Goal: Task Accomplishment & Management: Manage account settings

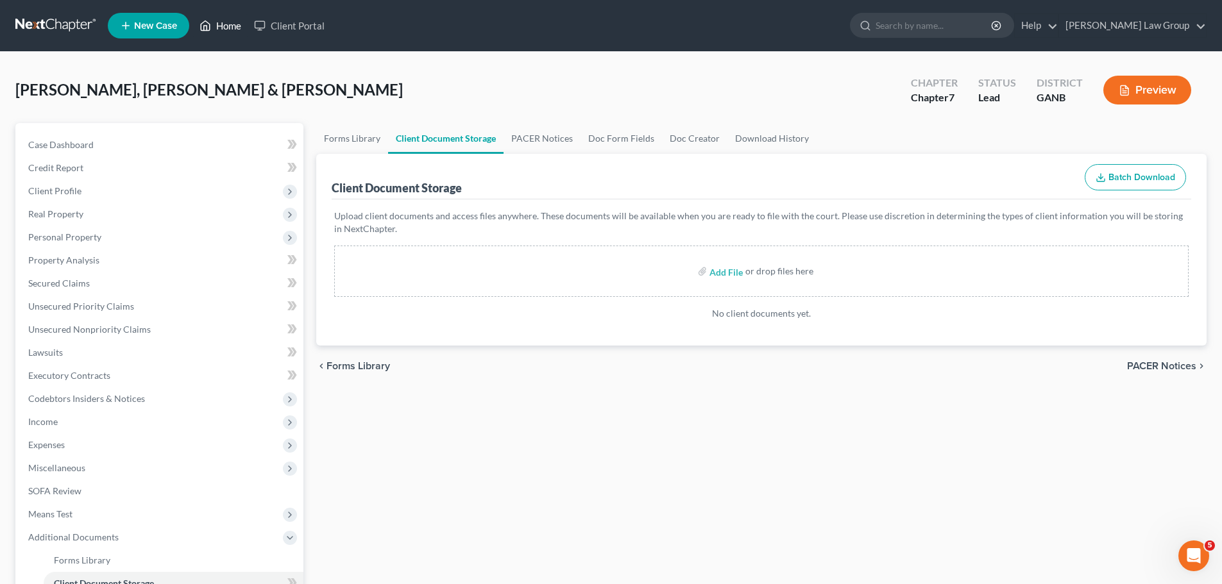
click at [238, 26] on link "Home" at bounding box center [220, 25] width 55 height 23
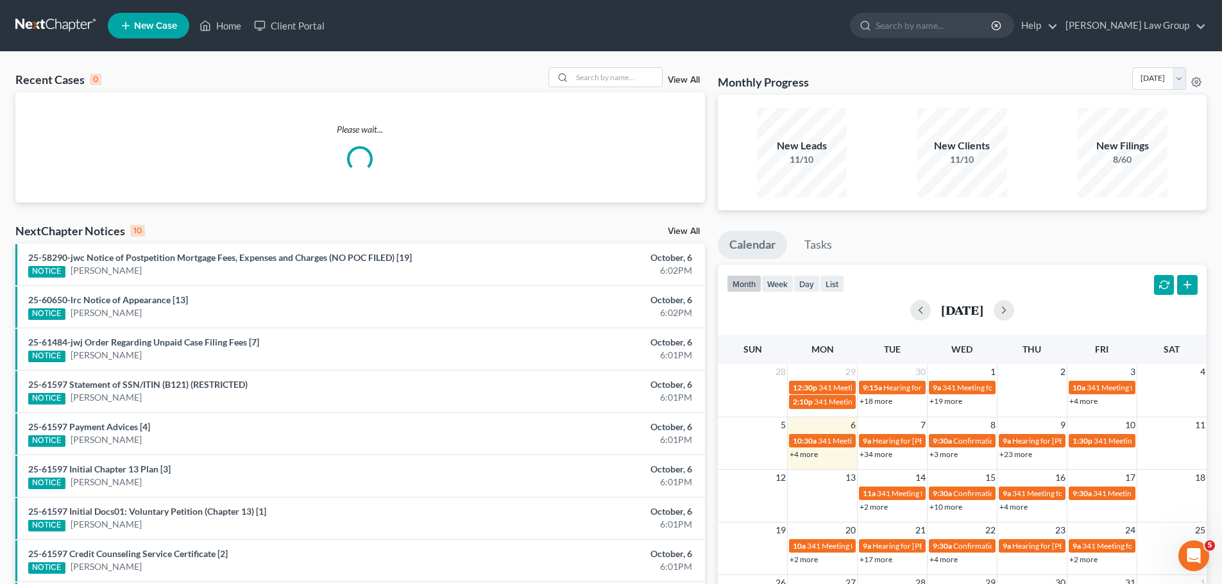
click at [607, 89] on div "Recent Cases 0 View All" at bounding box center [360, 79] width 690 height 25
click at [607, 74] on input "search" at bounding box center [617, 77] width 90 height 19
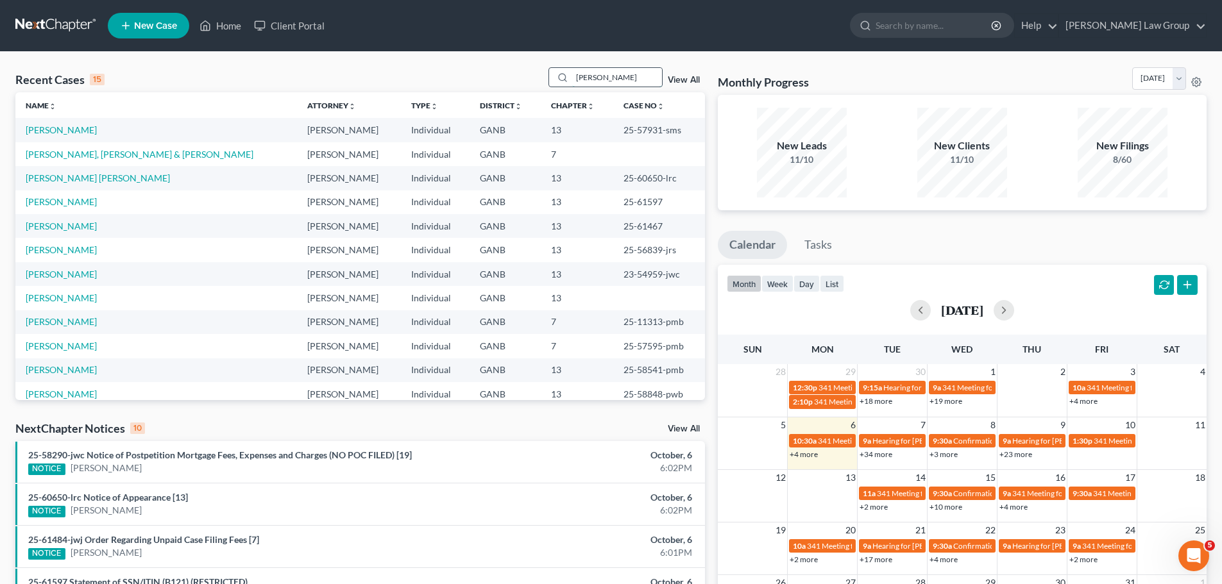
type input "[PERSON_NAME]"
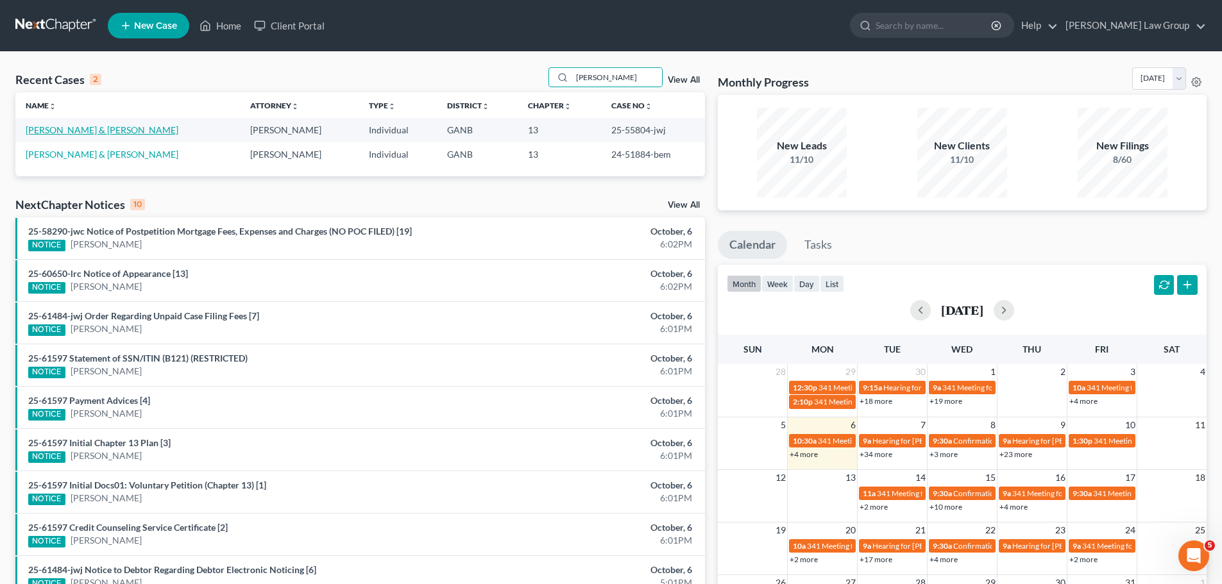
click at [69, 129] on link "[PERSON_NAME] & [PERSON_NAME]" at bounding box center [102, 129] width 153 height 11
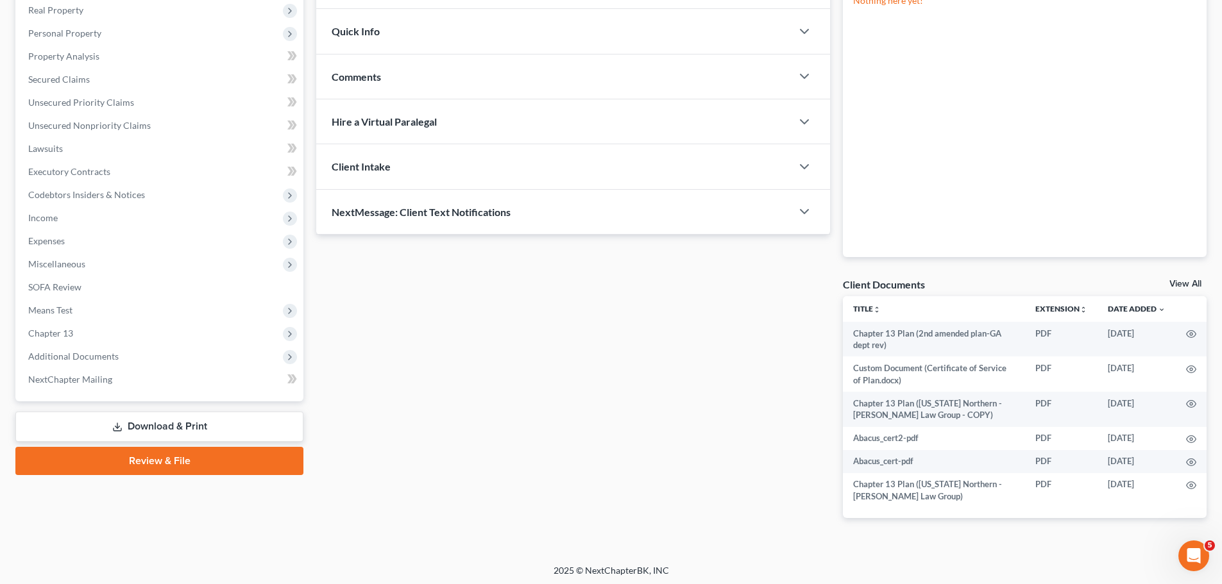
scroll to position [207, 0]
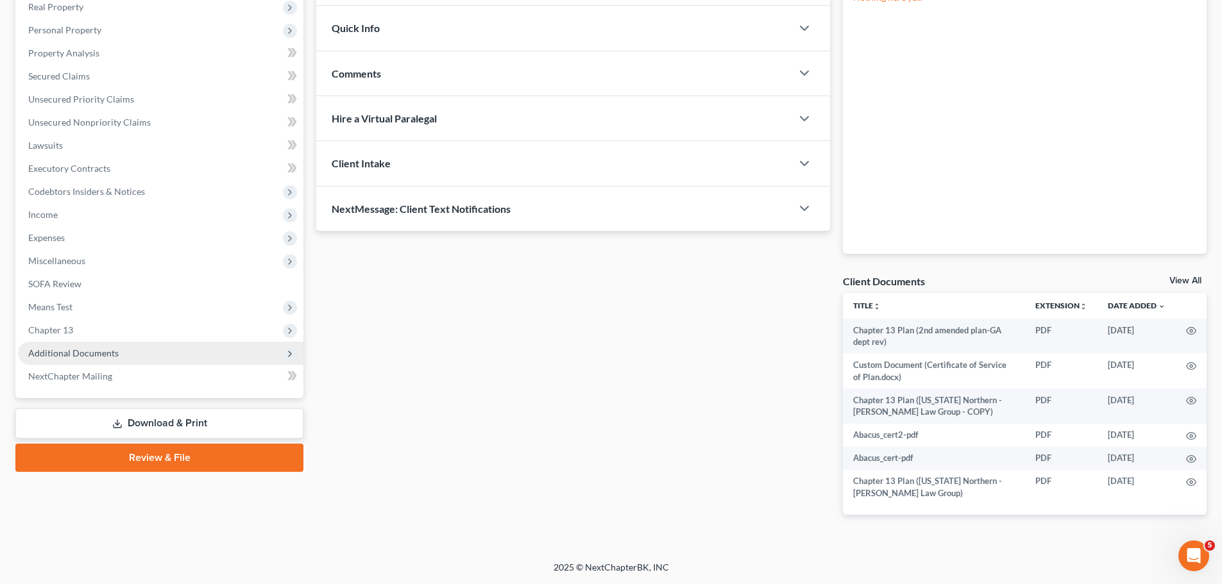
click at [147, 351] on span "Additional Documents" at bounding box center [160, 353] width 285 height 23
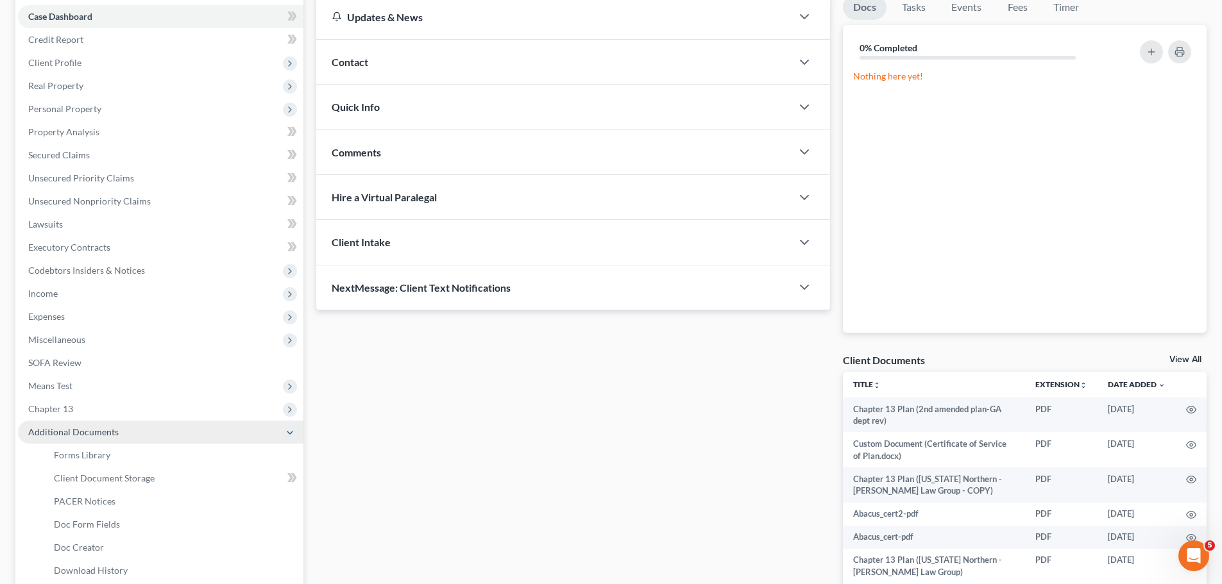
scroll to position [192, 0]
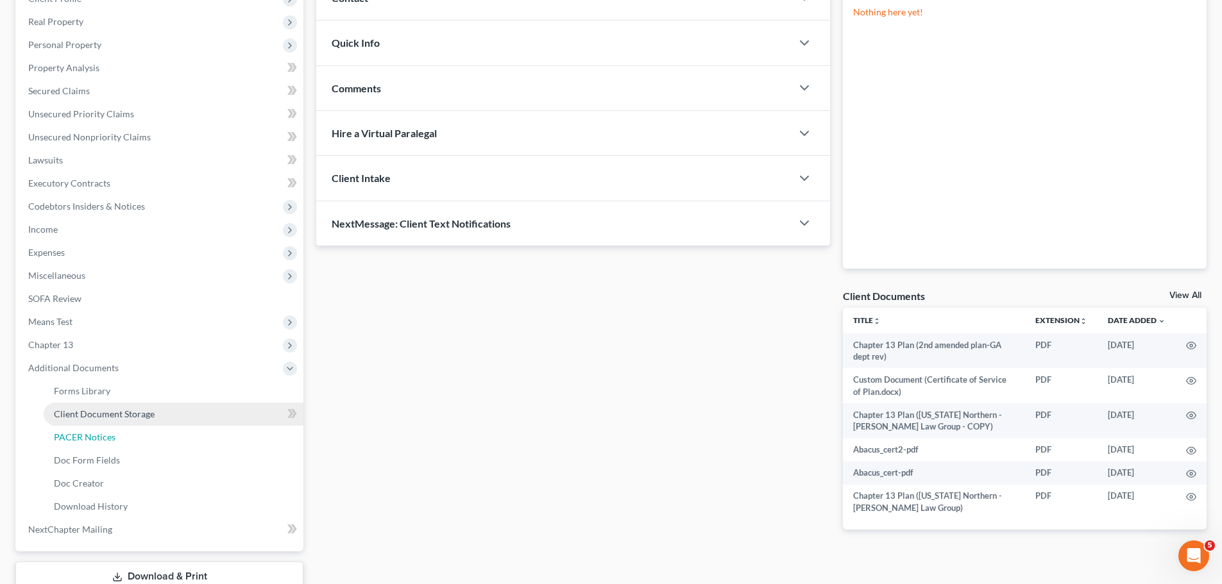
click at [199, 429] on link "PACER Notices" at bounding box center [174, 437] width 260 height 23
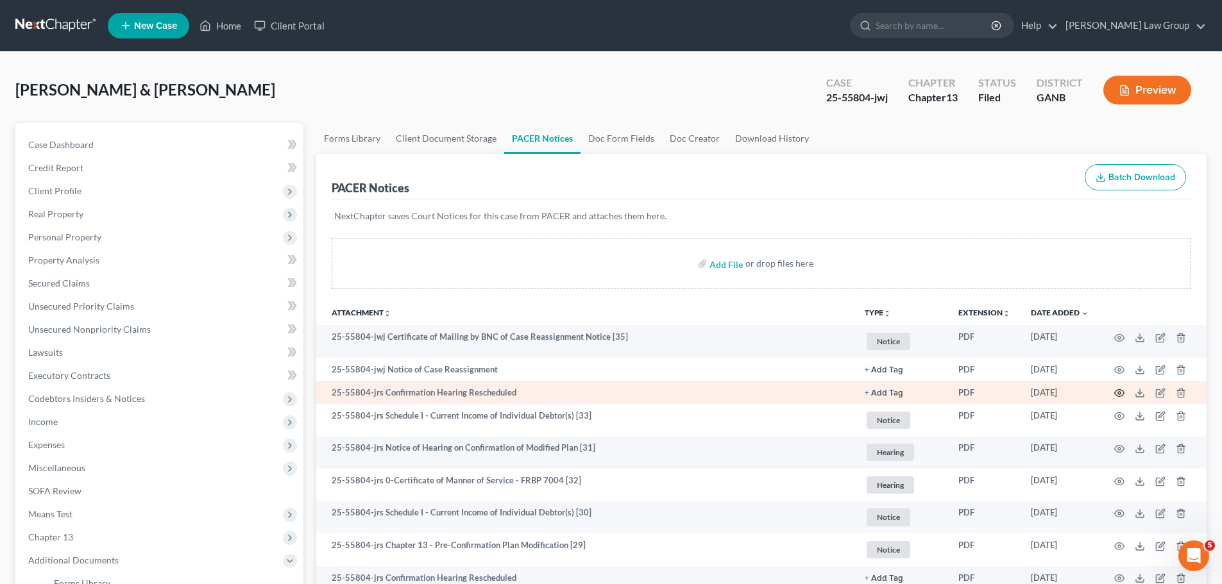
click at [1119, 390] on icon "button" at bounding box center [1119, 393] width 10 height 10
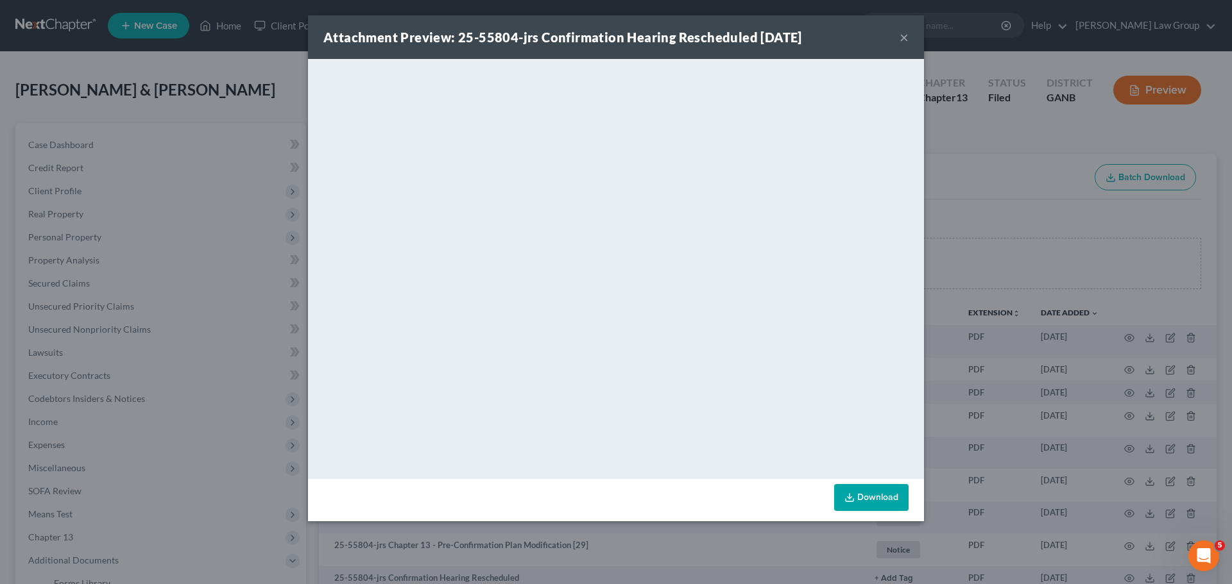
click at [908, 37] on button "×" at bounding box center [903, 37] width 9 height 15
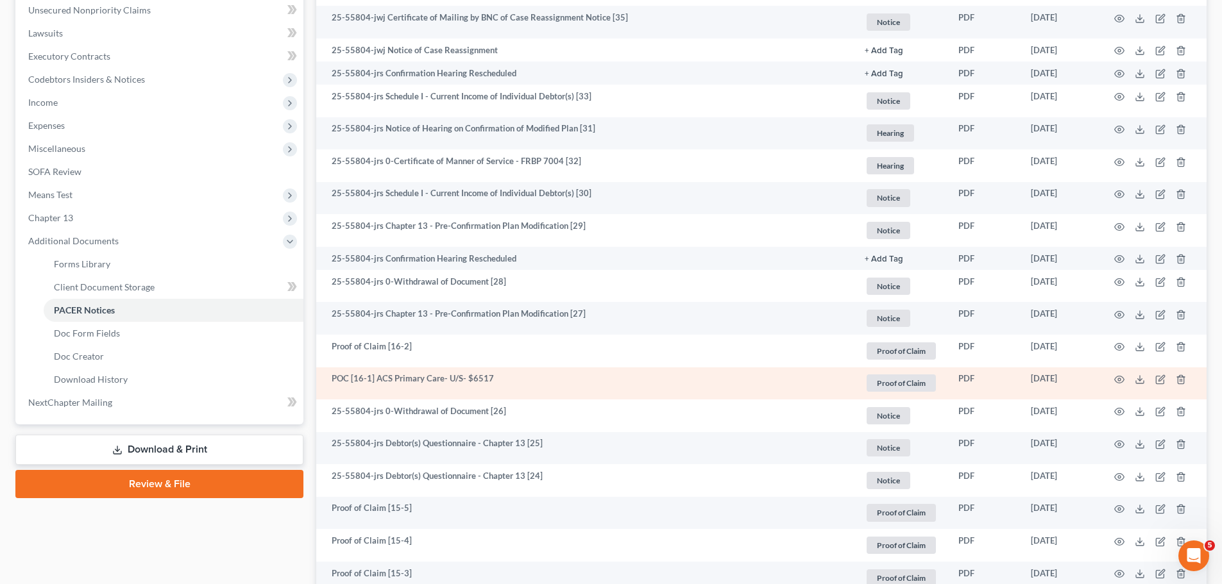
scroll to position [192, 0]
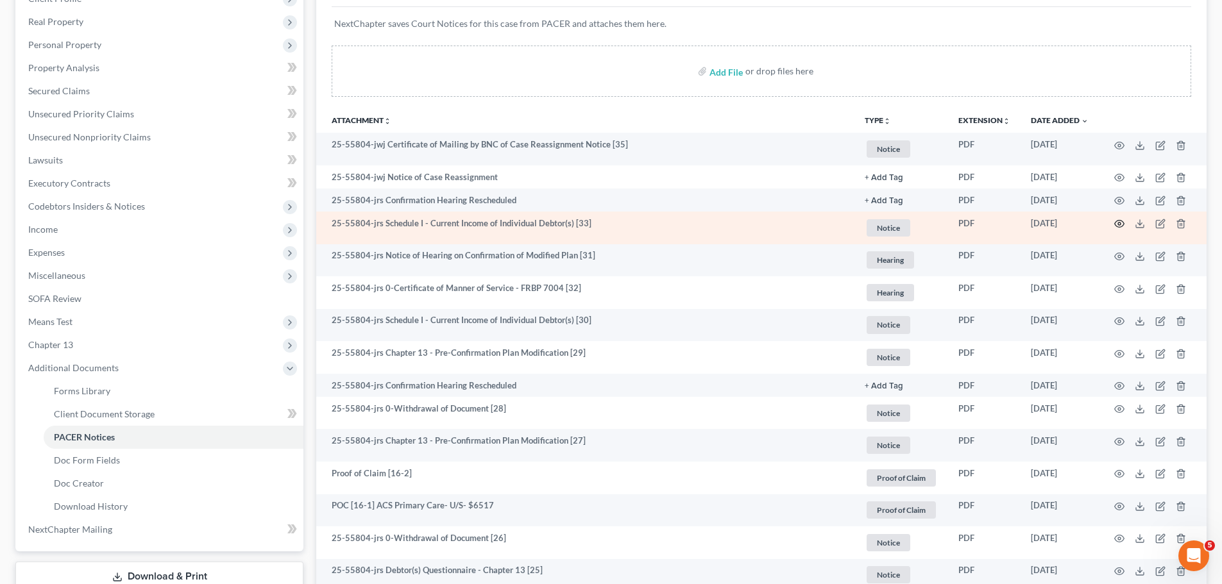
click at [1118, 225] on icon "button" at bounding box center [1119, 224] width 10 height 10
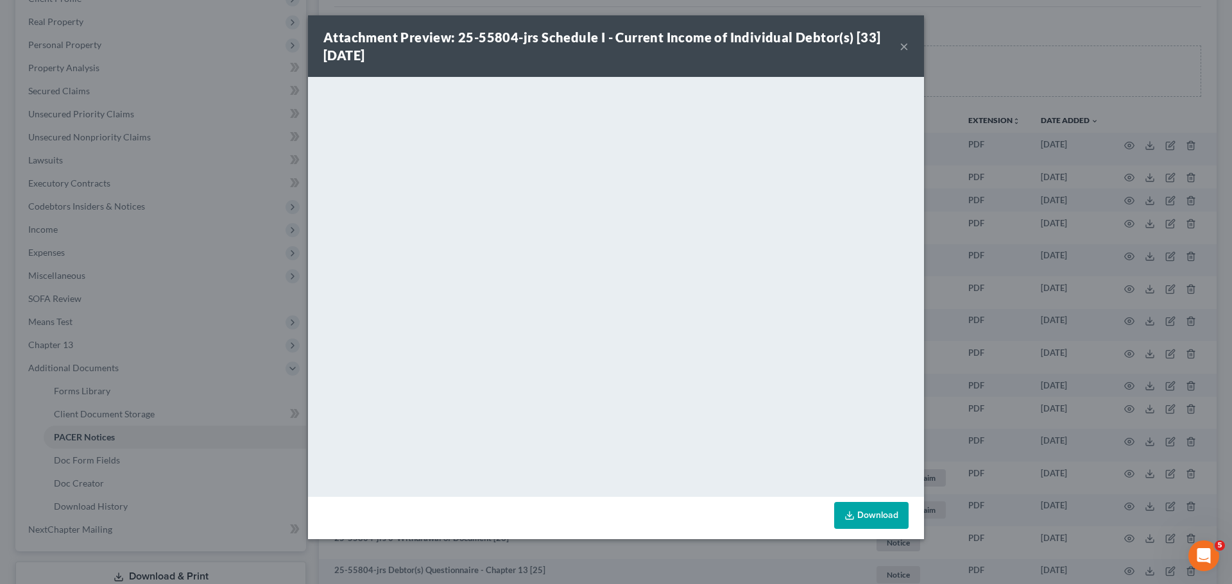
click at [903, 47] on button "×" at bounding box center [903, 45] width 9 height 15
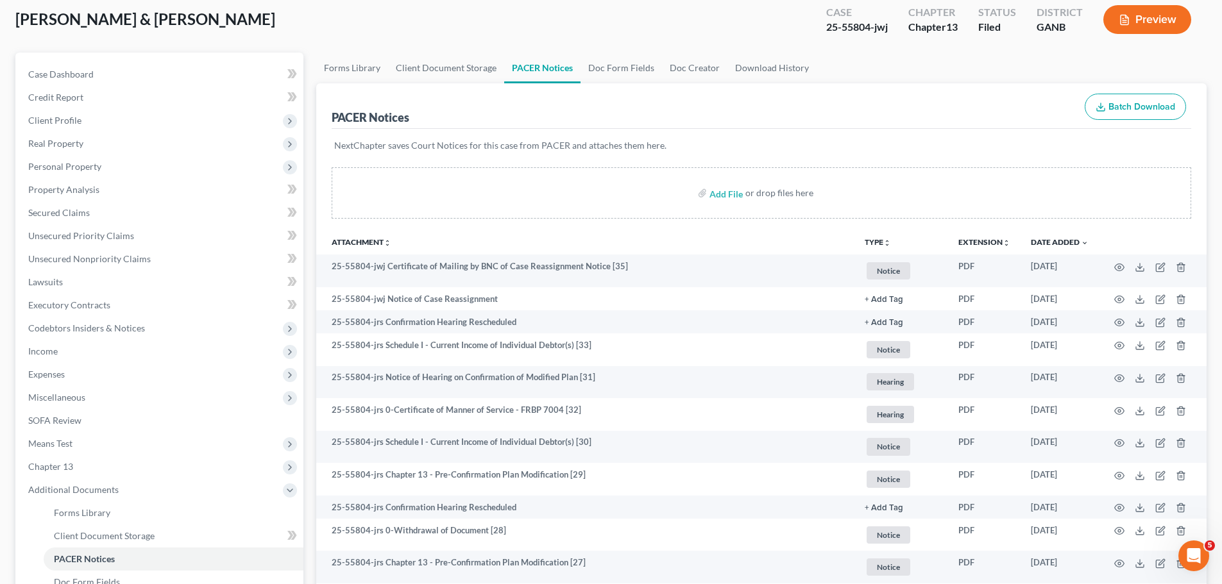
scroll to position [0, 0]
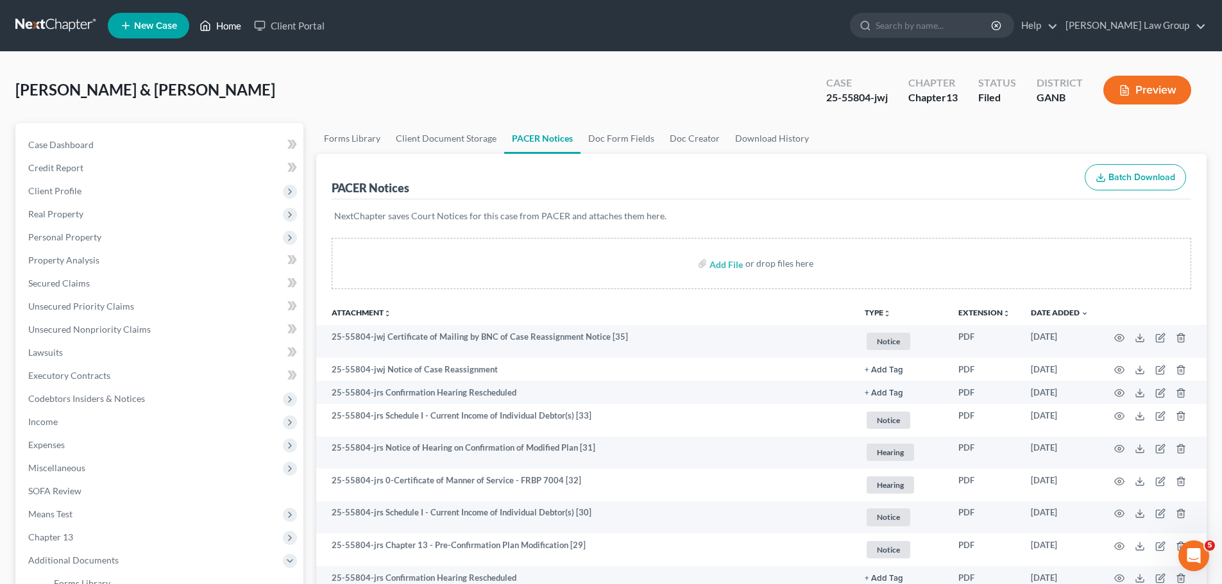
drag, startPoint x: 230, startPoint y: 24, endPoint x: 493, endPoint y: 46, distance: 264.6
click at [230, 24] on link "Home" at bounding box center [220, 25] width 55 height 23
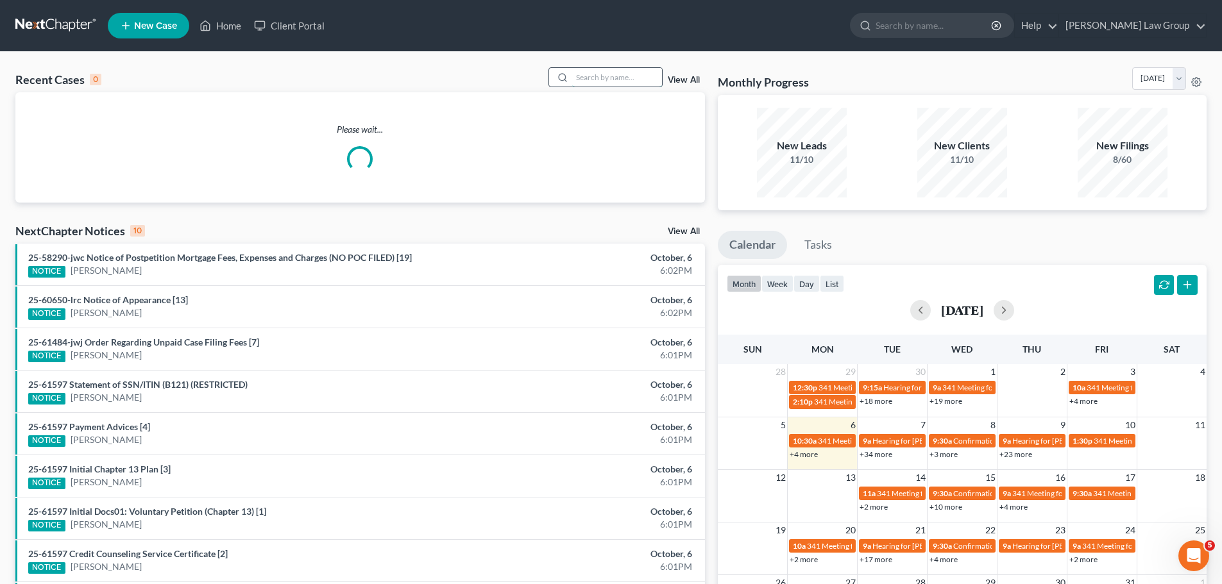
click at [631, 73] on input "search" at bounding box center [617, 77] width 90 height 19
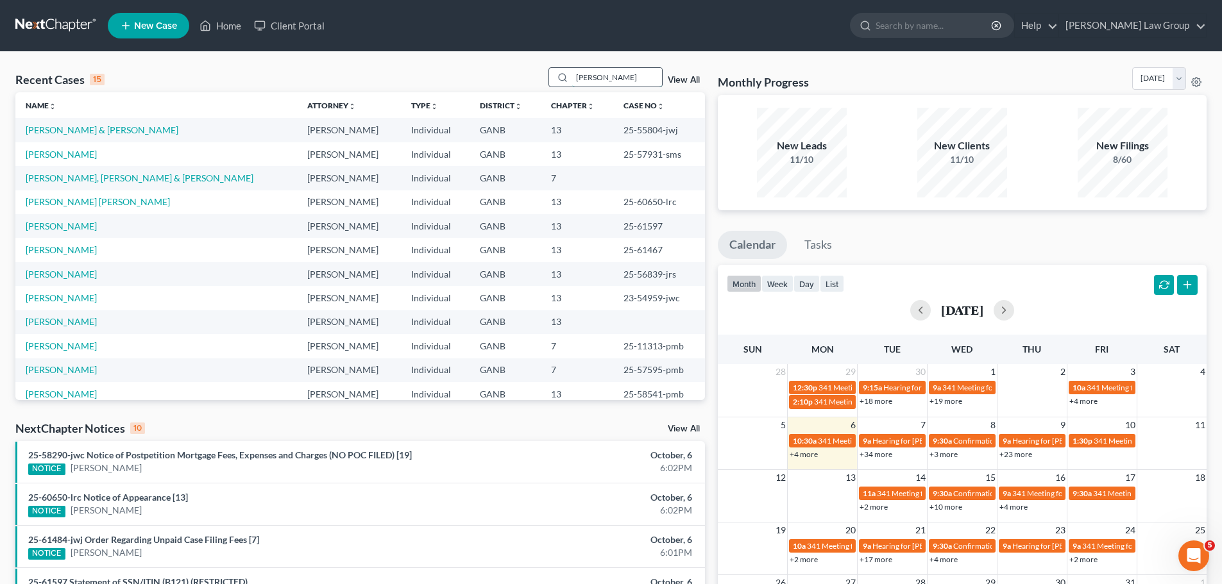
type input "[PERSON_NAME]"
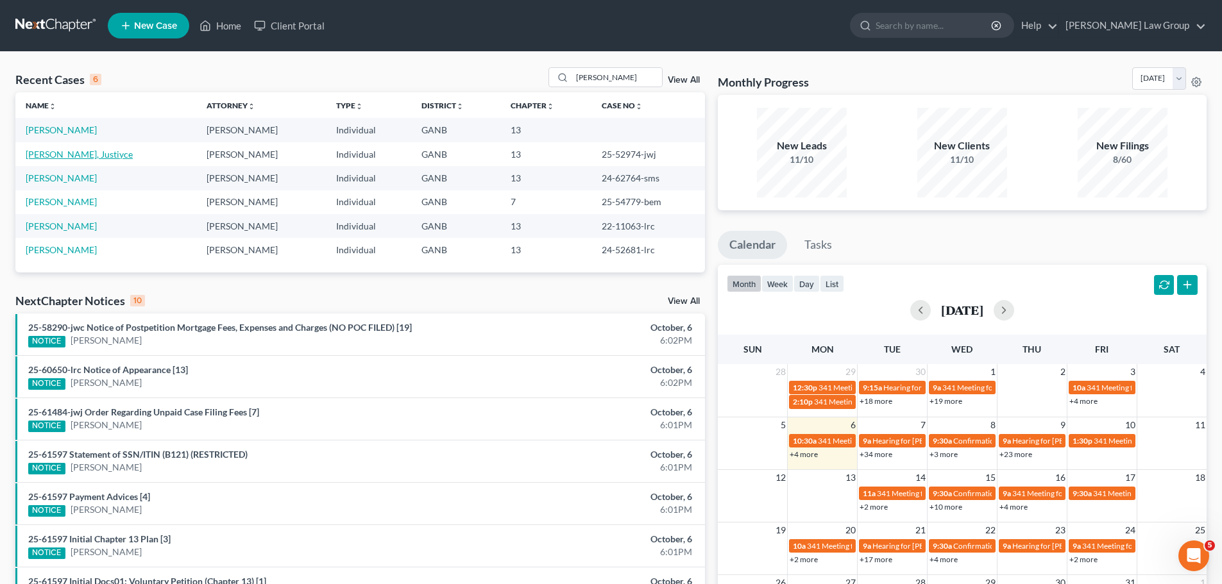
click at [65, 156] on link "[PERSON_NAME], Justiyce" at bounding box center [79, 154] width 107 height 11
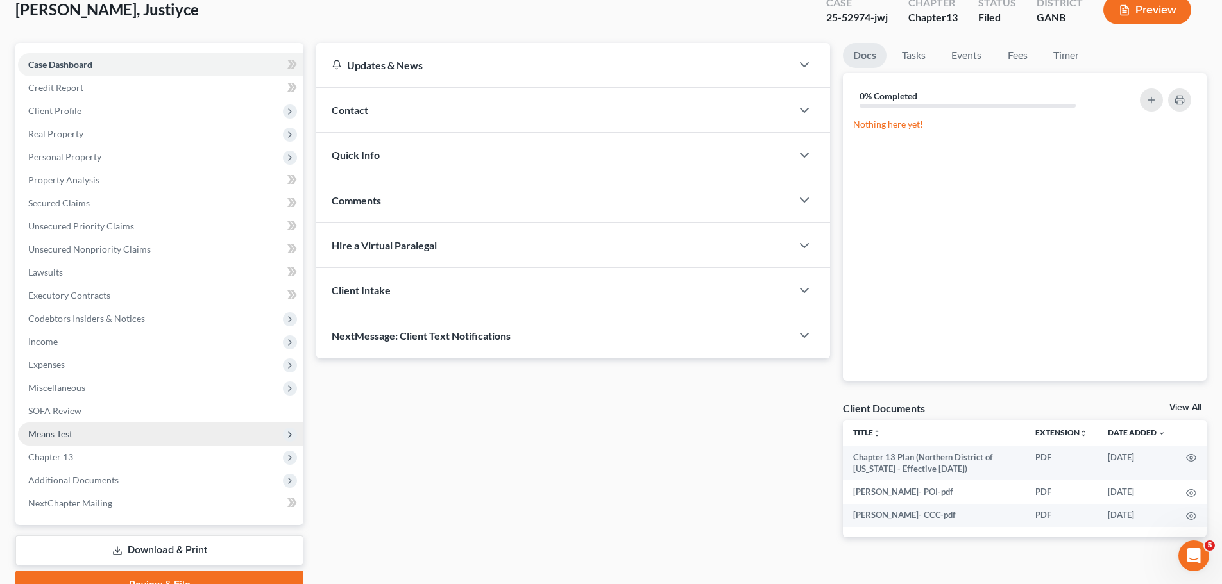
scroll to position [144, 0]
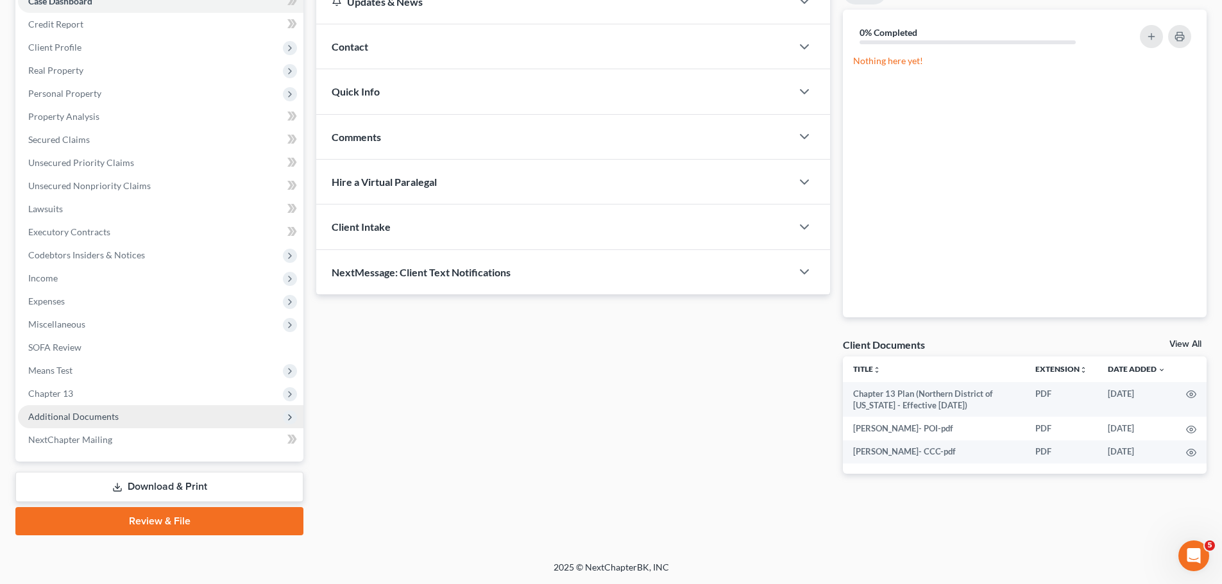
click at [133, 417] on span "Additional Documents" at bounding box center [160, 416] width 285 height 23
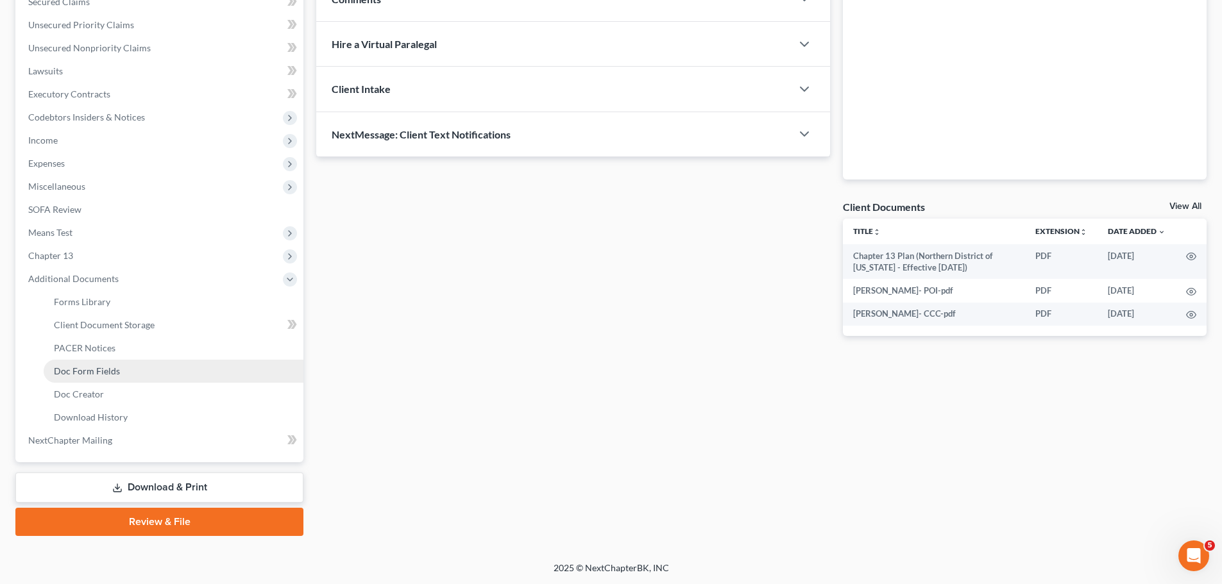
scroll to position [282, 0]
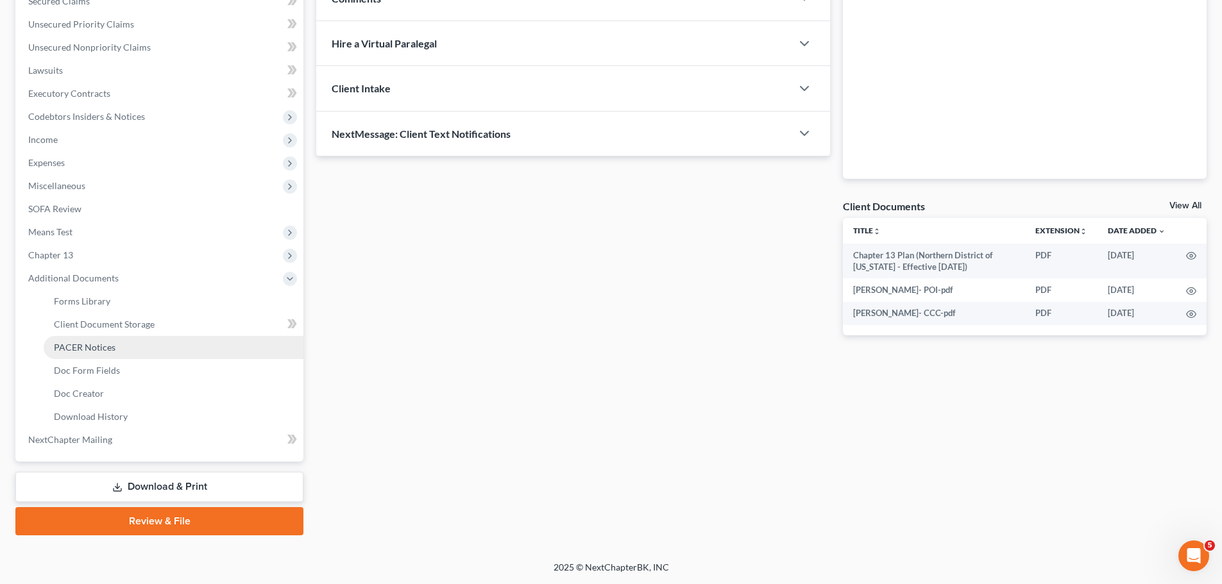
click at [132, 349] on link "PACER Notices" at bounding box center [174, 347] width 260 height 23
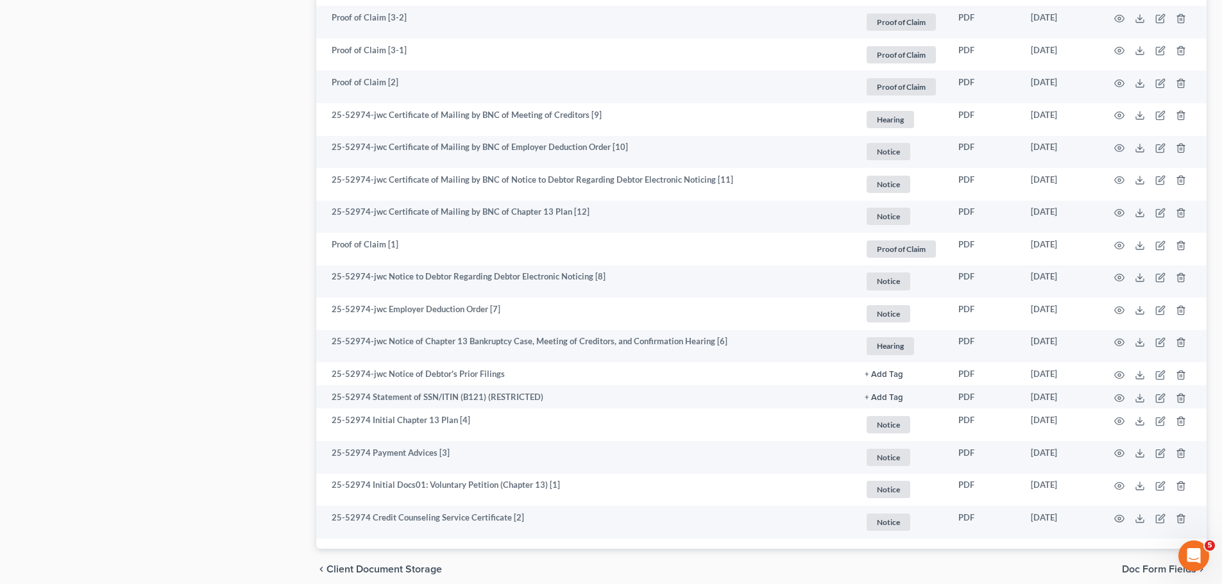
scroll to position [1653, 0]
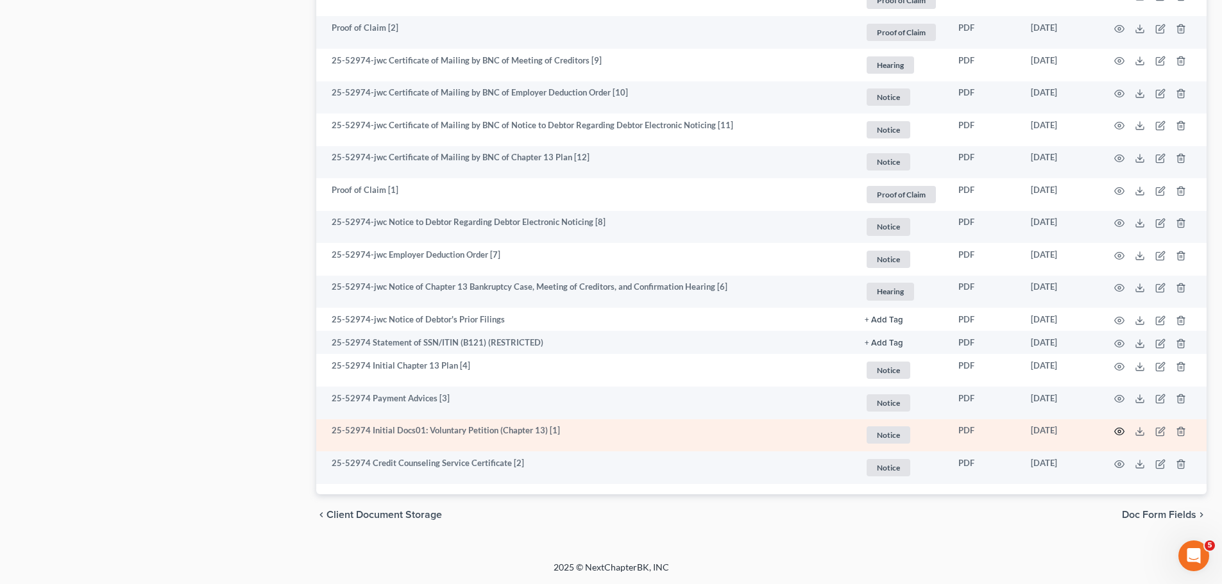
click at [1122, 432] on icon "button" at bounding box center [1119, 432] width 10 height 10
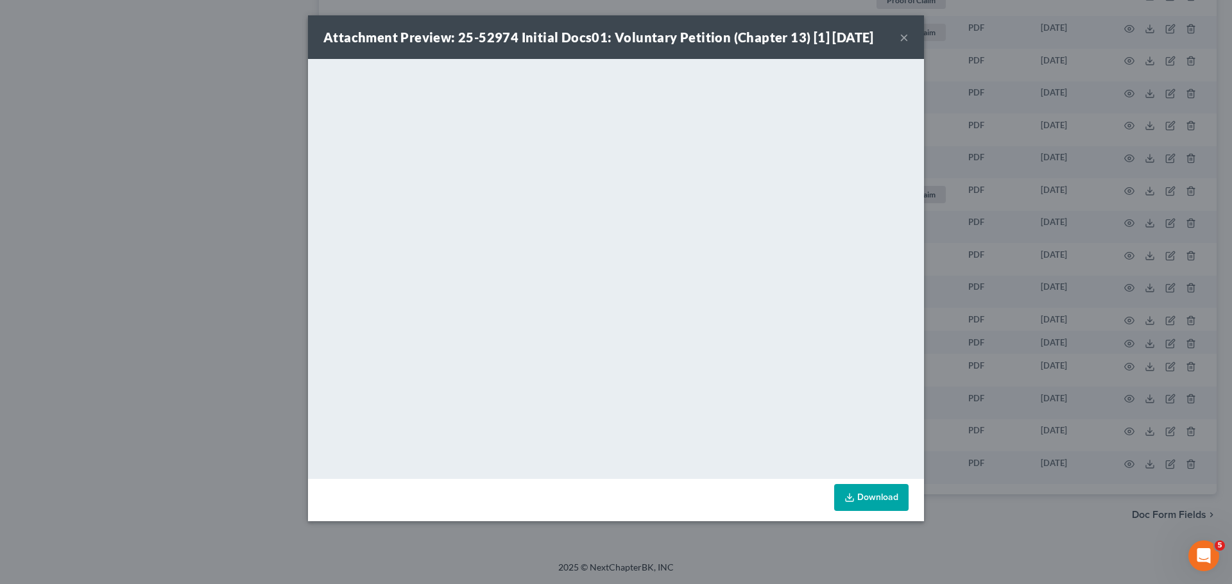
click at [901, 35] on button "×" at bounding box center [903, 37] width 9 height 15
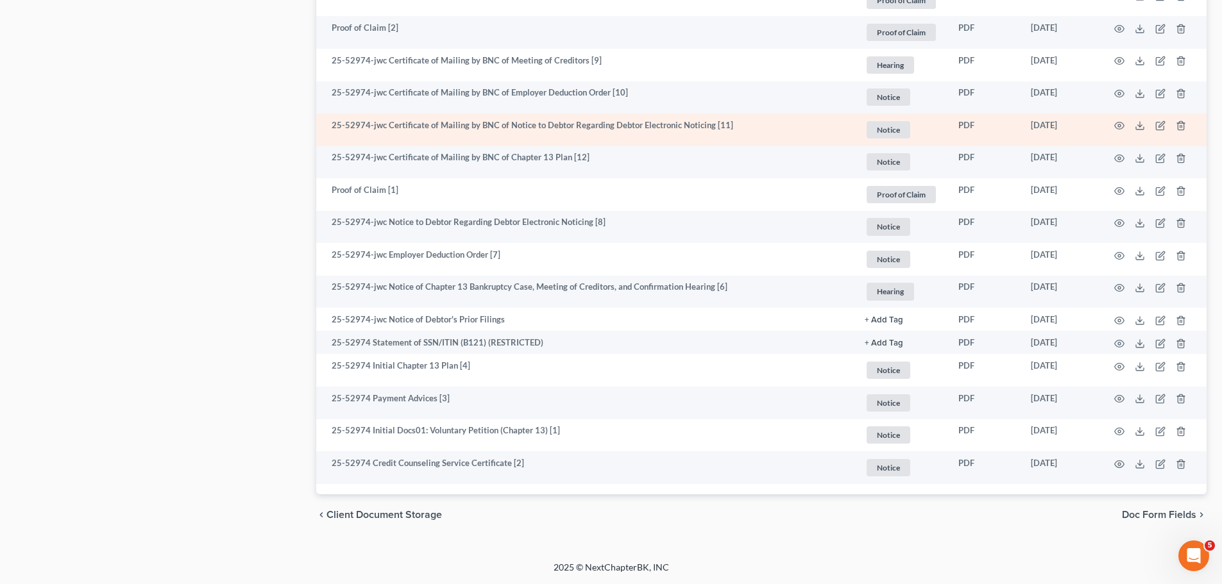
click at [962, 124] on td "PDF" at bounding box center [984, 130] width 72 height 33
click at [1123, 123] on icon "button" at bounding box center [1119, 126] width 10 height 10
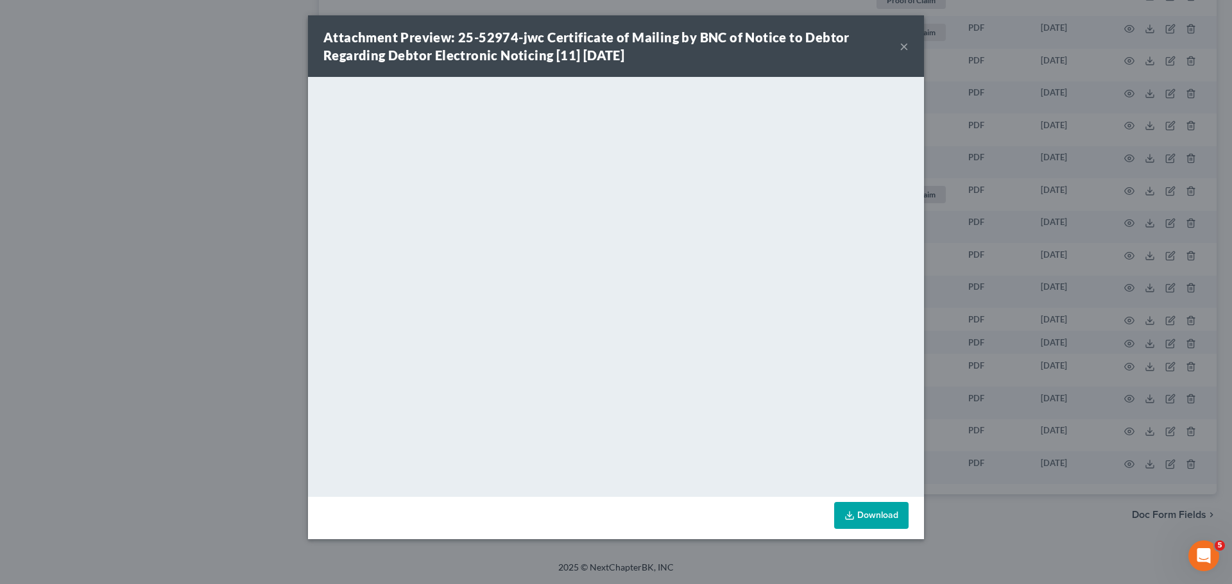
click at [904, 48] on button "×" at bounding box center [903, 45] width 9 height 15
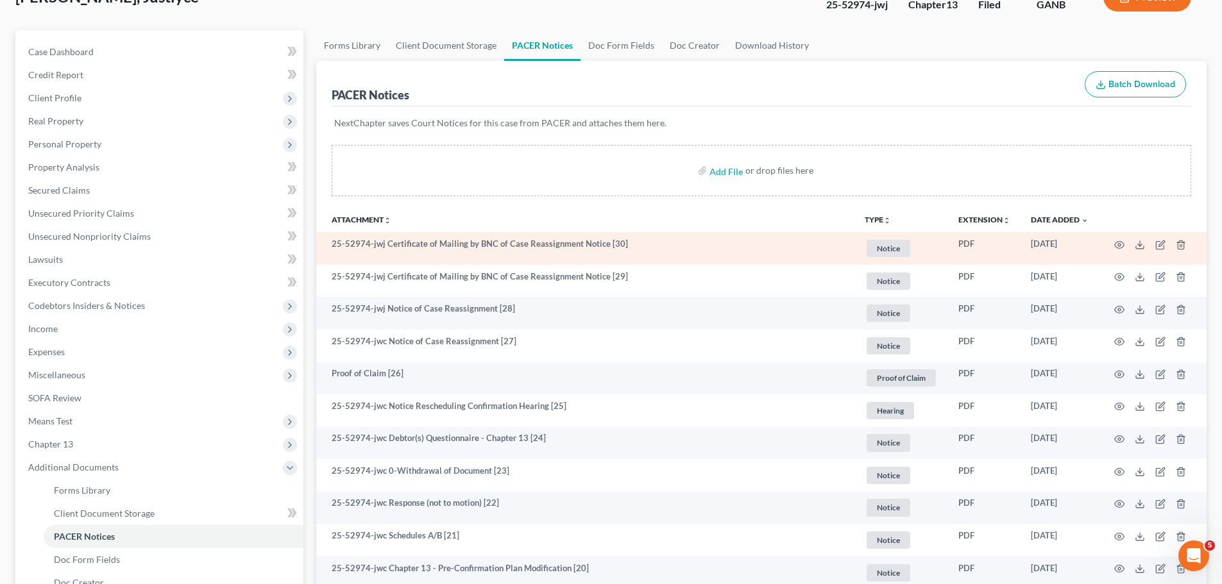
scroll to position [0, 0]
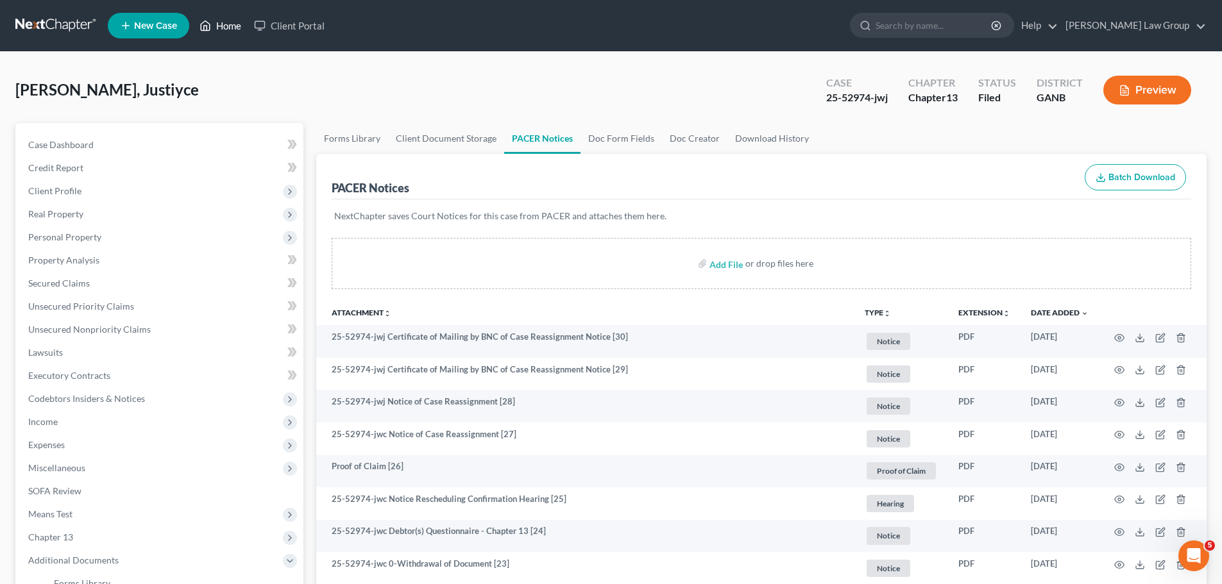
click at [221, 21] on link "Home" at bounding box center [220, 25] width 55 height 23
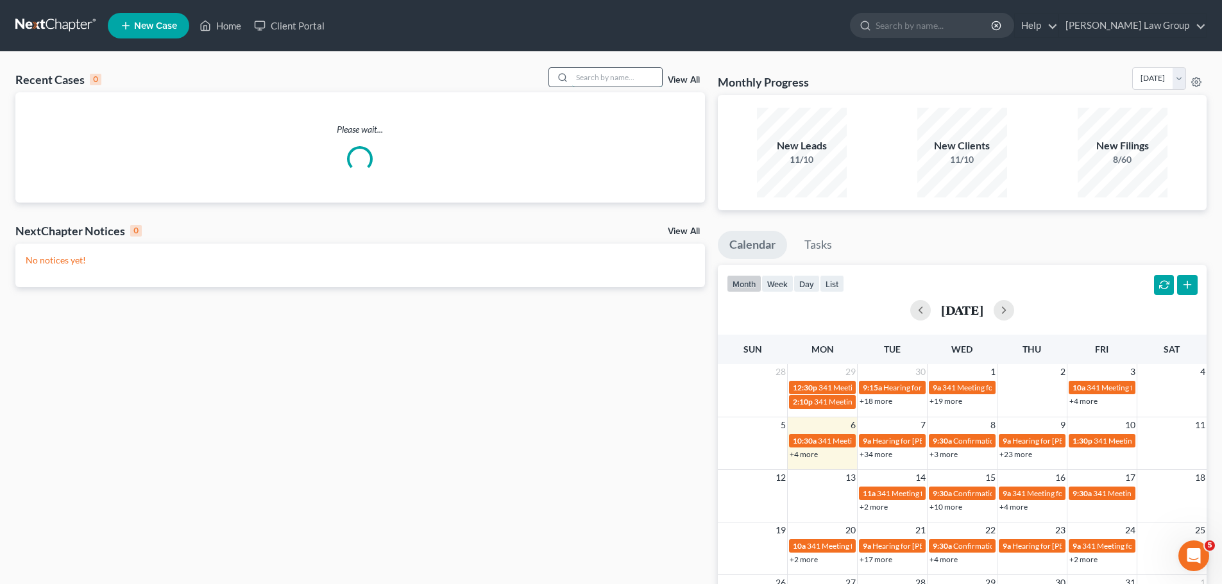
click at [603, 81] on input "search" at bounding box center [617, 77] width 90 height 19
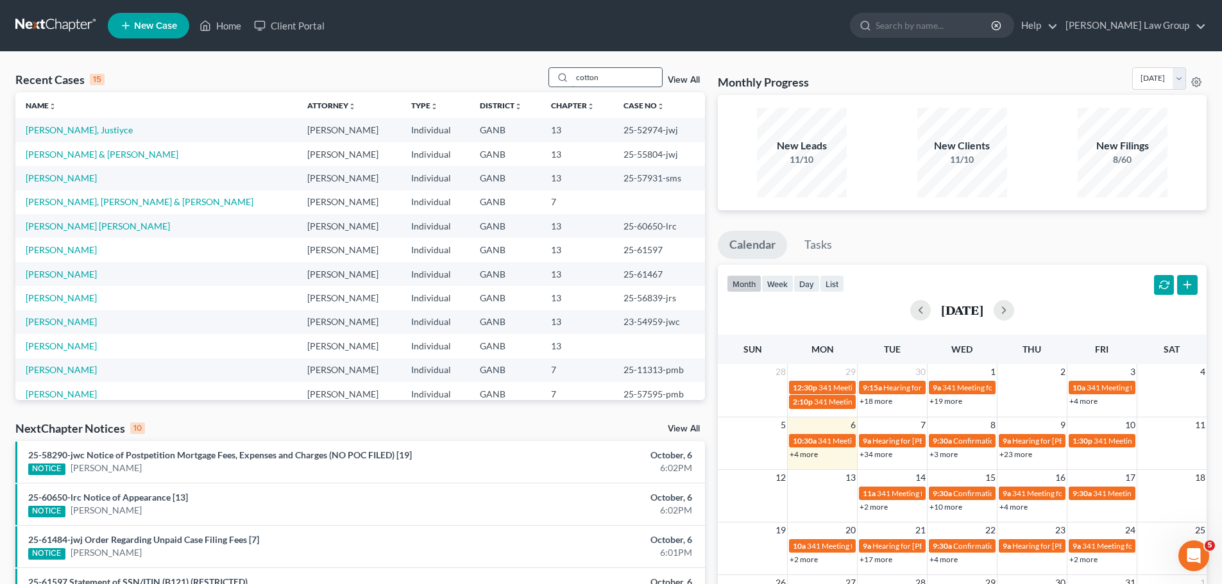
type input "cotton"
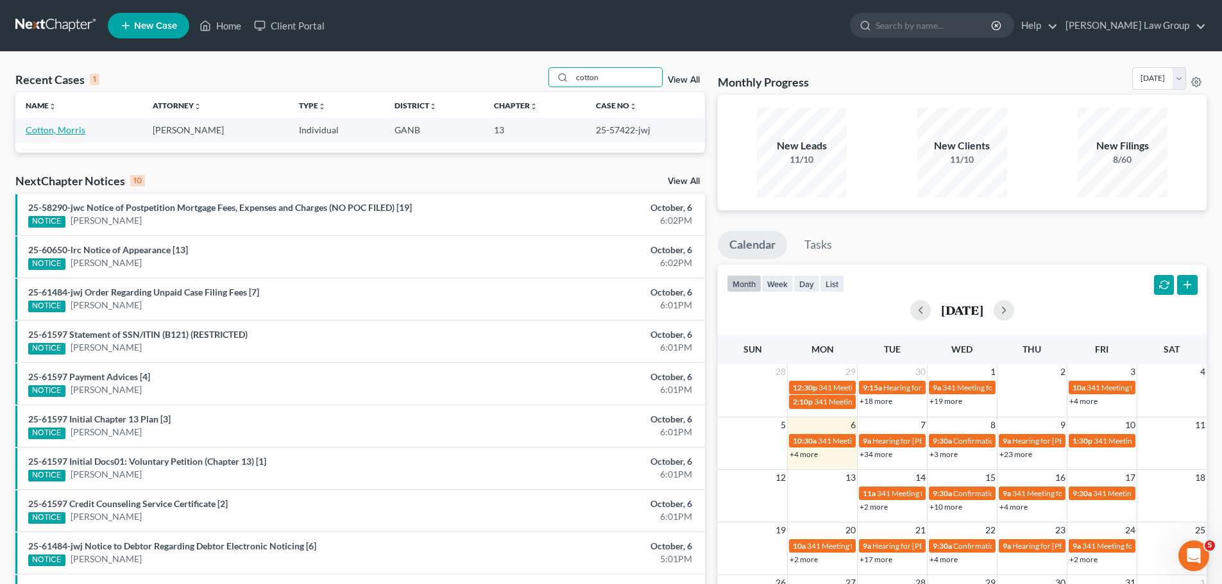
click at [57, 130] on link "Cotton, Morris" at bounding box center [56, 129] width 60 height 11
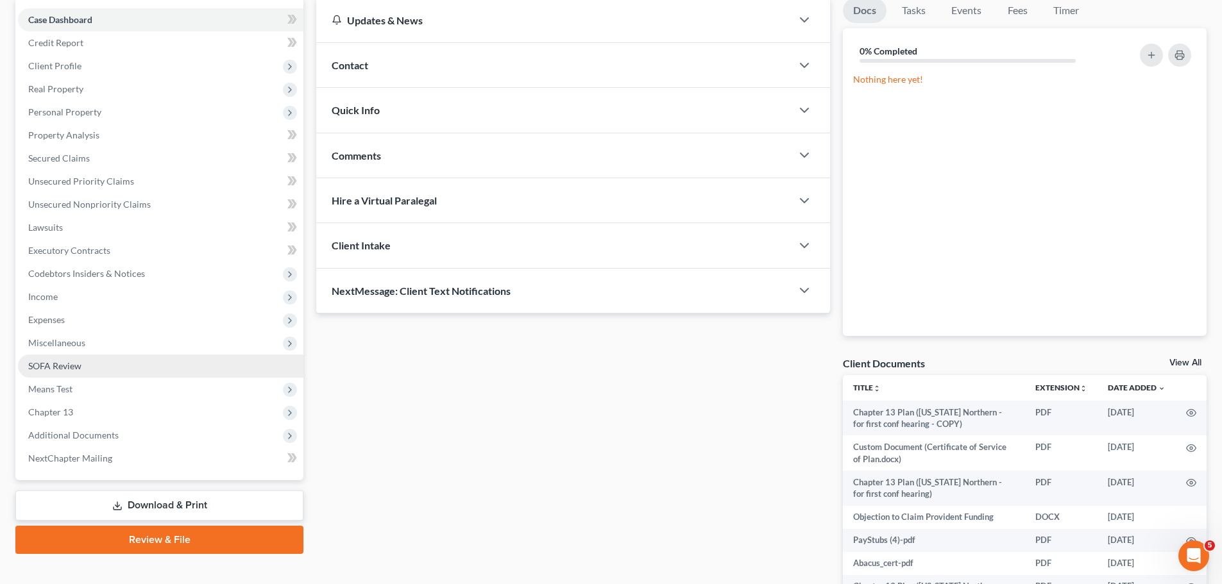
scroll to position [230, 0]
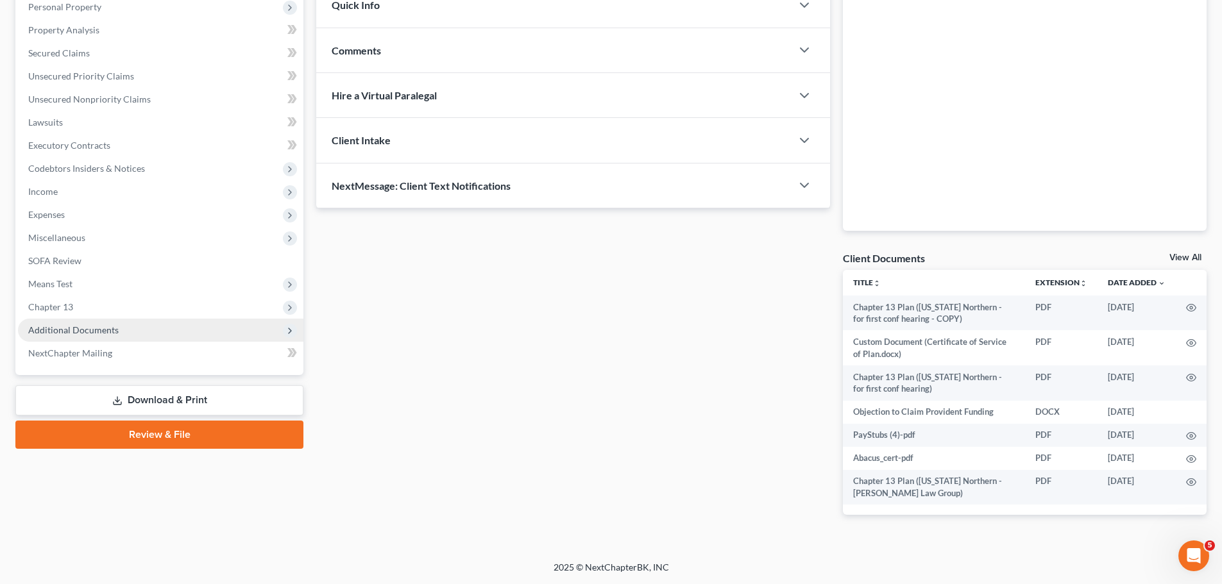
click at [117, 323] on span "Additional Documents" at bounding box center [160, 330] width 285 height 23
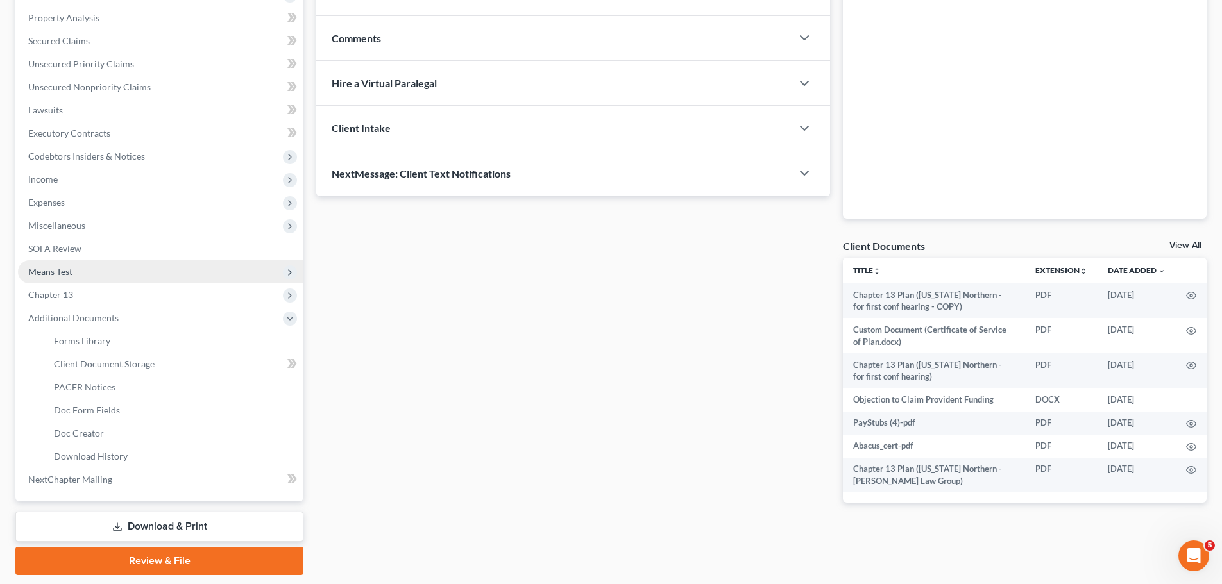
scroll to position [282, 0]
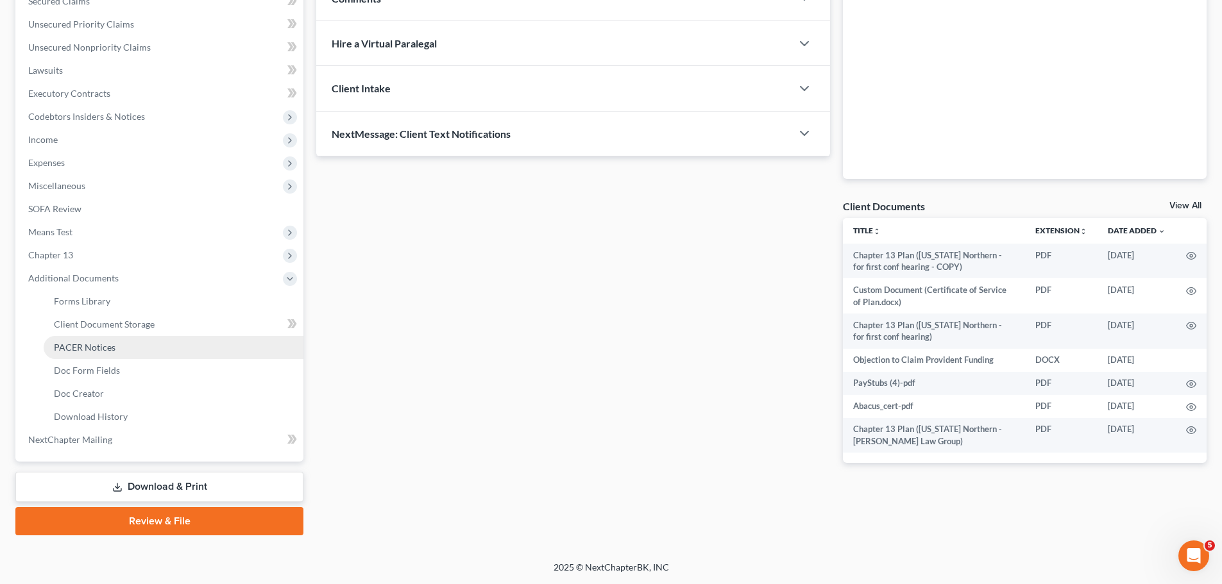
click at [127, 355] on link "PACER Notices" at bounding box center [174, 347] width 260 height 23
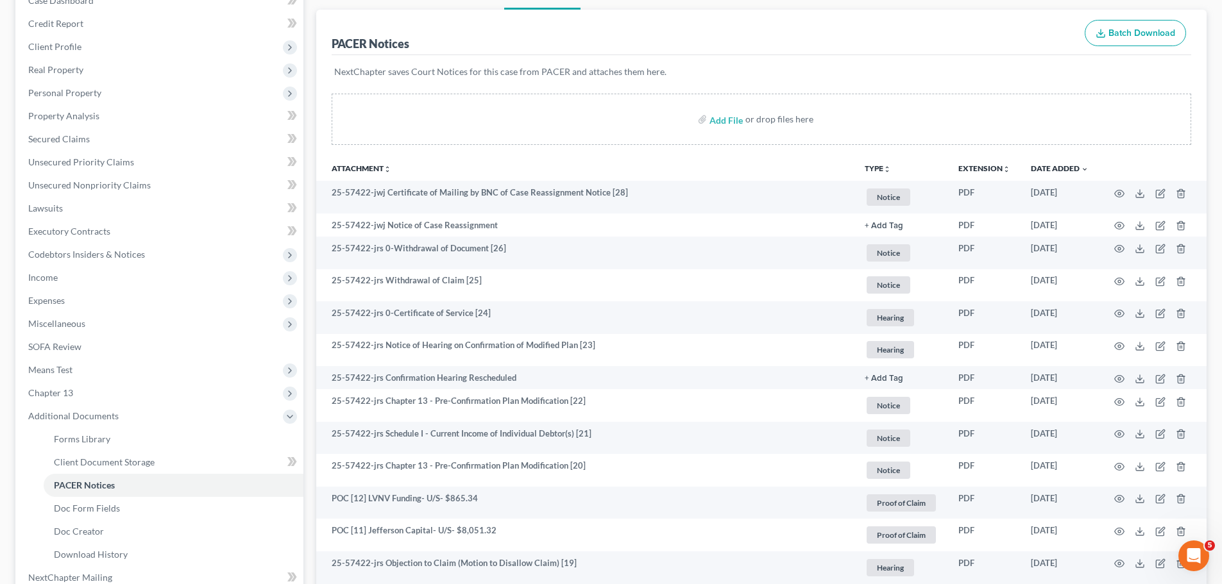
scroll to position [192, 0]
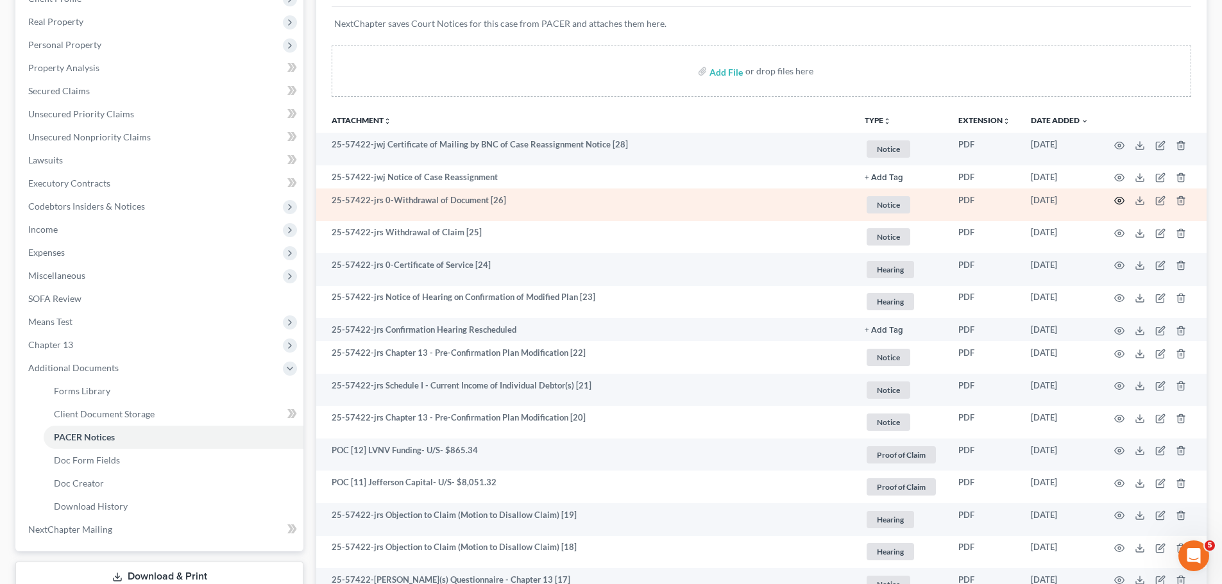
click at [1118, 196] on icon "button" at bounding box center [1119, 201] width 10 height 10
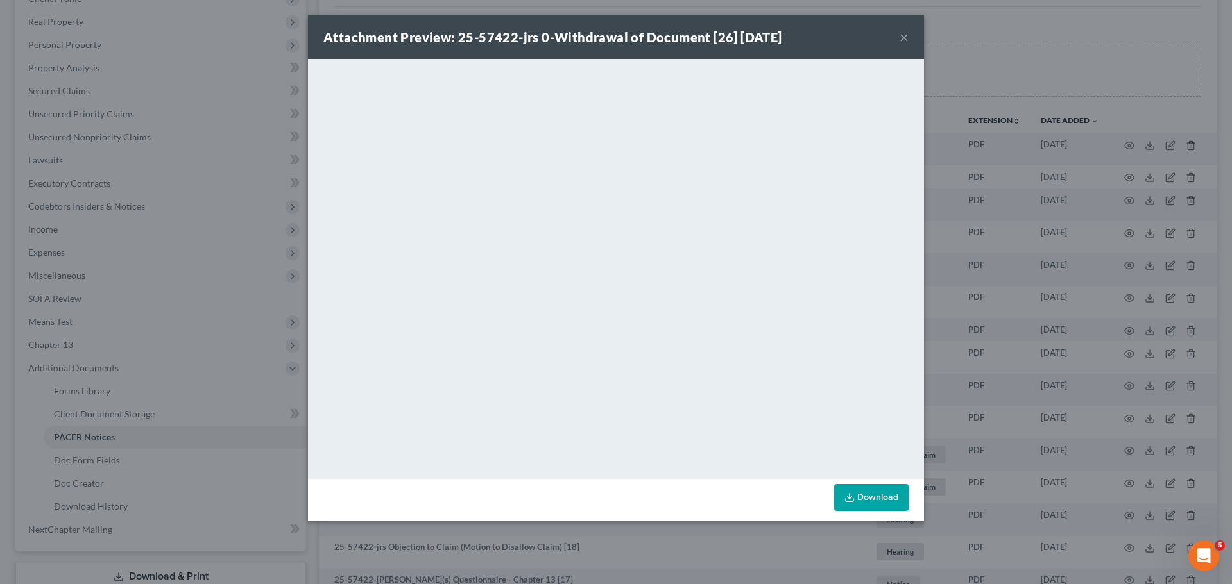
click at [907, 35] on button "×" at bounding box center [903, 37] width 9 height 15
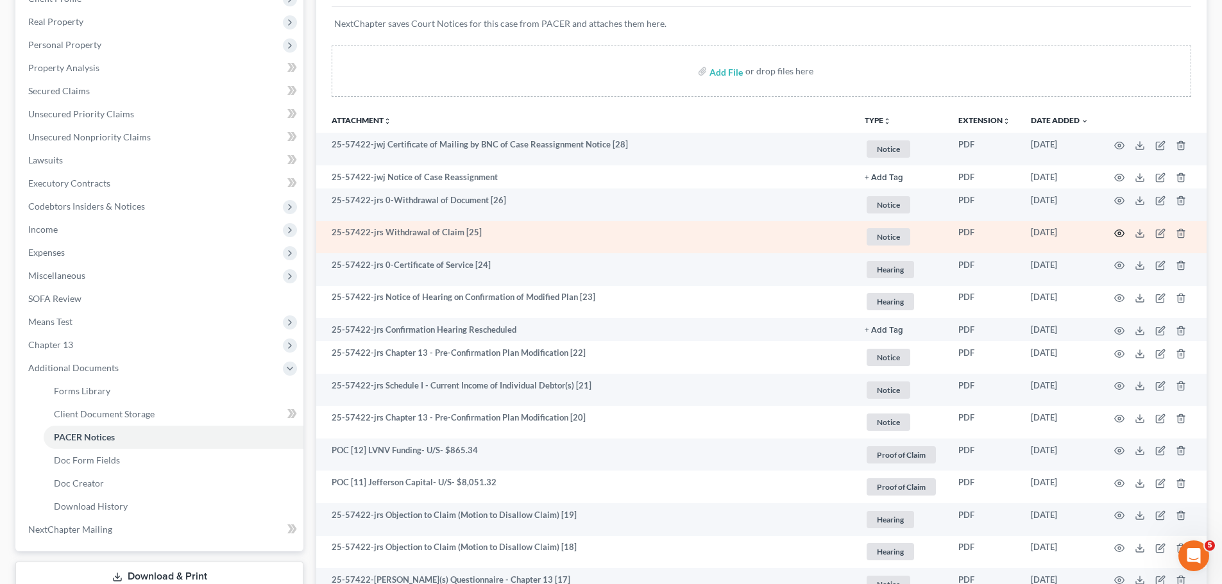
click at [1115, 235] on icon "button" at bounding box center [1119, 233] width 10 height 10
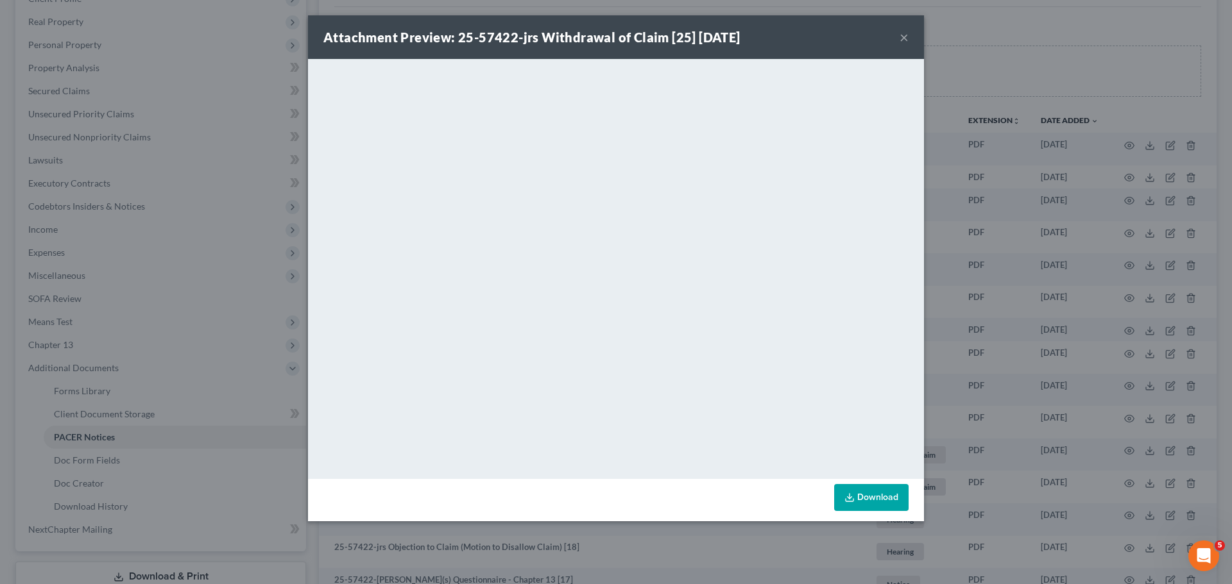
click at [903, 38] on button "×" at bounding box center [903, 37] width 9 height 15
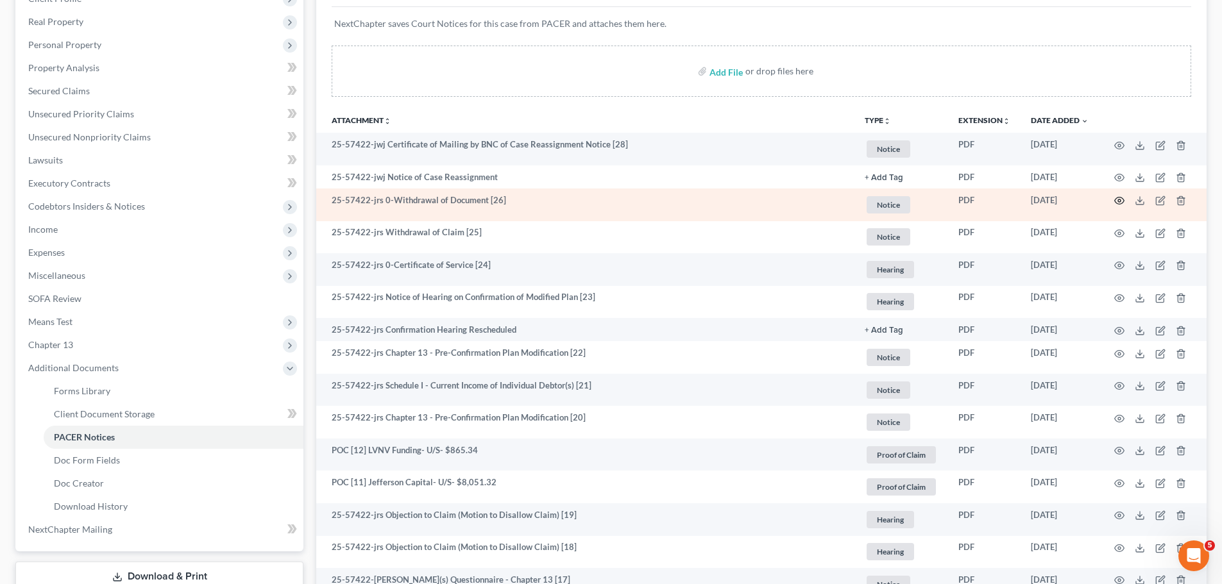
click at [1124, 202] on icon "button" at bounding box center [1120, 201] width 10 height 7
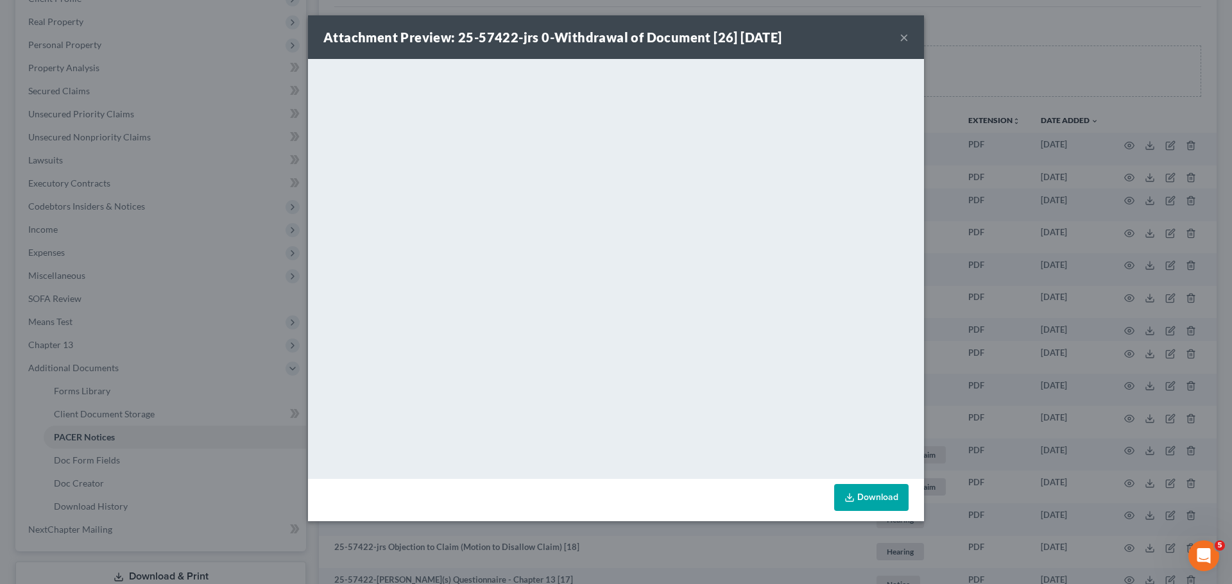
click at [903, 35] on button "×" at bounding box center [903, 37] width 9 height 15
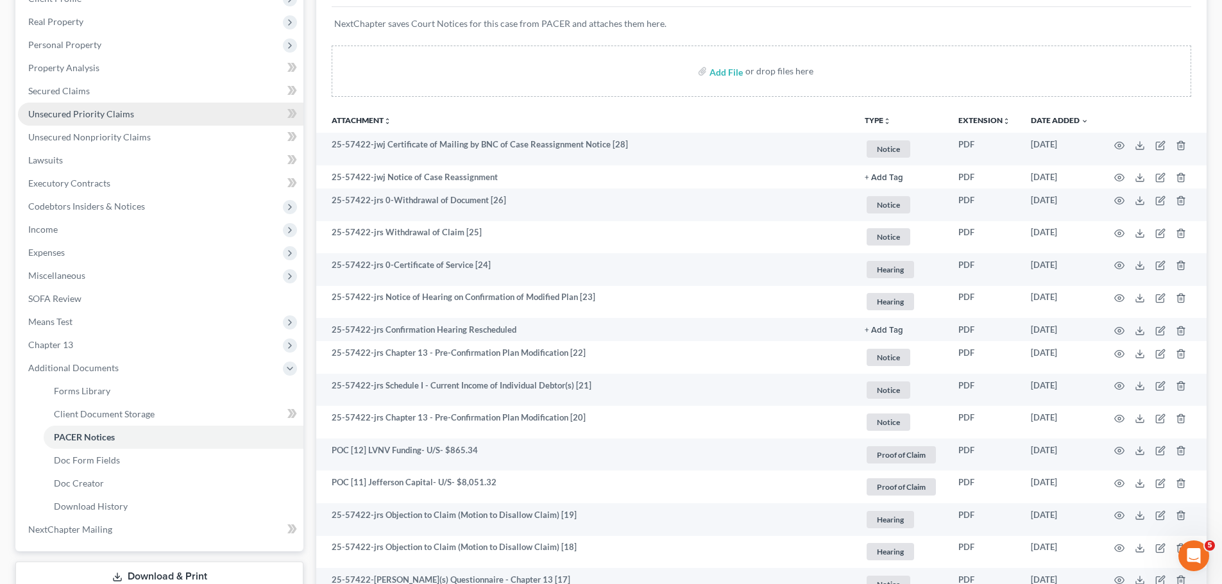
scroll to position [0, 0]
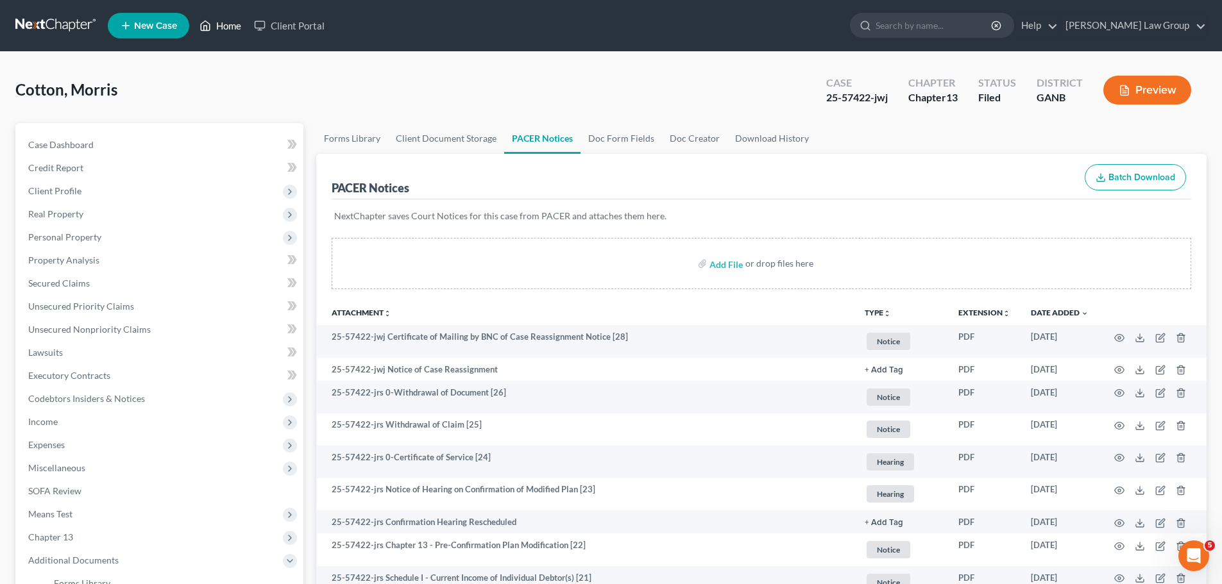
click at [211, 22] on icon at bounding box center [206, 25] width 12 height 15
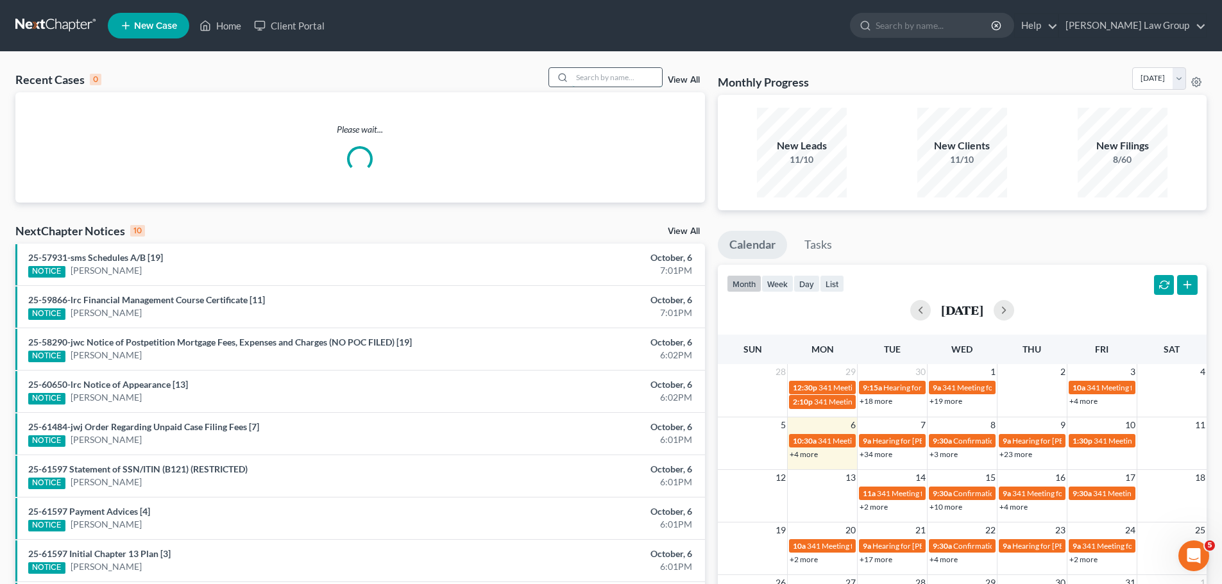
click at [600, 78] on input "search" at bounding box center [617, 77] width 90 height 19
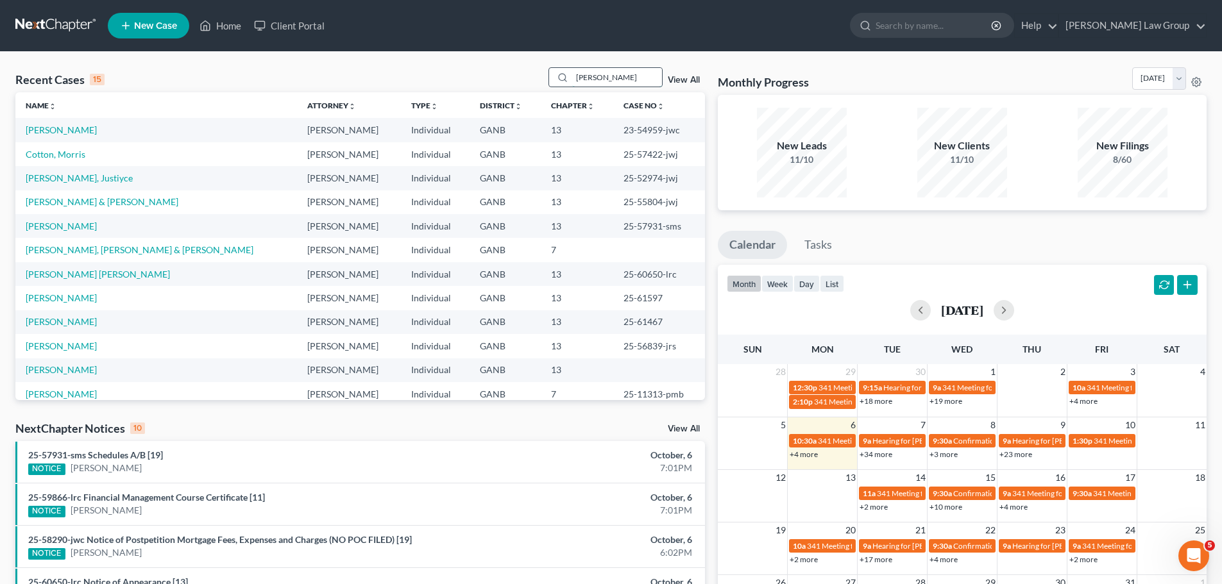
type input "[PERSON_NAME]"
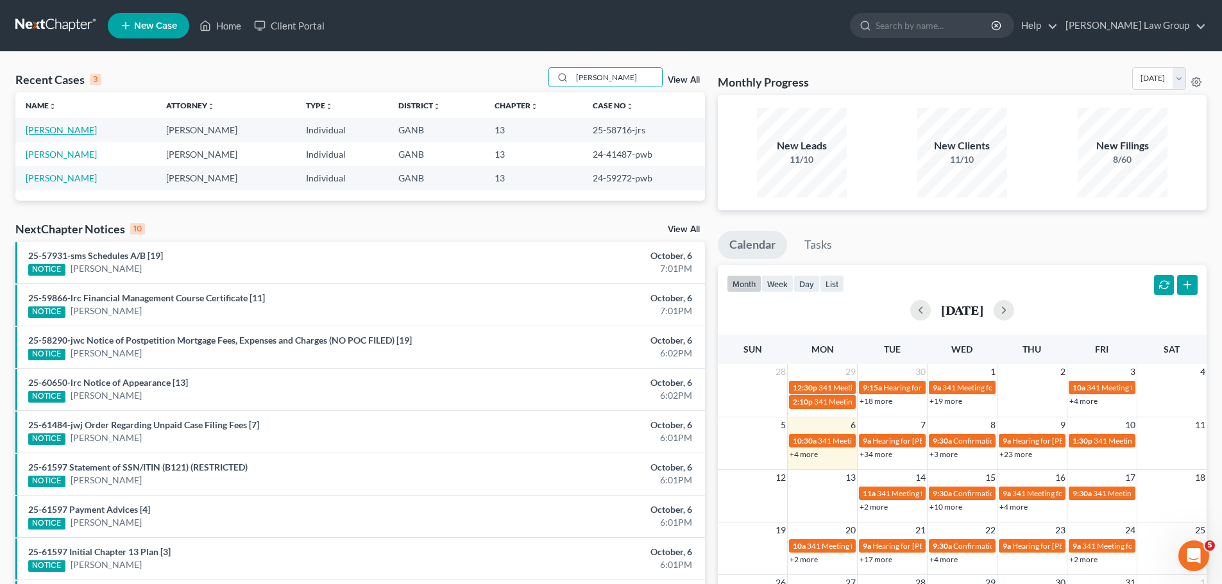
click at [53, 125] on link "[PERSON_NAME]" at bounding box center [61, 129] width 71 height 11
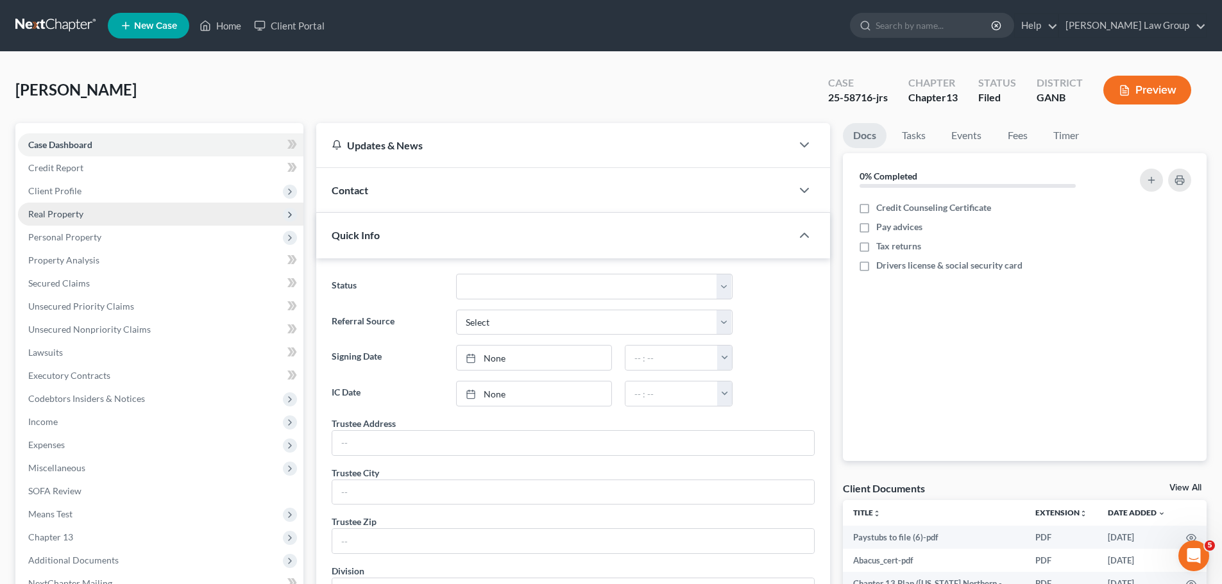
click at [73, 205] on span "Real Property" at bounding box center [160, 214] width 285 height 23
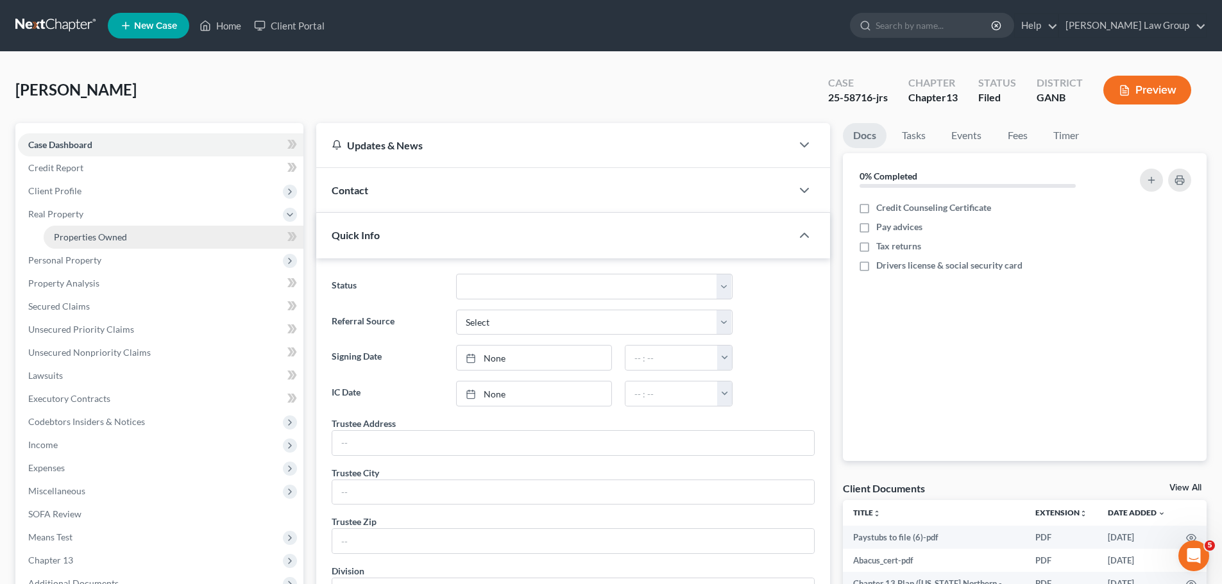
click at [122, 235] on span "Properties Owned" at bounding box center [90, 237] width 73 height 11
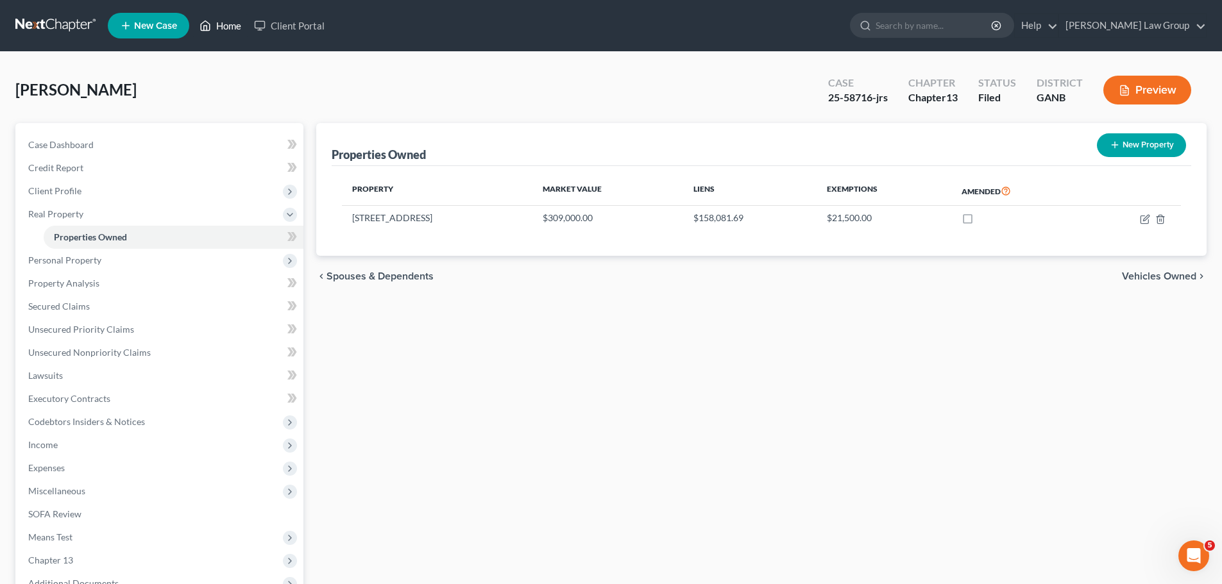
drag, startPoint x: 221, startPoint y: 21, endPoint x: 339, endPoint y: 42, distance: 119.3
click at [221, 21] on link "Home" at bounding box center [220, 25] width 55 height 23
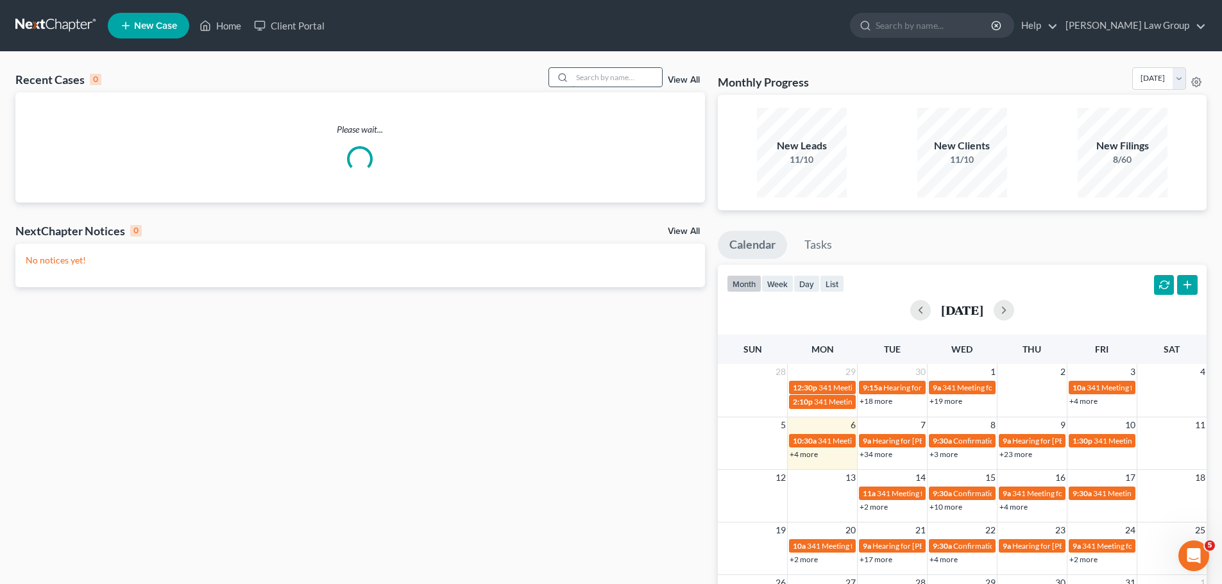
click at [635, 74] on input "search" at bounding box center [617, 77] width 90 height 19
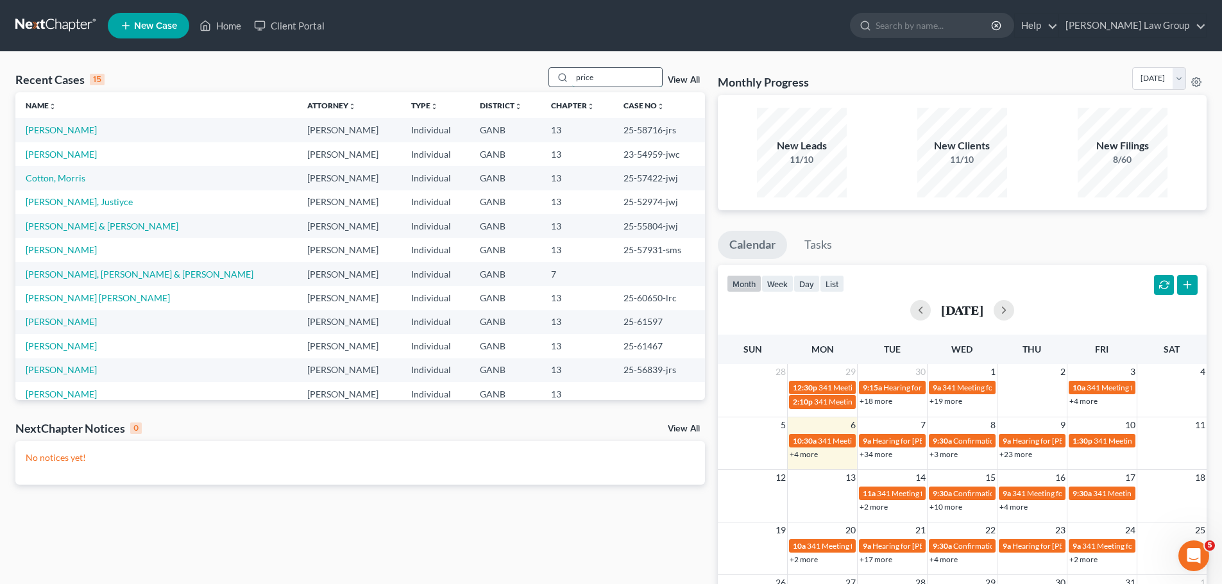
type input "price"
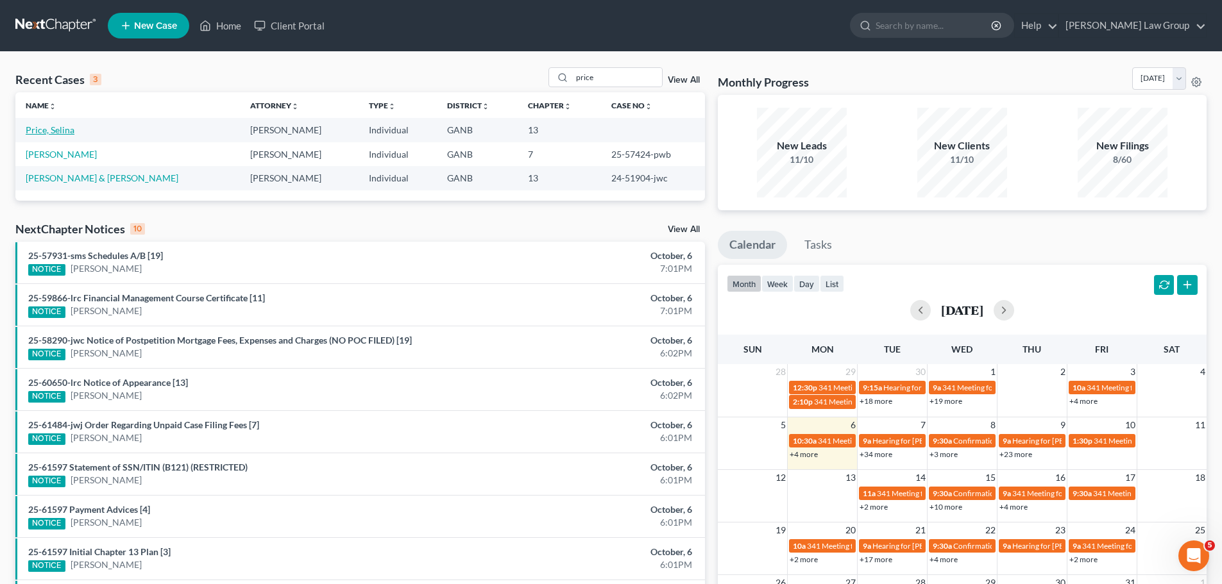
click at [55, 129] on link "Price, Selina" at bounding box center [50, 129] width 49 height 11
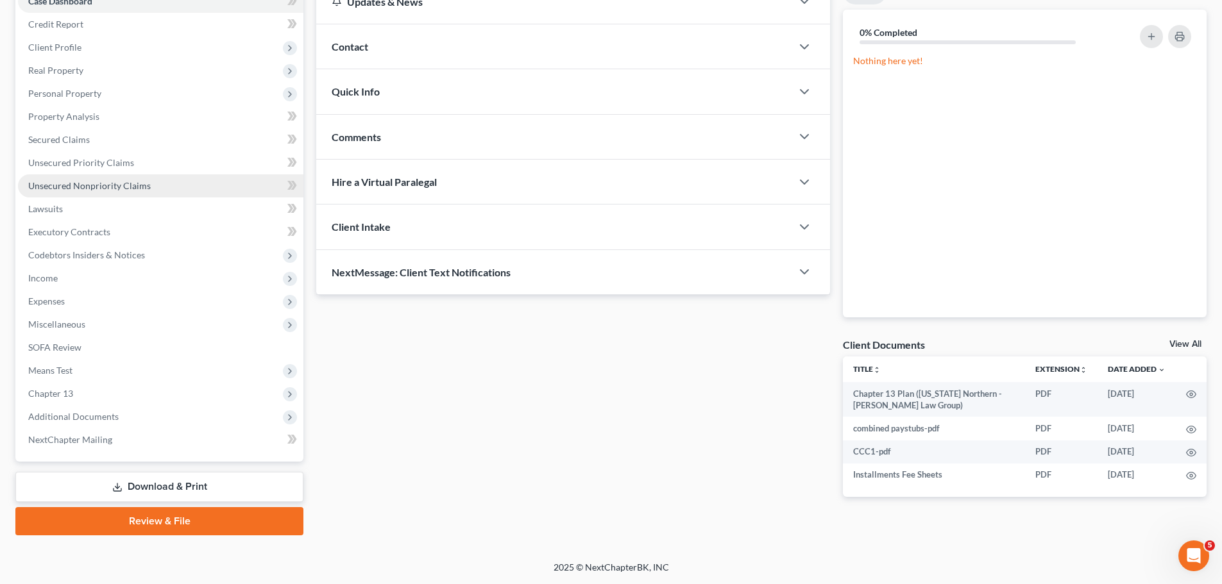
click at [135, 187] on span "Unsecured Nonpriority Claims" at bounding box center [89, 185] width 123 height 11
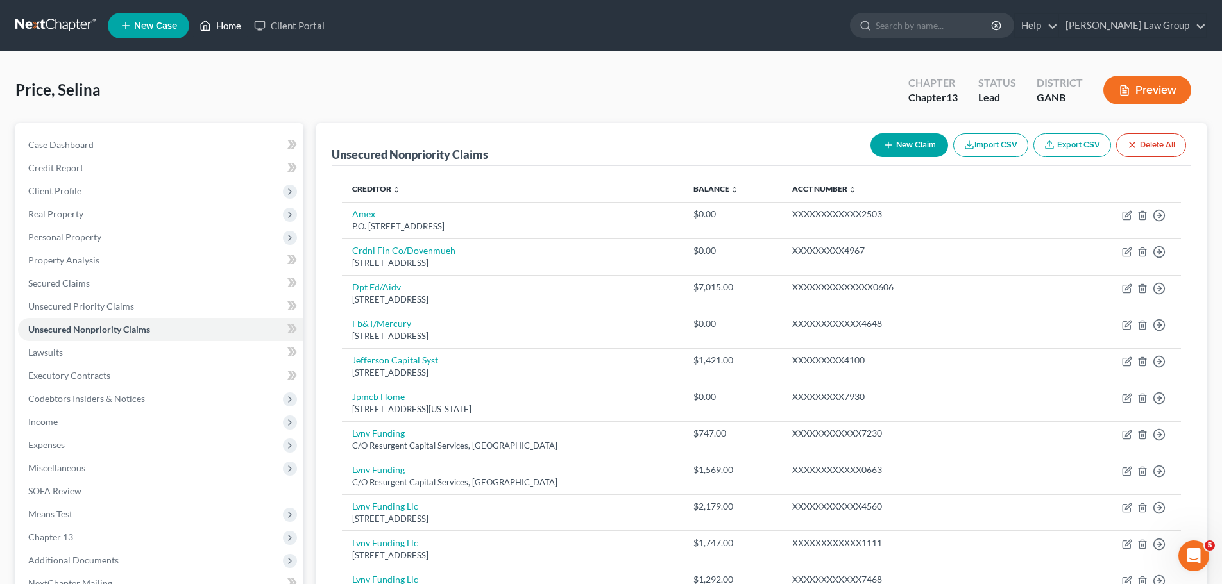
click at [237, 20] on link "Home" at bounding box center [220, 25] width 55 height 23
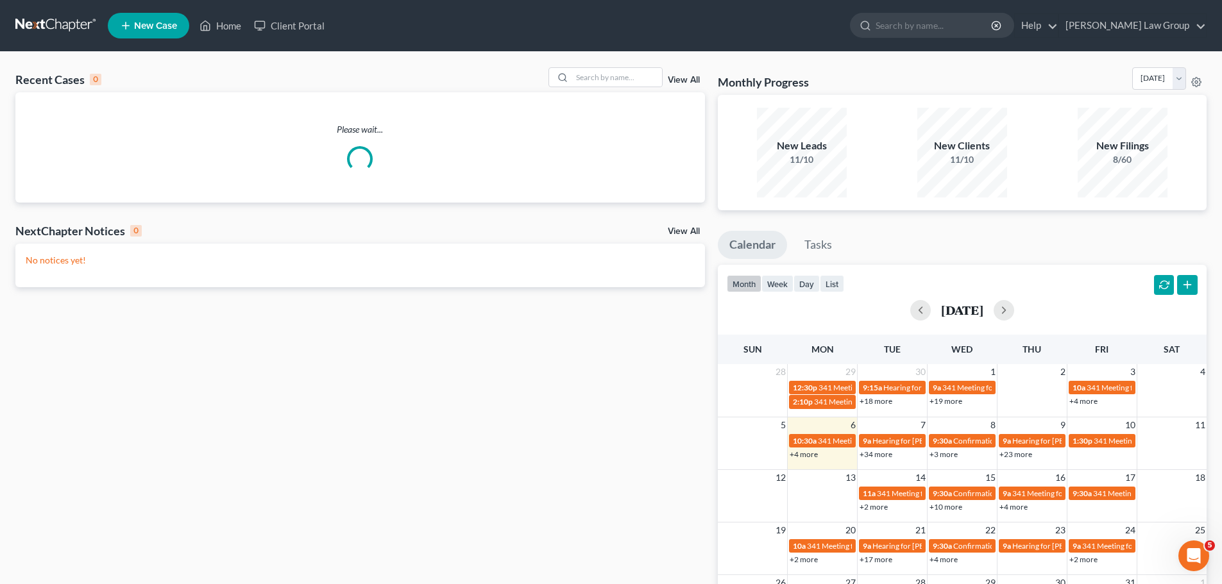
click at [603, 65] on div "Recent Cases 0 View All Please wait... NextChapter Notices 0 View All No notice…" at bounding box center [611, 385] width 1222 height 666
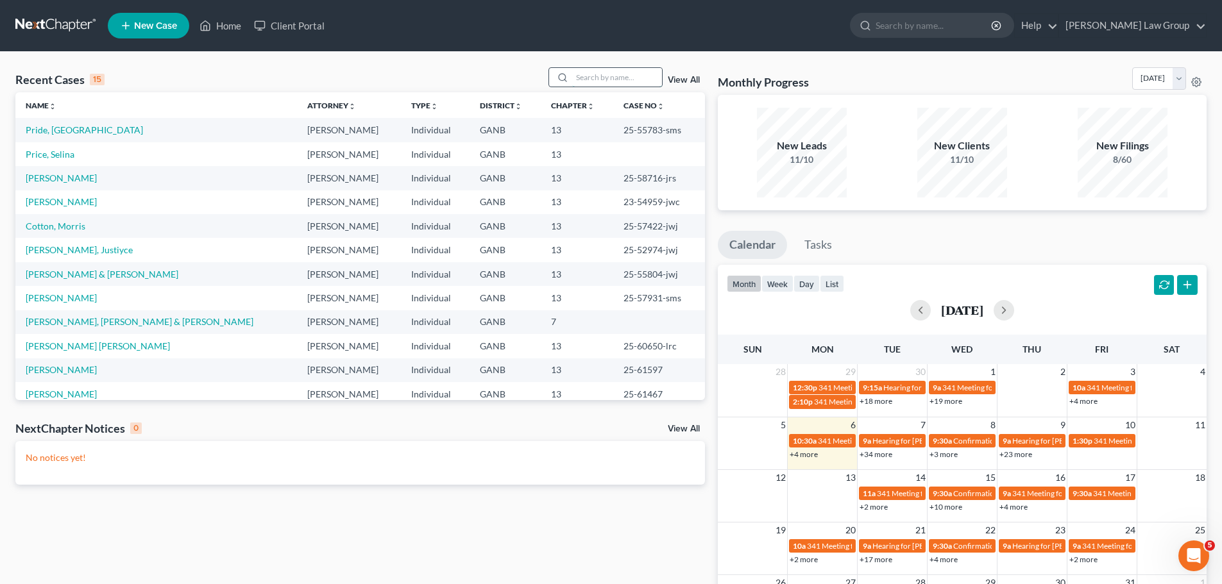
click at [625, 82] on input "search" at bounding box center [617, 77] width 90 height 19
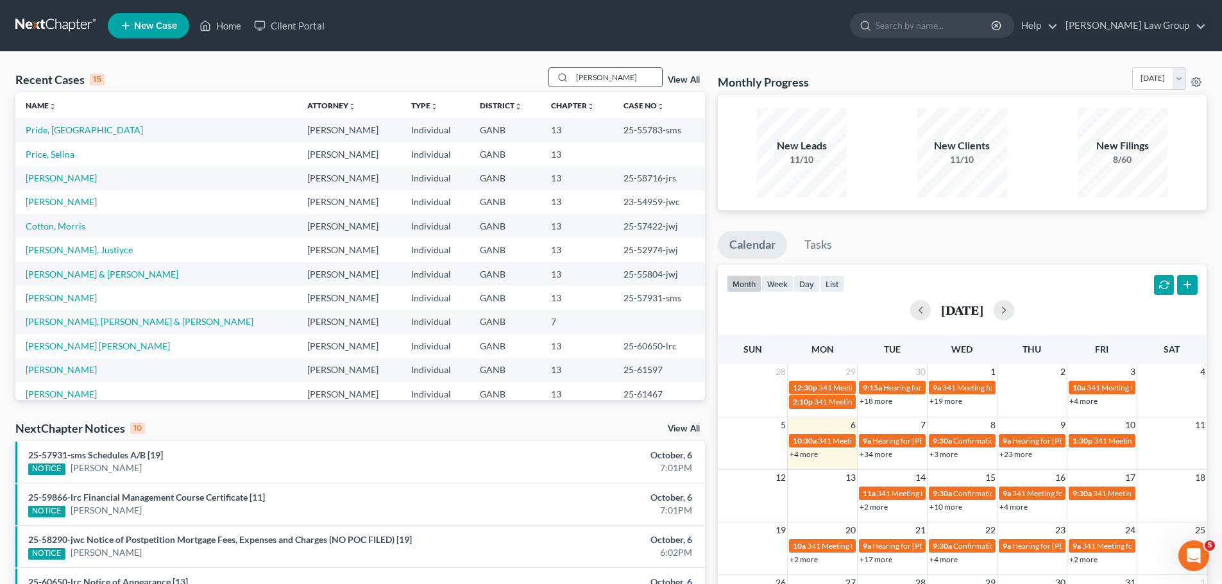
type input "[PERSON_NAME]"
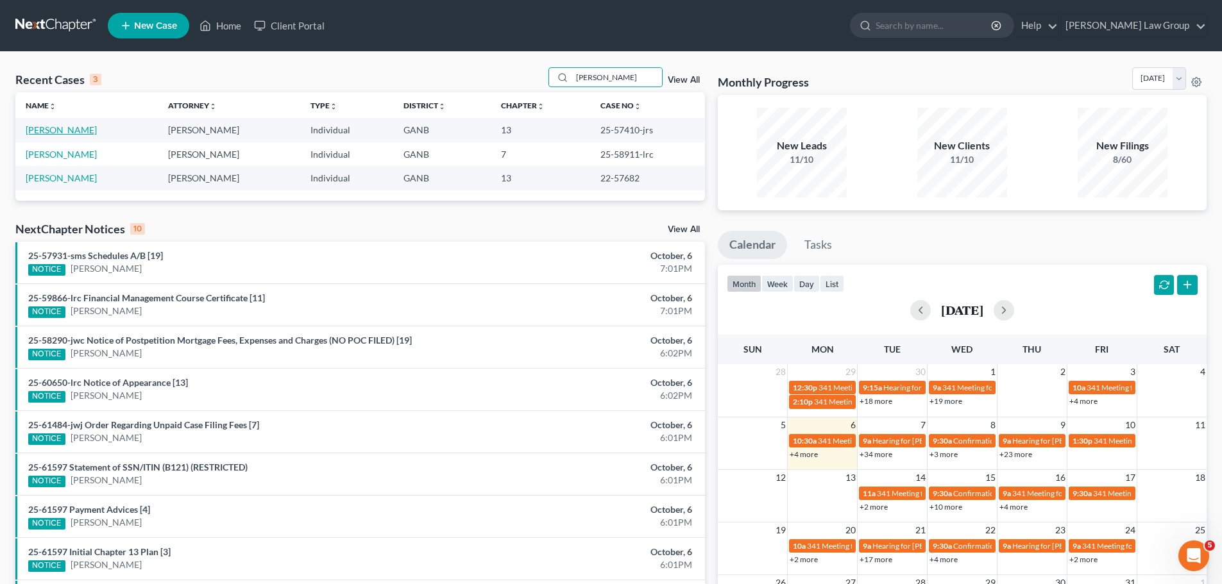
click at [58, 128] on link "[PERSON_NAME]" at bounding box center [61, 129] width 71 height 11
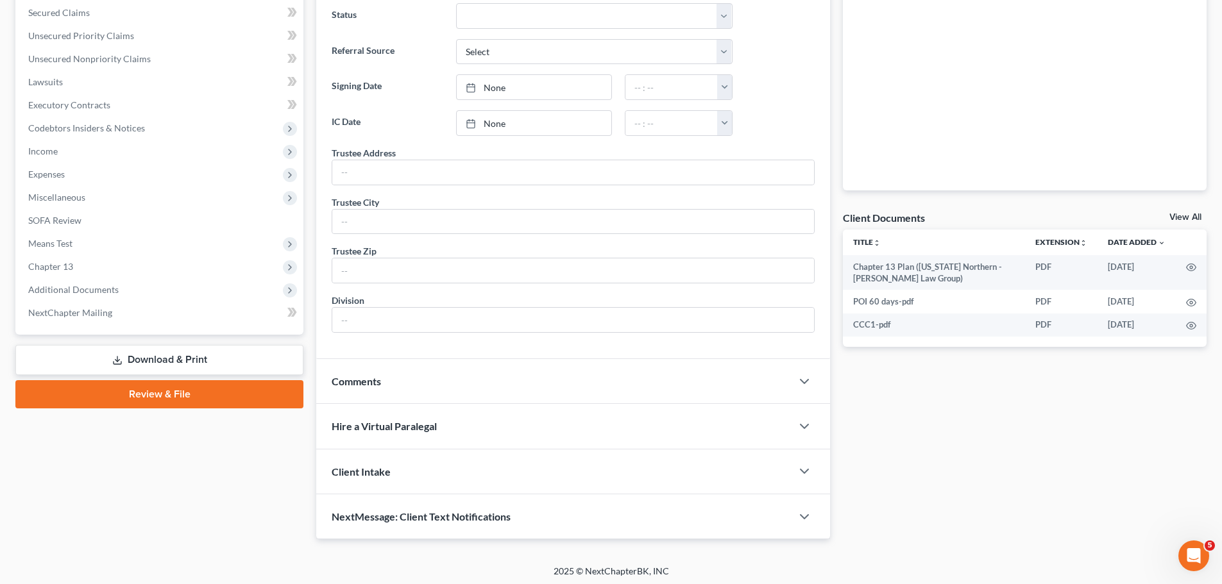
scroll to position [275, 0]
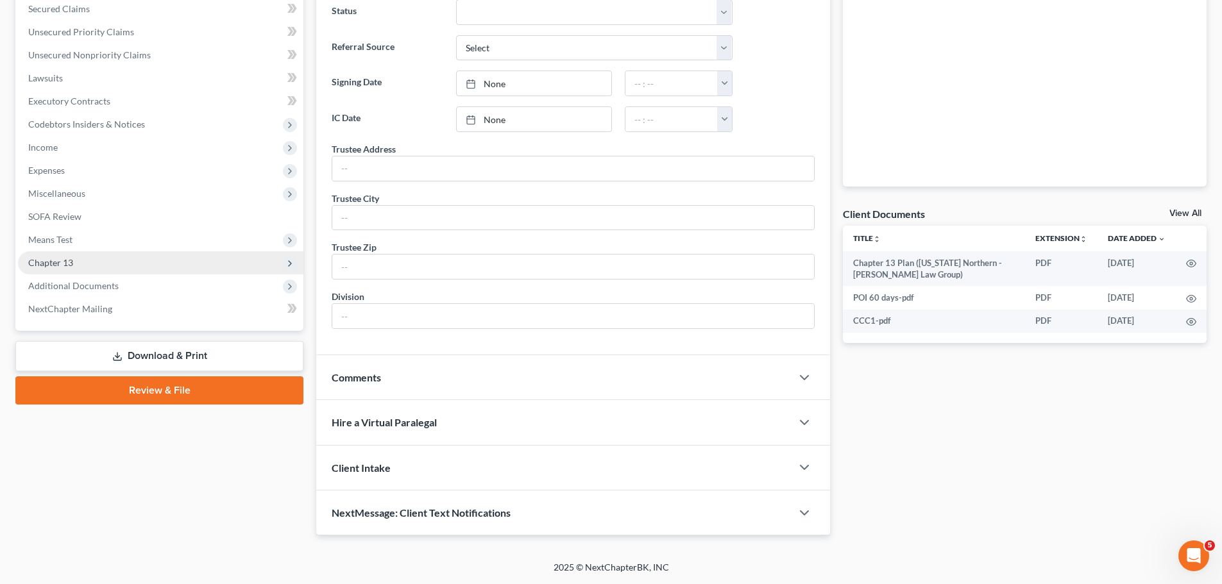
click at [124, 266] on span "Chapter 13" at bounding box center [160, 262] width 285 height 23
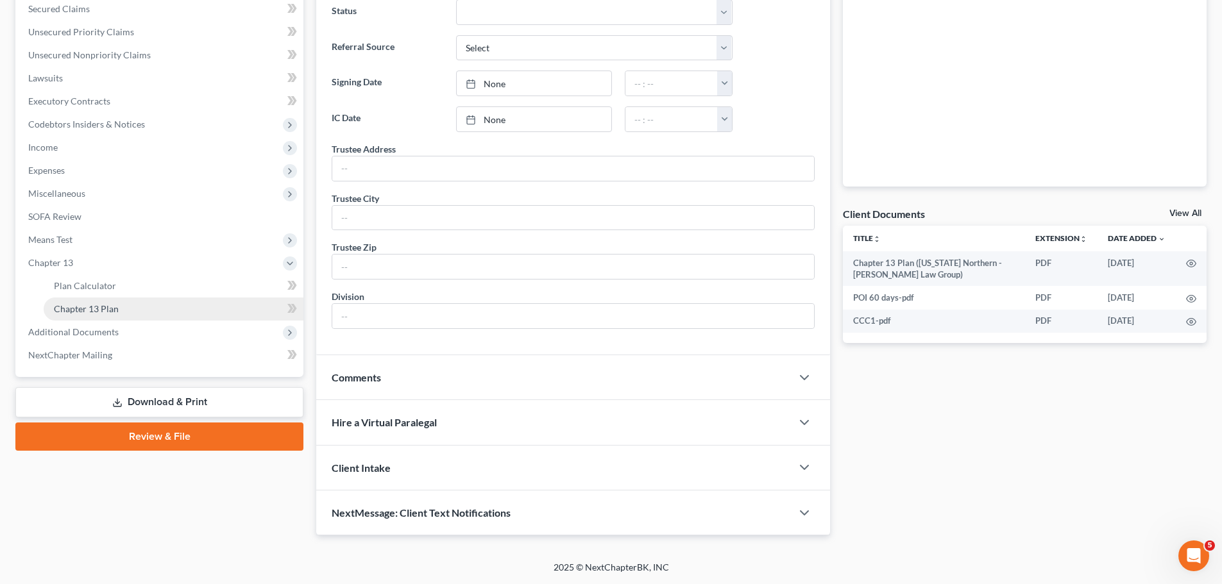
click at [185, 310] on link "Chapter 13 Plan" at bounding box center [174, 309] width 260 height 23
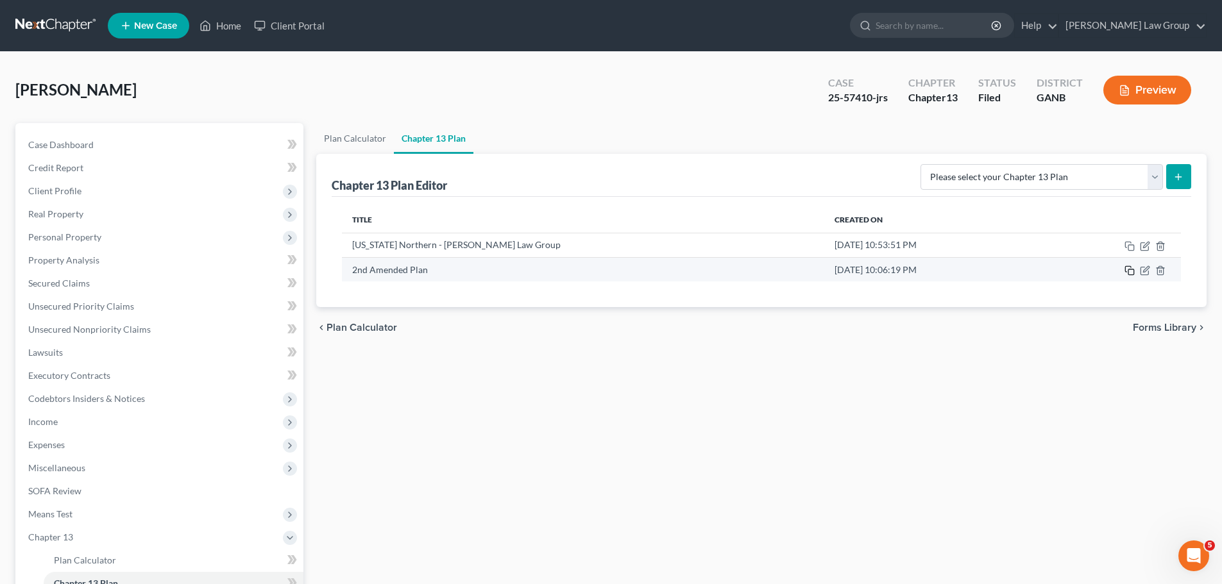
click at [1129, 269] on icon "button" at bounding box center [1130, 271] width 10 height 10
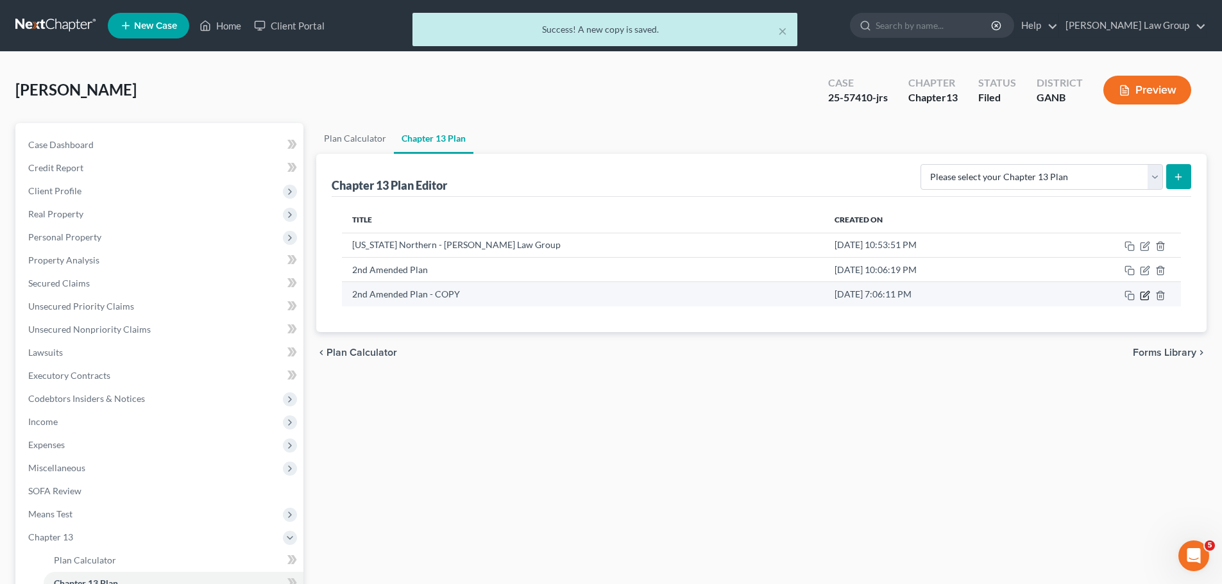
click at [1146, 300] on icon "button" at bounding box center [1145, 296] width 8 height 8
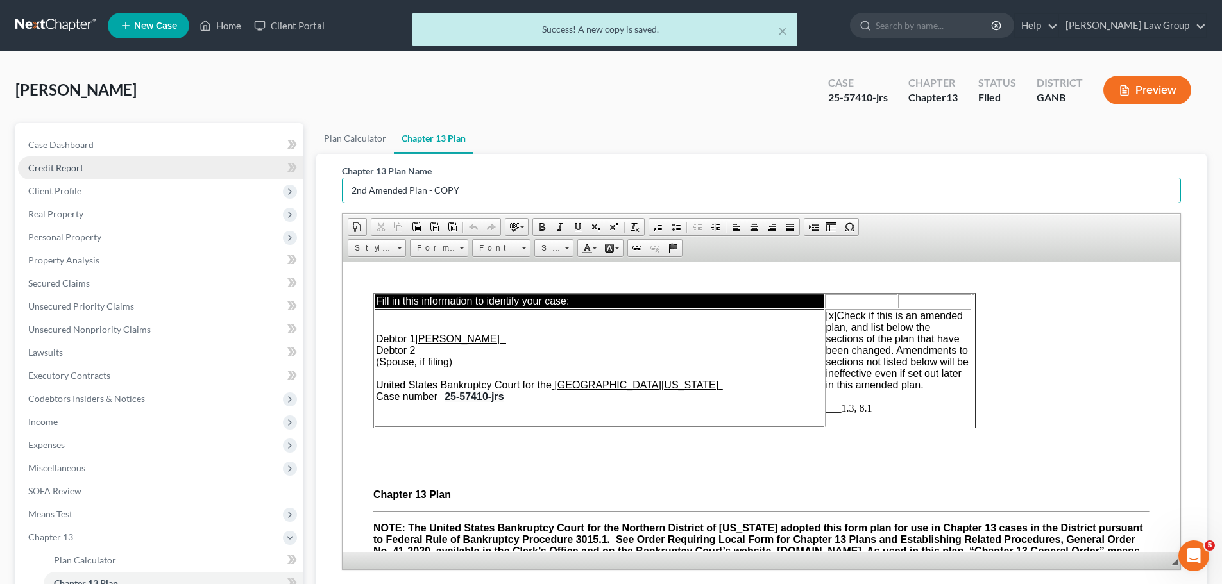
drag, startPoint x: 502, startPoint y: 194, endPoint x: 222, endPoint y: 175, distance: 281.0
click at [233, 175] on div "Petition Navigation Case Dashboard Payments Invoices Payments Payments Credit R…" at bounding box center [611, 424] width 1204 height 602
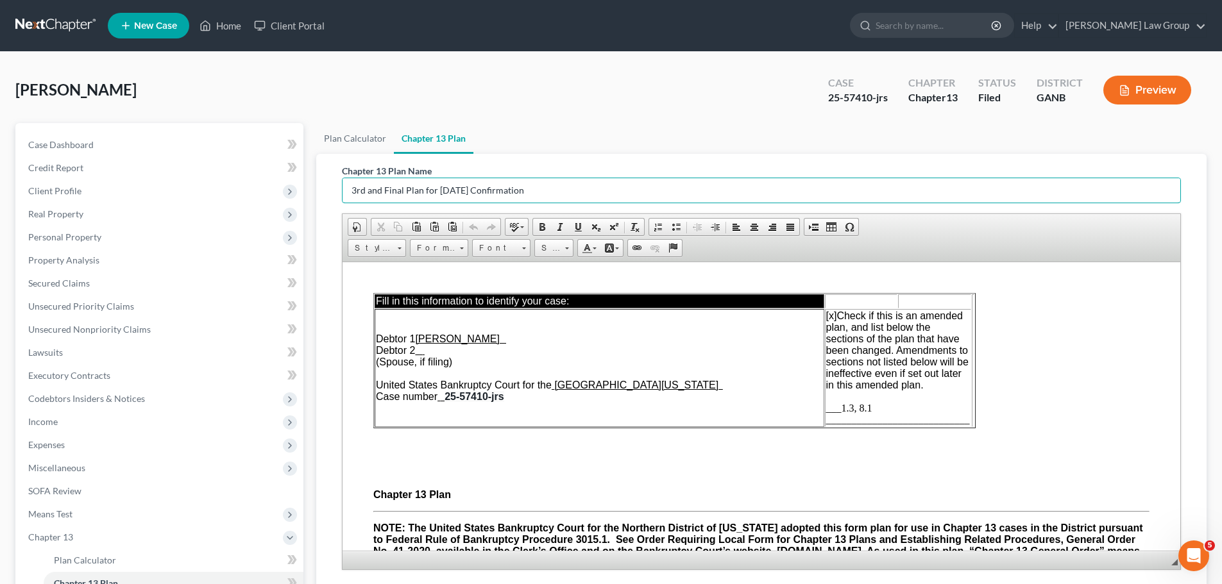
type input "3rd and Final Plan for [DATE] Confirmation"
click at [881, 400] on td "[x] Check if this is an amended plan, and list below the sections of the plan t…" at bounding box center [898, 368] width 146 height 118
drag, startPoint x: 875, startPoint y: 408, endPoint x: 842, endPoint y: 410, distance: 33.4
click at [842, 410] on td "[x] Check if this is an amended plan, and list below the sections of the plan t…" at bounding box center [898, 368] width 146 height 118
click at [833, 416] on span "___2.2,2.3,4.3,4.4 ____________________________" at bounding box center [898, 413] width 144 height 22
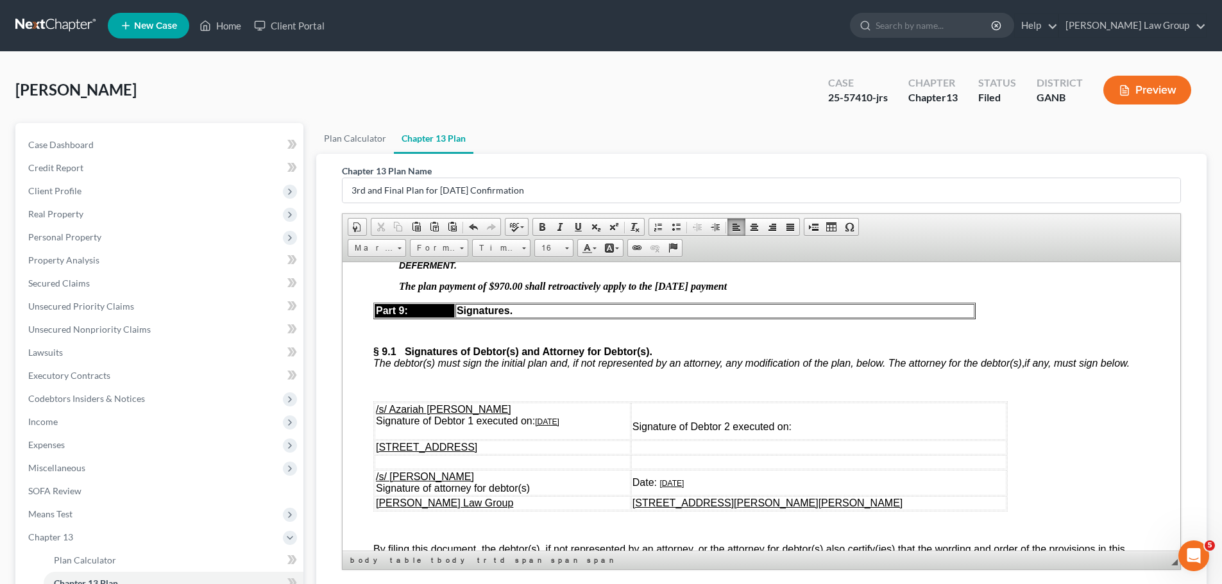
scroll to position [5764, 0]
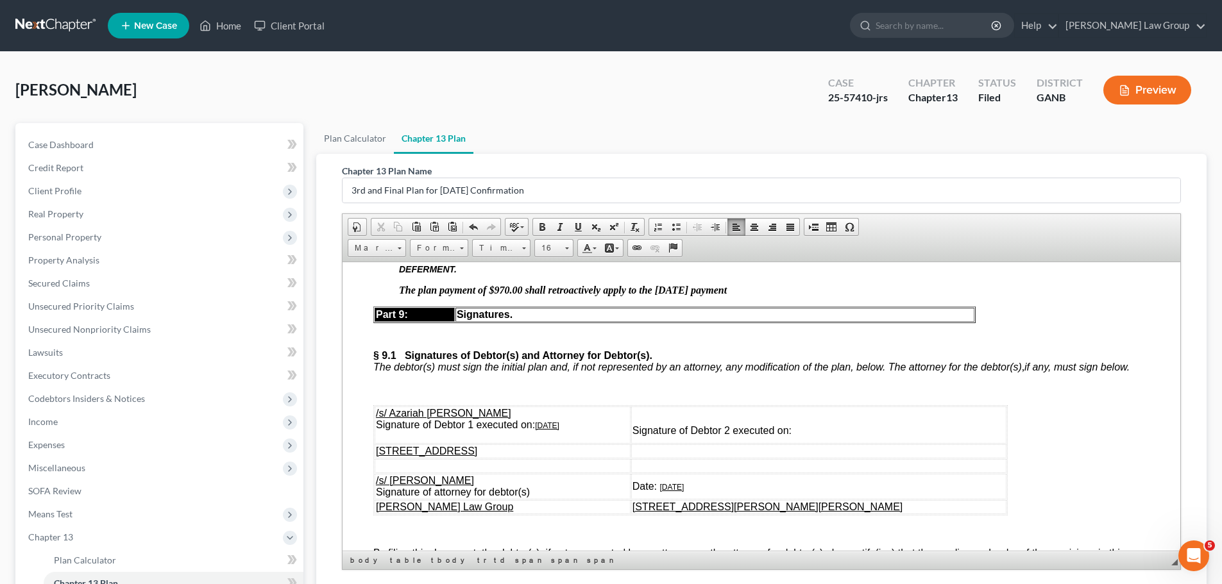
click at [549, 430] on u "[DATE]" at bounding box center [547, 425] width 24 height 9
drag, startPoint x: 586, startPoint y: 464, endPoint x: 543, endPoint y: 466, distance: 43.0
click at [540, 443] on td "/s/ [PERSON_NAME] Signature of Debtor 1 executed on: [DATE]" at bounding box center [503, 424] width 256 height 37
copy u "[DATE]"
click at [887, 443] on td "Signature of Debtor 2 executed on:" at bounding box center [818, 424] width 375 height 37
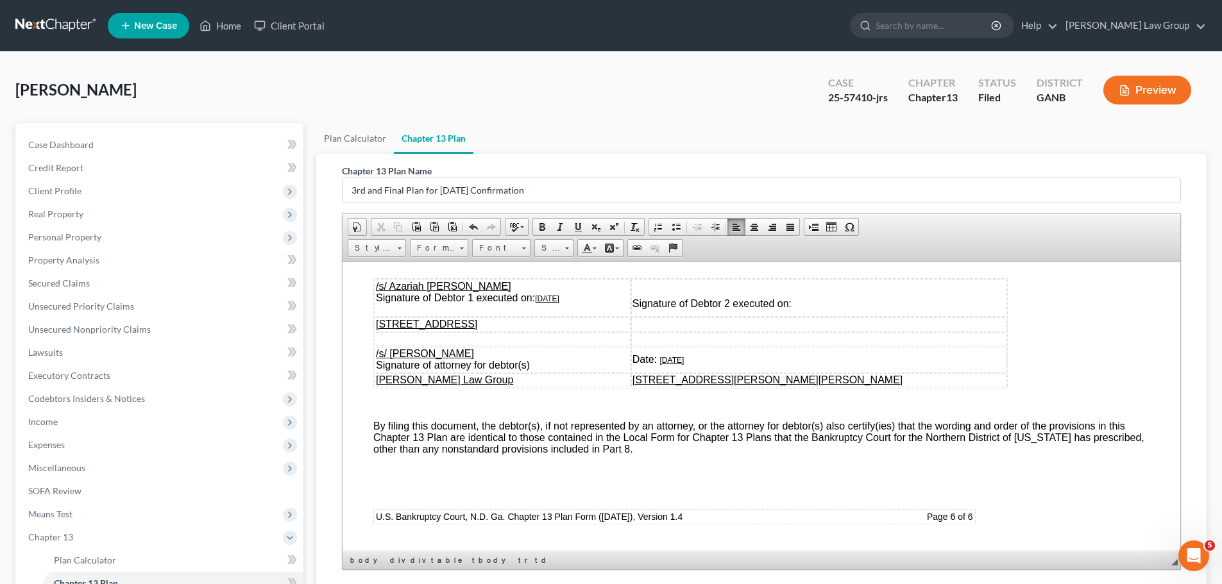
scroll to position [5892, 0]
drag, startPoint x: 817, startPoint y: 401, endPoint x: 774, endPoint y: 403, distance: 43.0
click at [774, 371] on td "Date: [DATE]" at bounding box center [818, 358] width 375 height 26
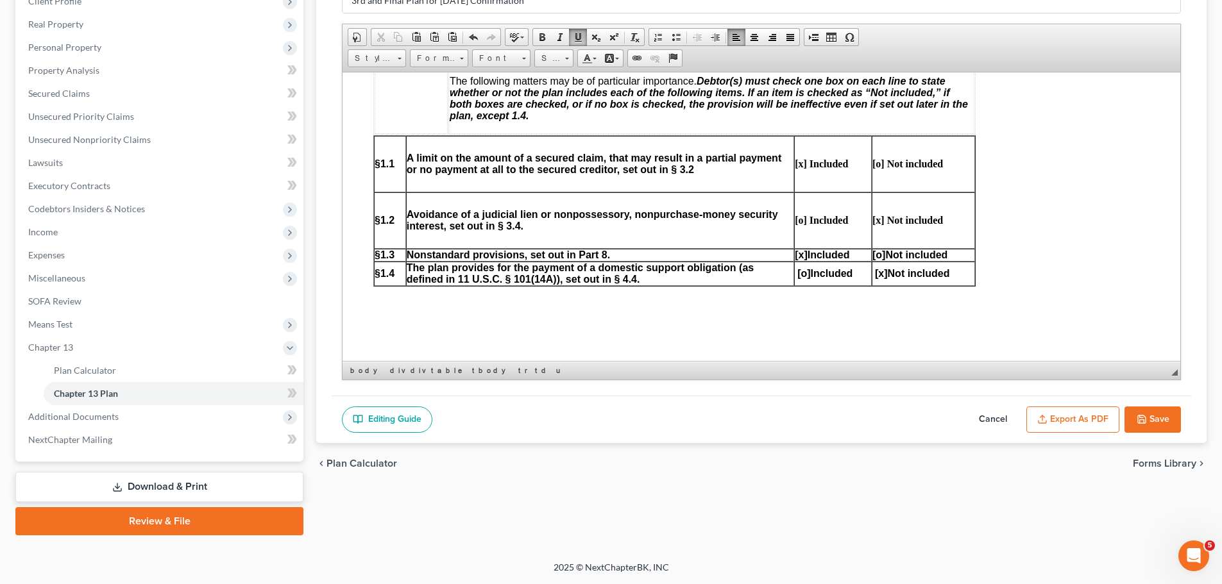
scroll to position [642, 0]
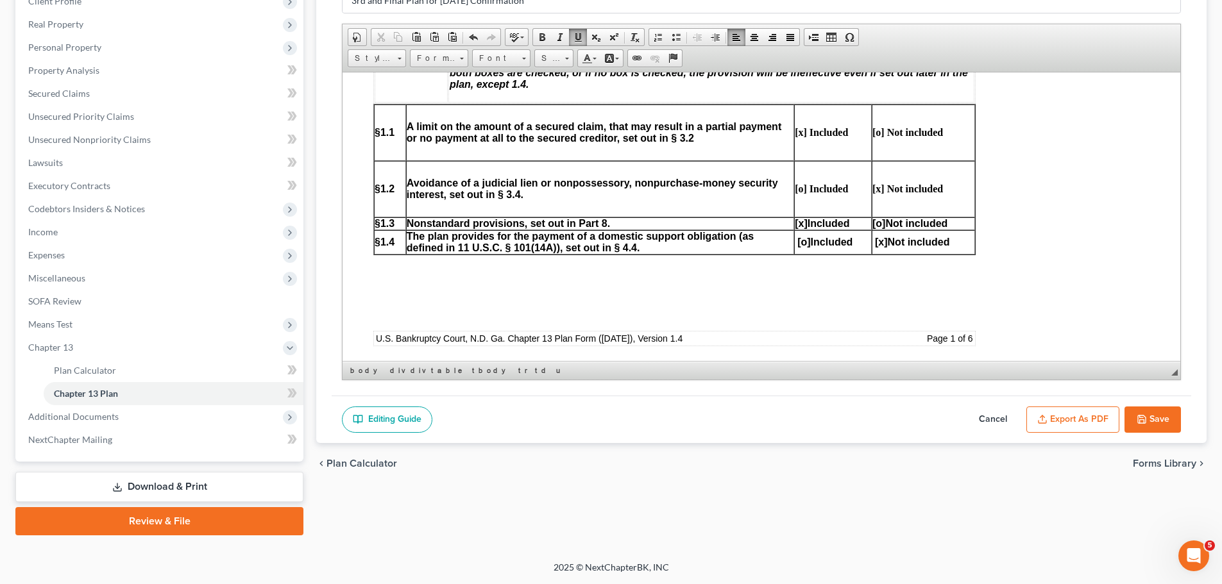
click at [1059, 417] on button "Export as PDF" at bounding box center [1072, 420] width 93 height 27
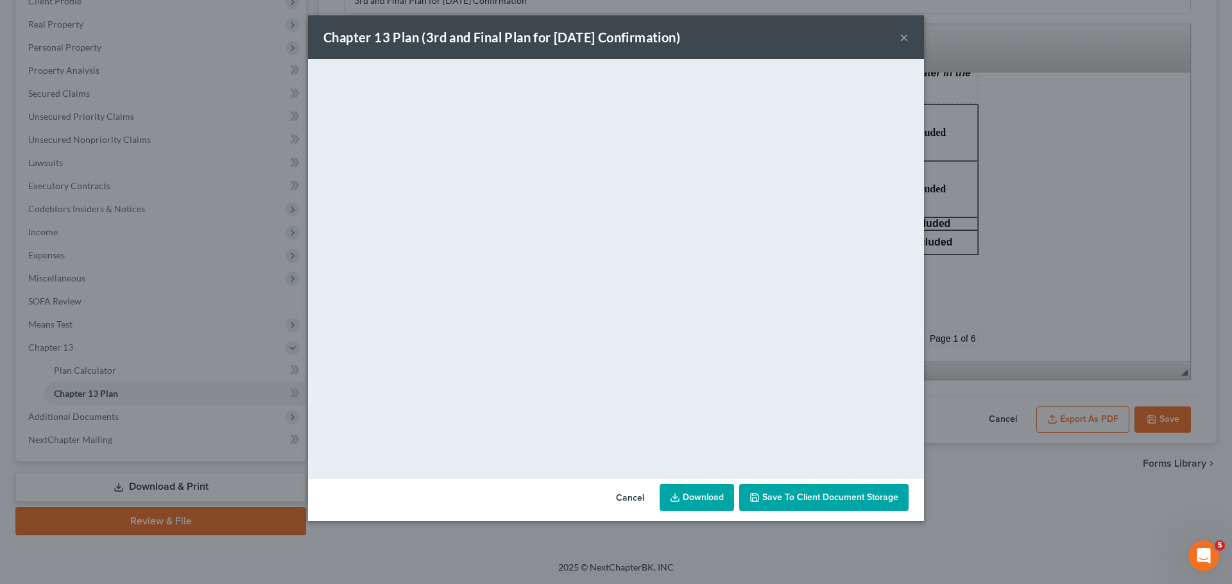
click at [703, 498] on link "Download" at bounding box center [696, 497] width 74 height 27
click at [850, 495] on span "Save to Client Document Storage" at bounding box center [830, 497] width 136 height 11
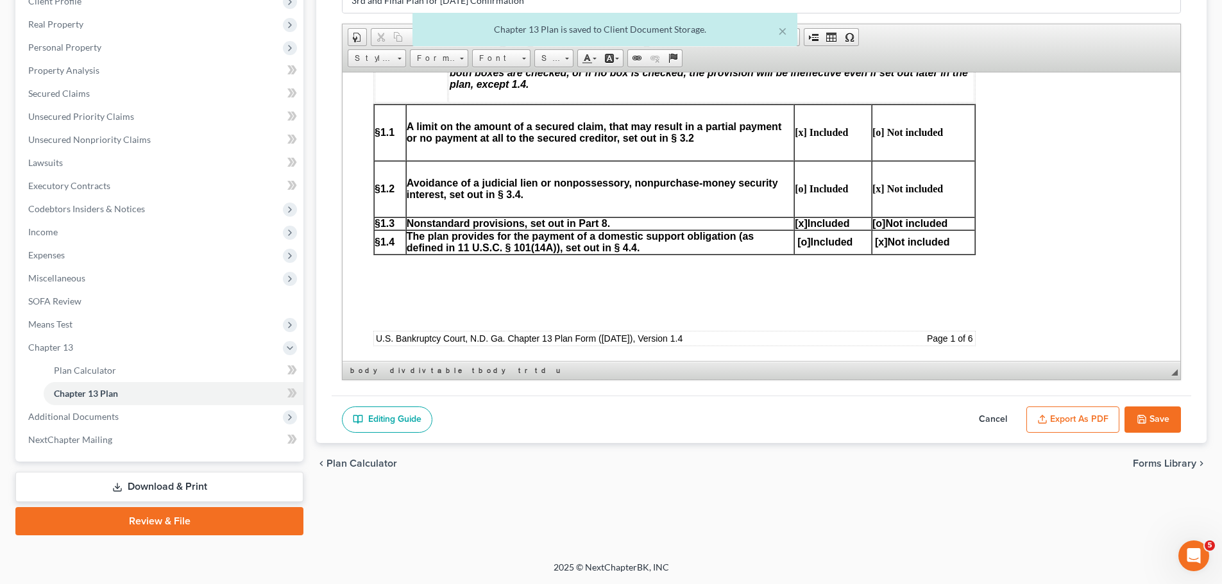
click at [1153, 413] on button "Save" at bounding box center [1153, 420] width 56 height 27
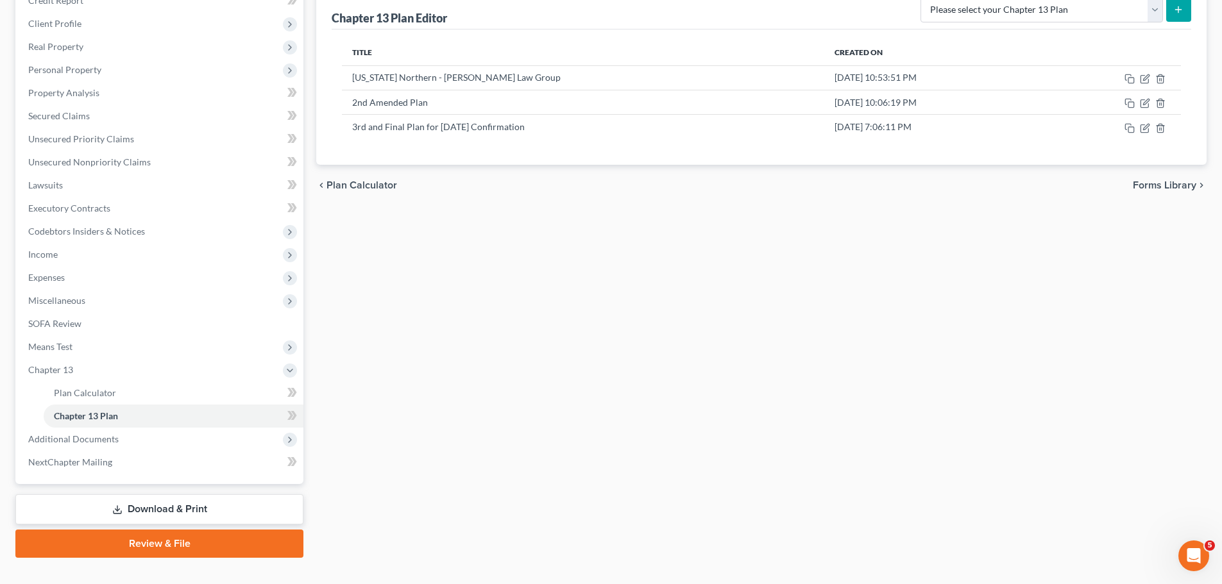
scroll to position [190, 0]
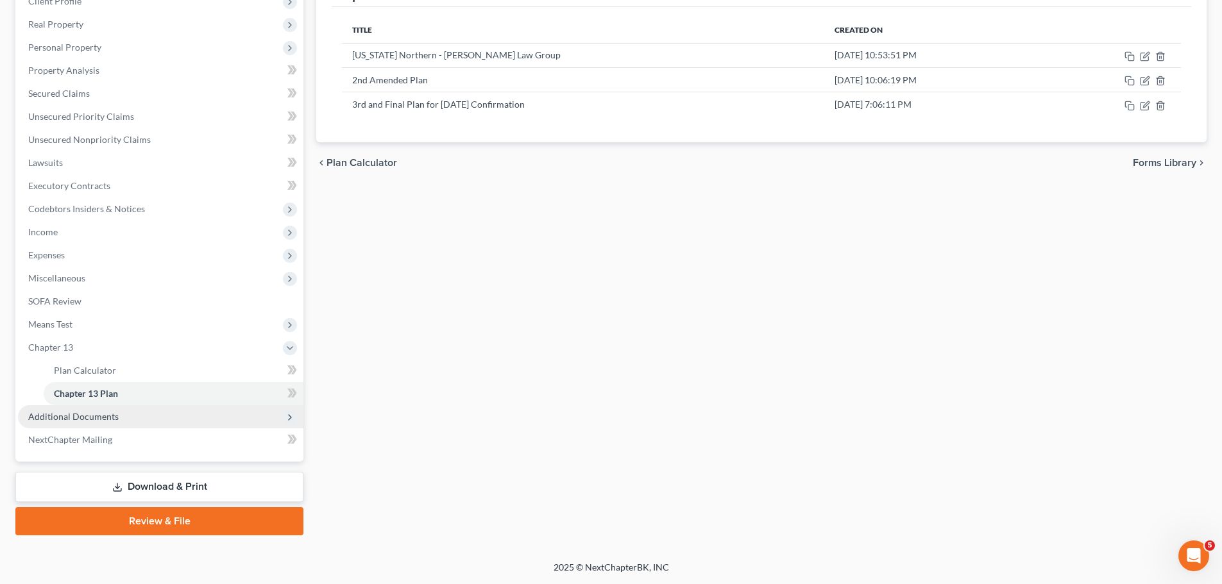
click at [139, 420] on span "Additional Documents" at bounding box center [160, 416] width 285 height 23
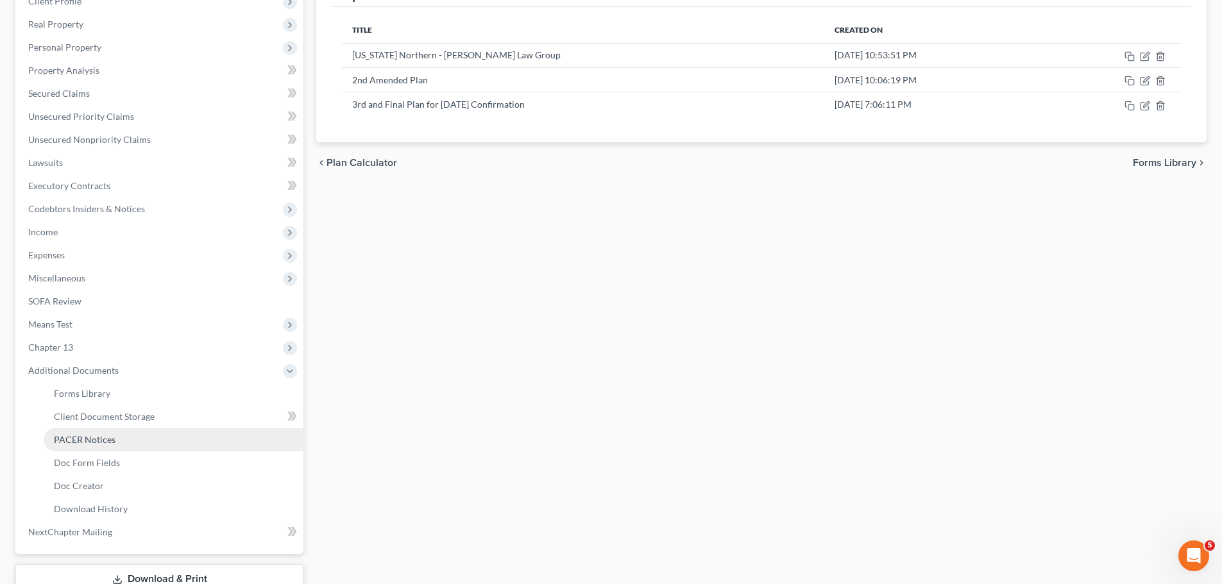
click at [114, 442] on link "PACER Notices" at bounding box center [174, 440] width 260 height 23
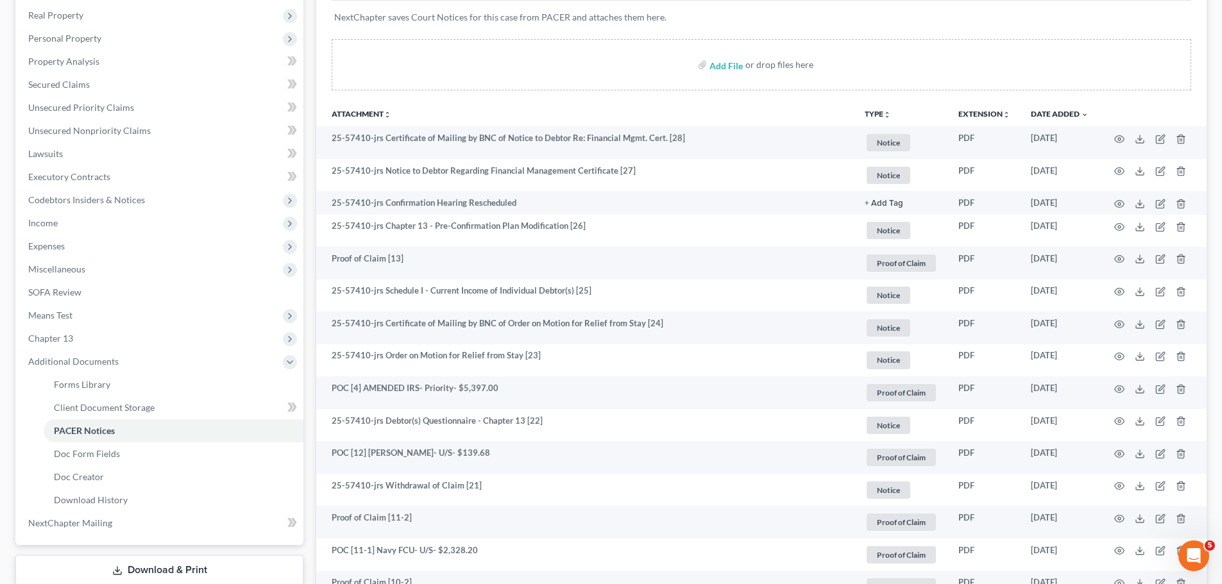
scroll to position [192, 0]
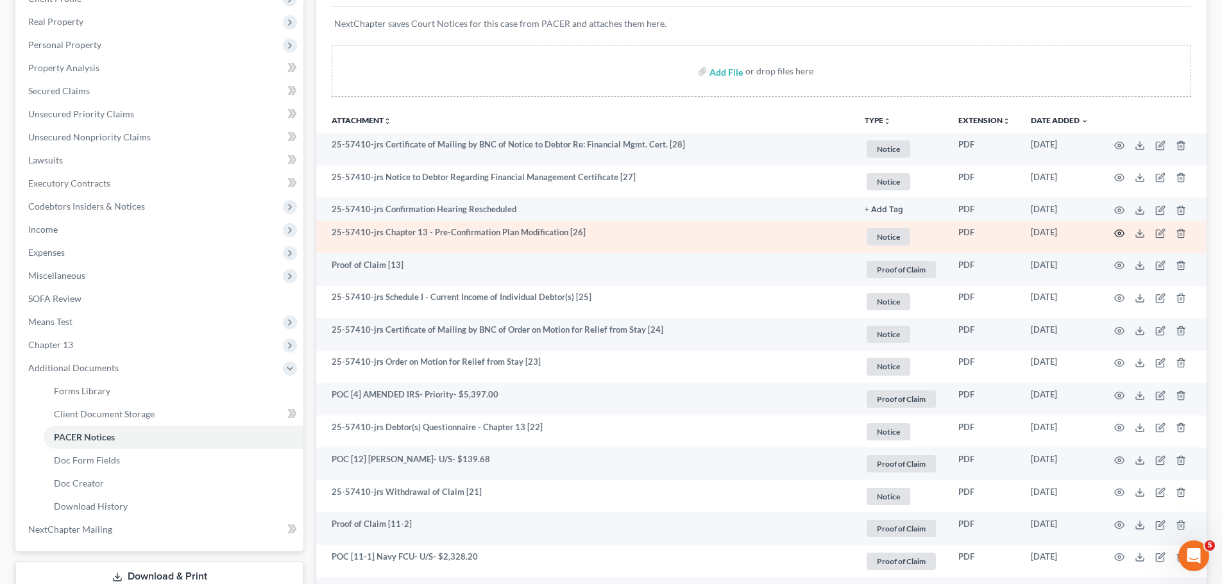
click at [1121, 235] on icon "button" at bounding box center [1119, 233] width 10 height 10
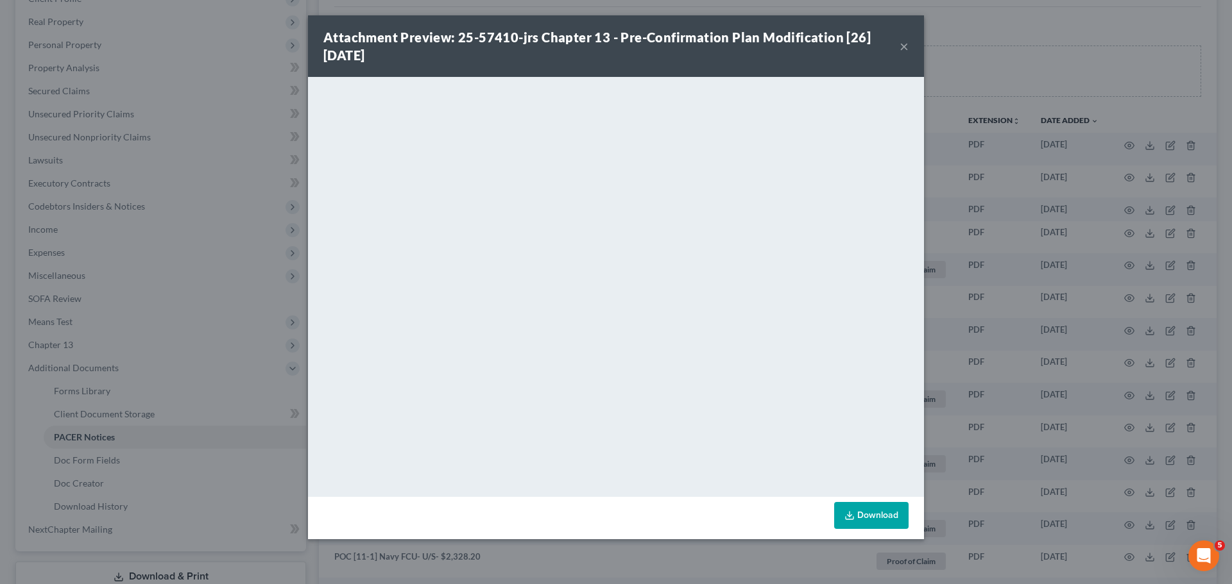
click at [905, 46] on button "×" at bounding box center [903, 45] width 9 height 15
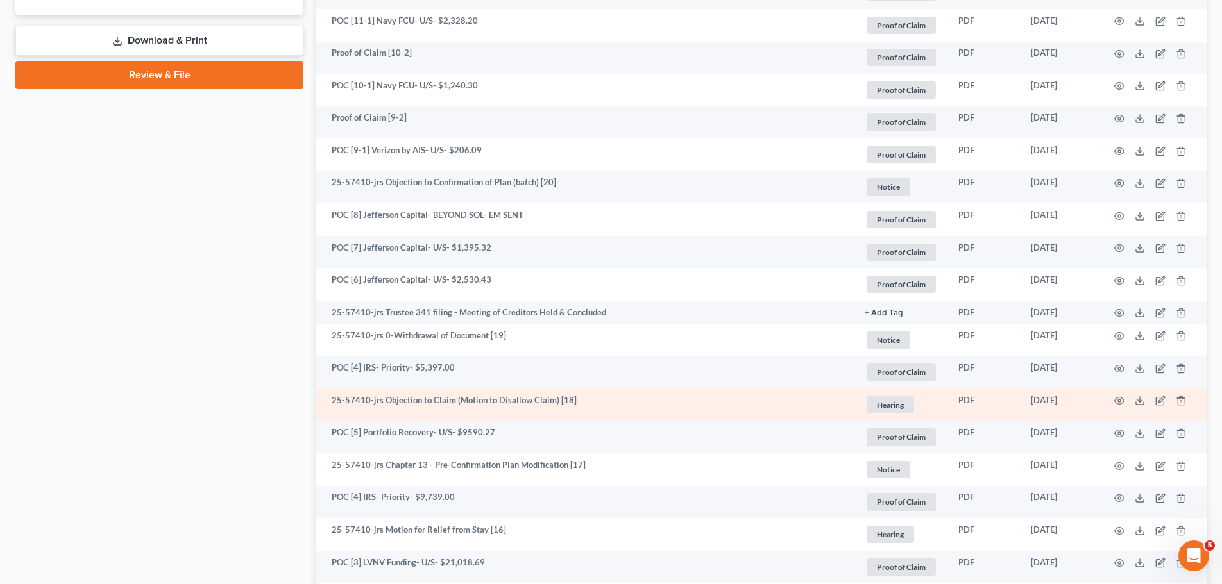
scroll to position [751, 0]
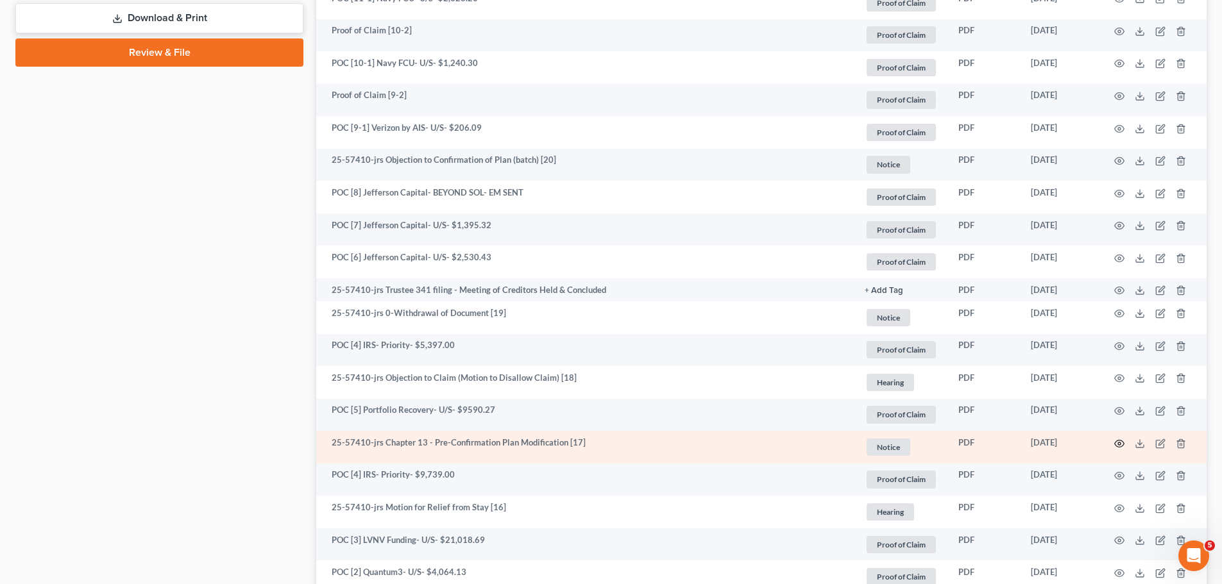
click at [1117, 444] on icon "button" at bounding box center [1119, 444] width 10 height 10
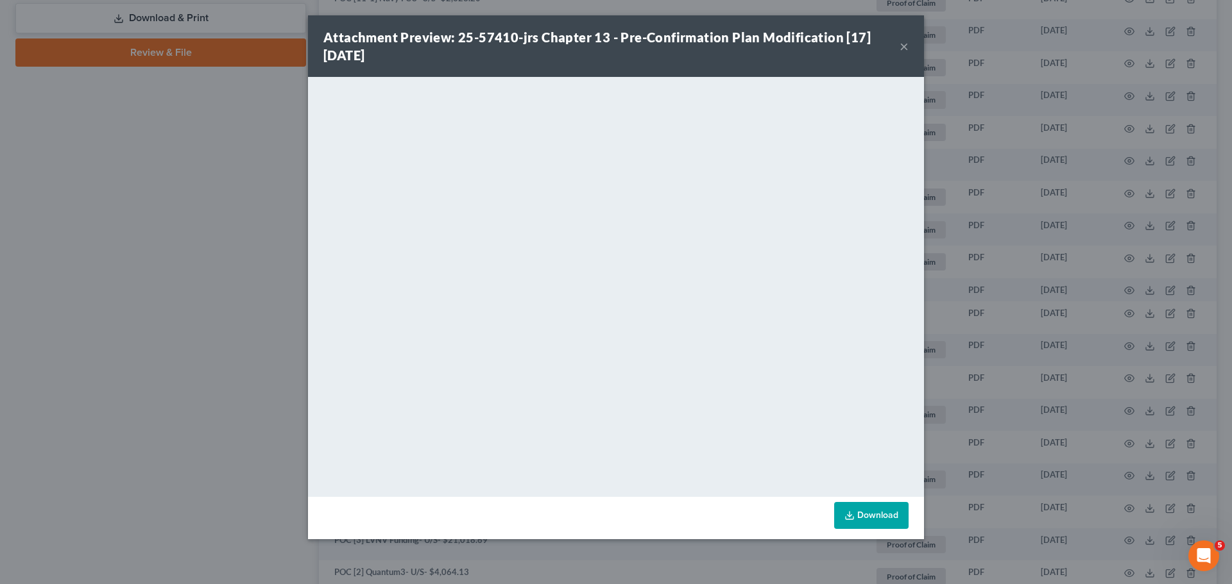
click at [901, 49] on button "×" at bounding box center [903, 45] width 9 height 15
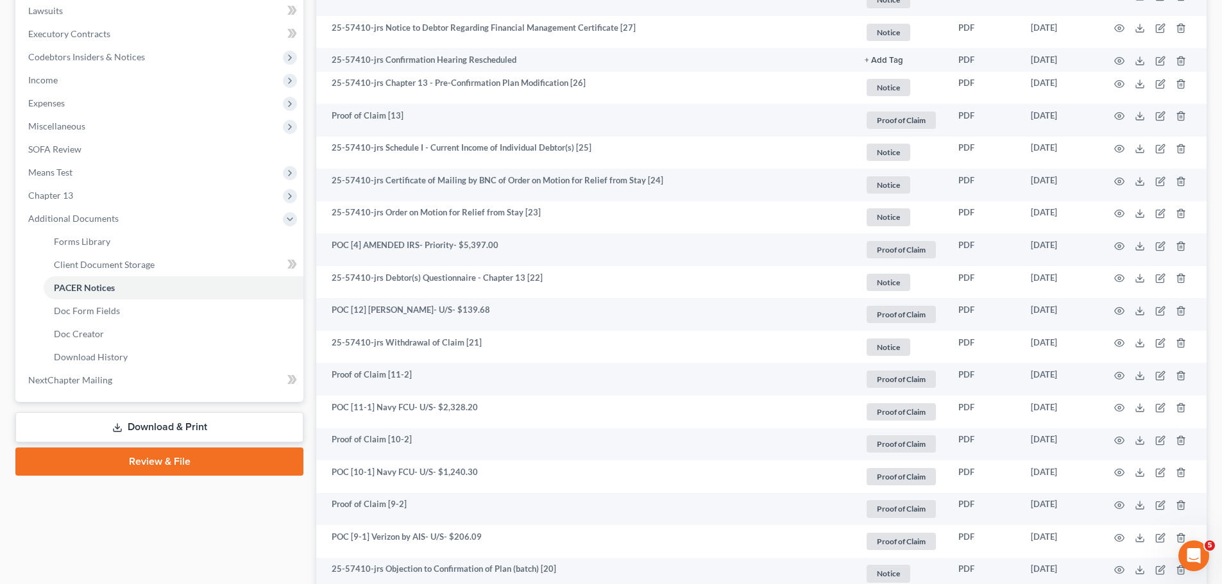
scroll to position [0, 0]
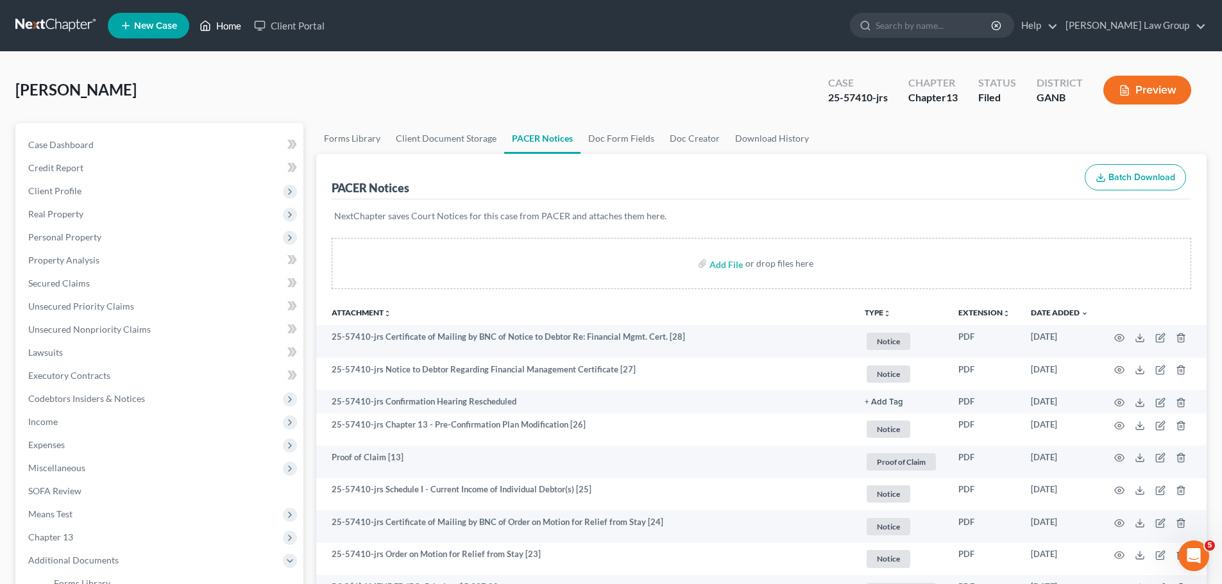
click at [230, 31] on link "Home" at bounding box center [220, 25] width 55 height 23
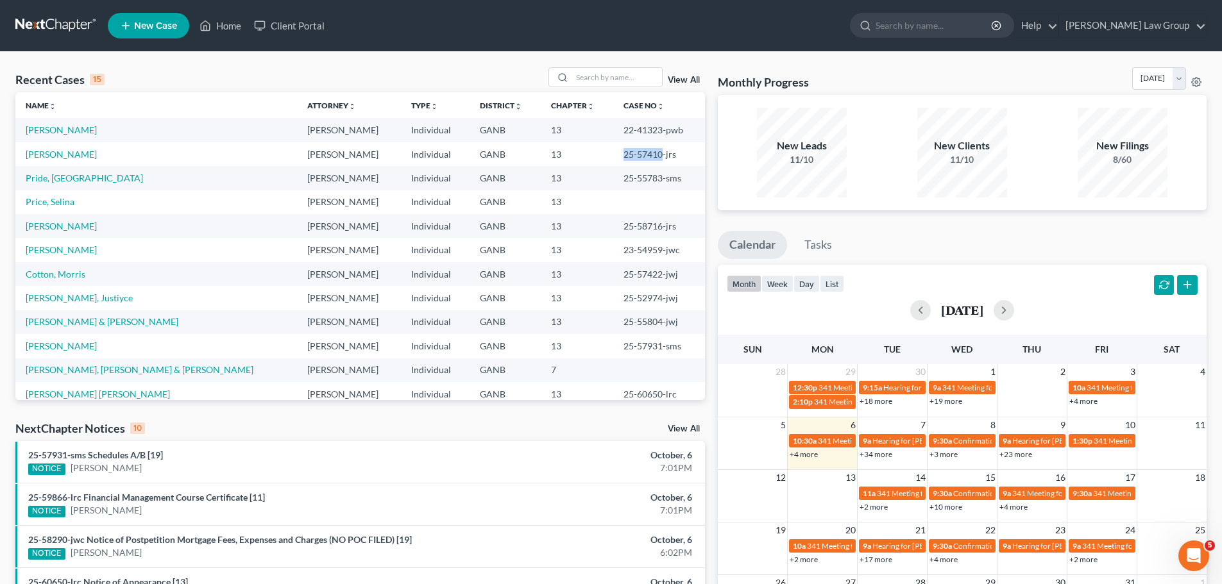
drag, startPoint x: 627, startPoint y: 157, endPoint x: 583, endPoint y: 162, distance: 45.2
click at [613, 162] on td "25-57410-jrs" at bounding box center [659, 154] width 92 height 24
copy td "25-57410"
click at [62, 149] on link "[PERSON_NAME]" at bounding box center [61, 154] width 71 height 11
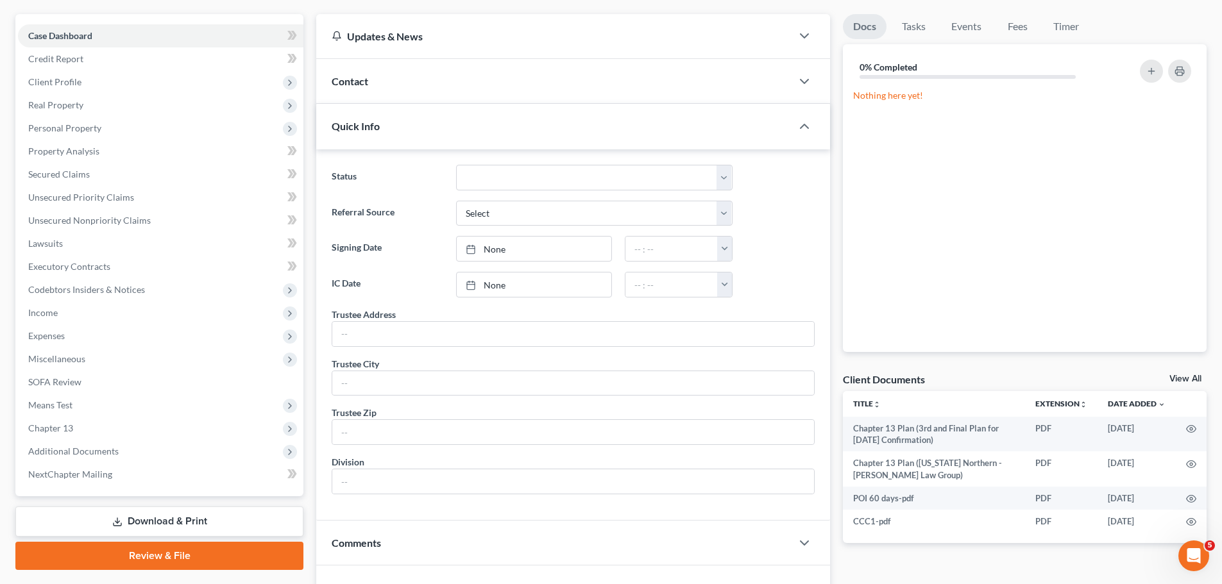
scroll to position [275, 0]
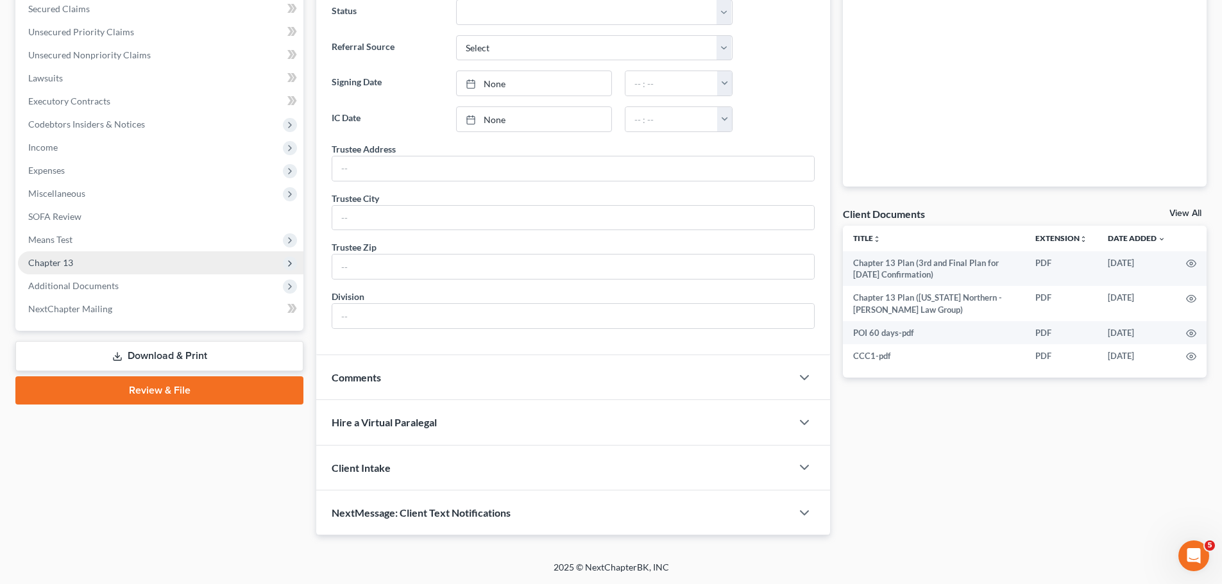
click at [136, 264] on span "Chapter 13" at bounding box center [160, 262] width 285 height 23
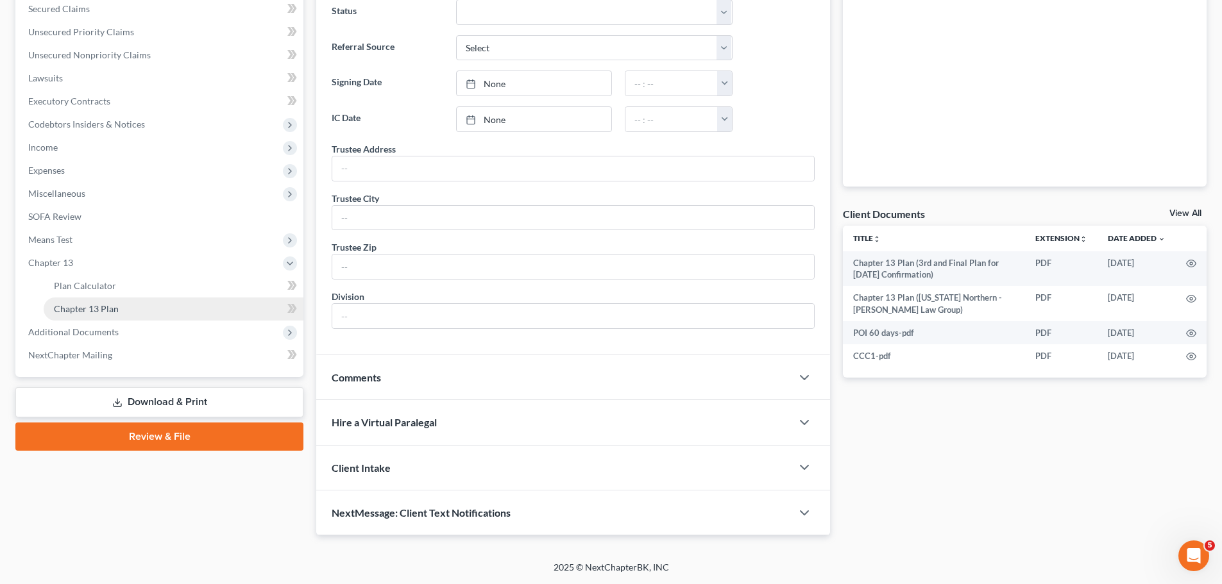
click at [131, 305] on link "Chapter 13 Plan" at bounding box center [174, 309] width 260 height 23
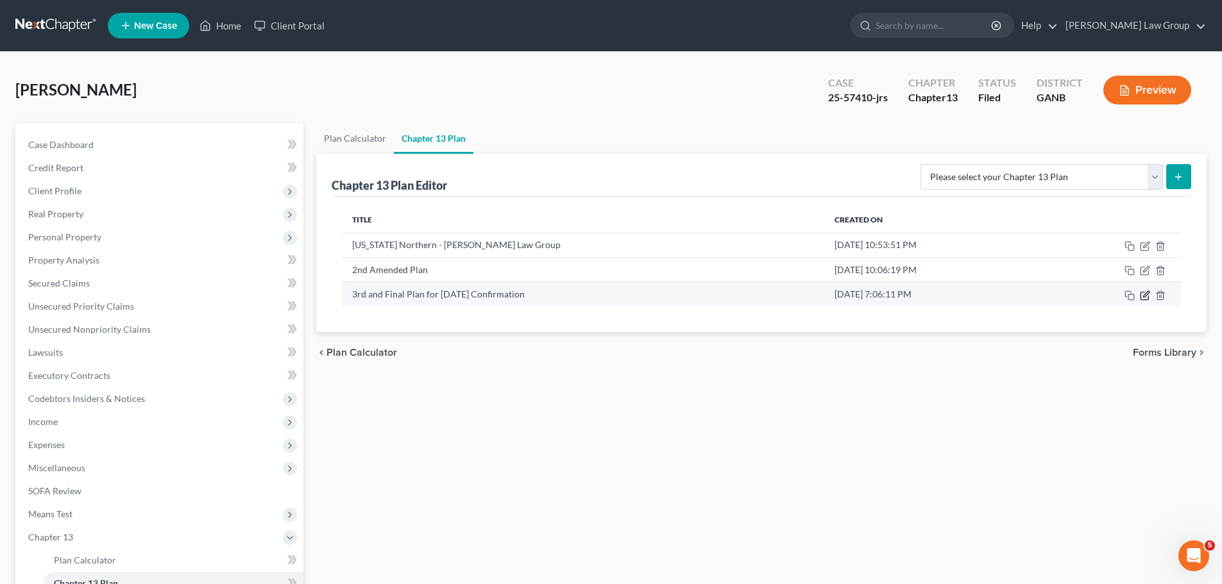
click at [1143, 294] on icon "button" at bounding box center [1145, 296] width 10 height 10
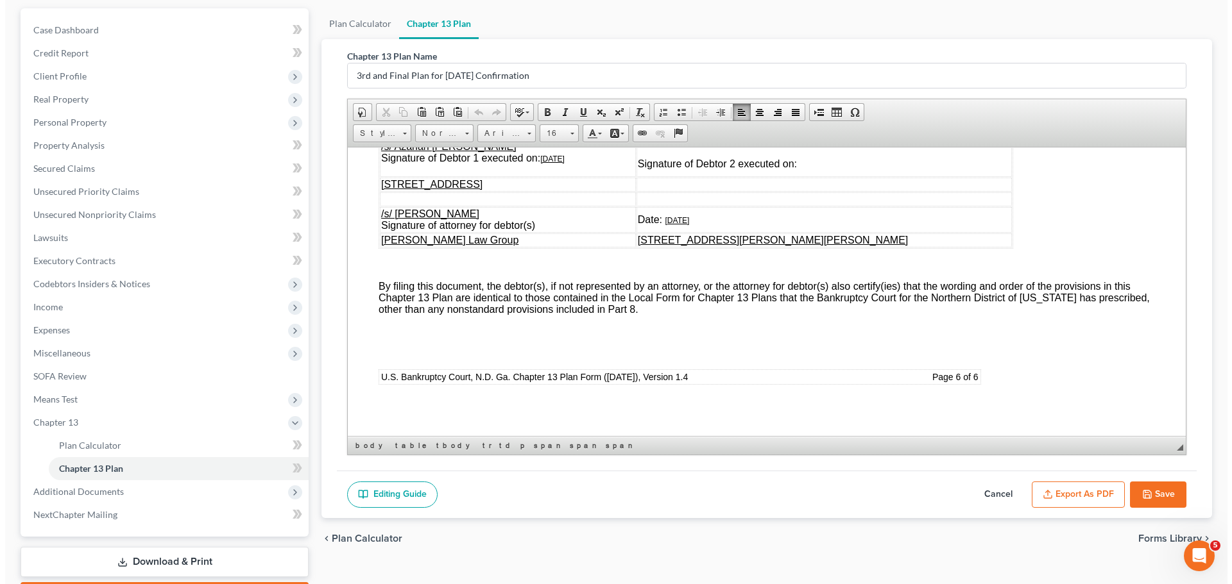
scroll to position [138, 0]
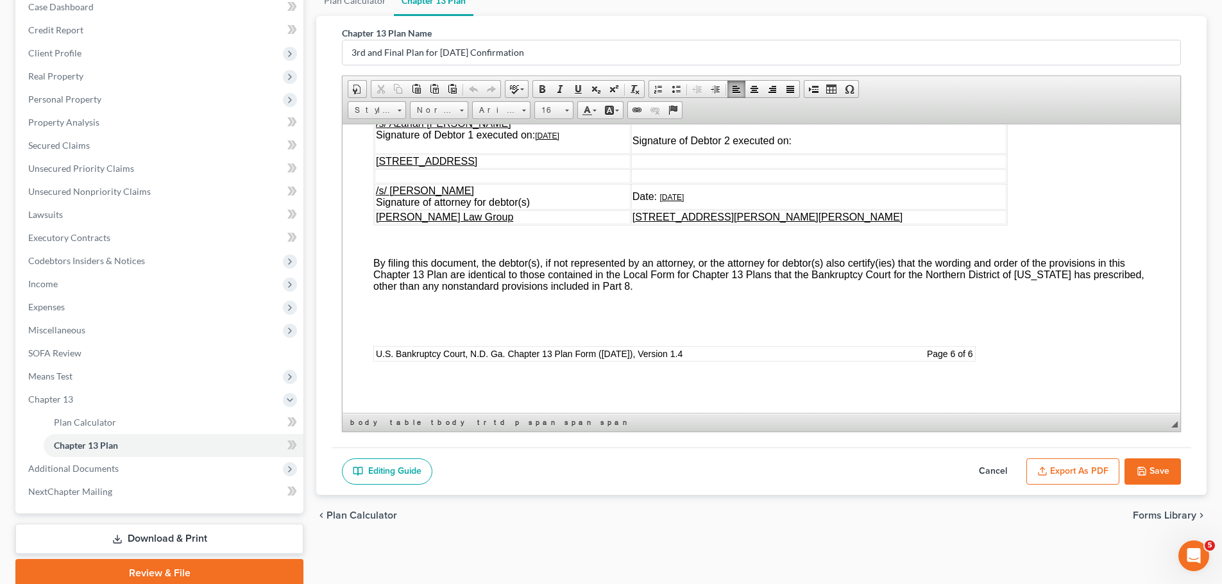
click at [1055, 469] on button "Export as PDF" at bounding box center [1072, 472] width 93 height 27
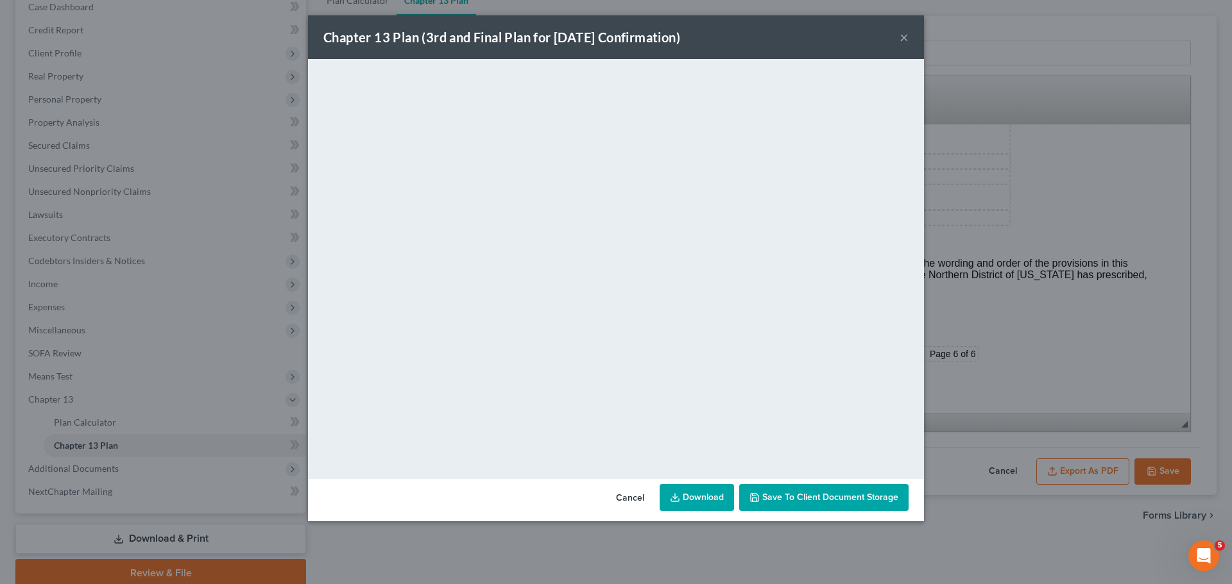
click at [697, 496] on link "Download" at bounding box center [696, 497] width 74 height 27
click at [905, 34] on button "×" at bounding box center [903, 37] width 9 height 15
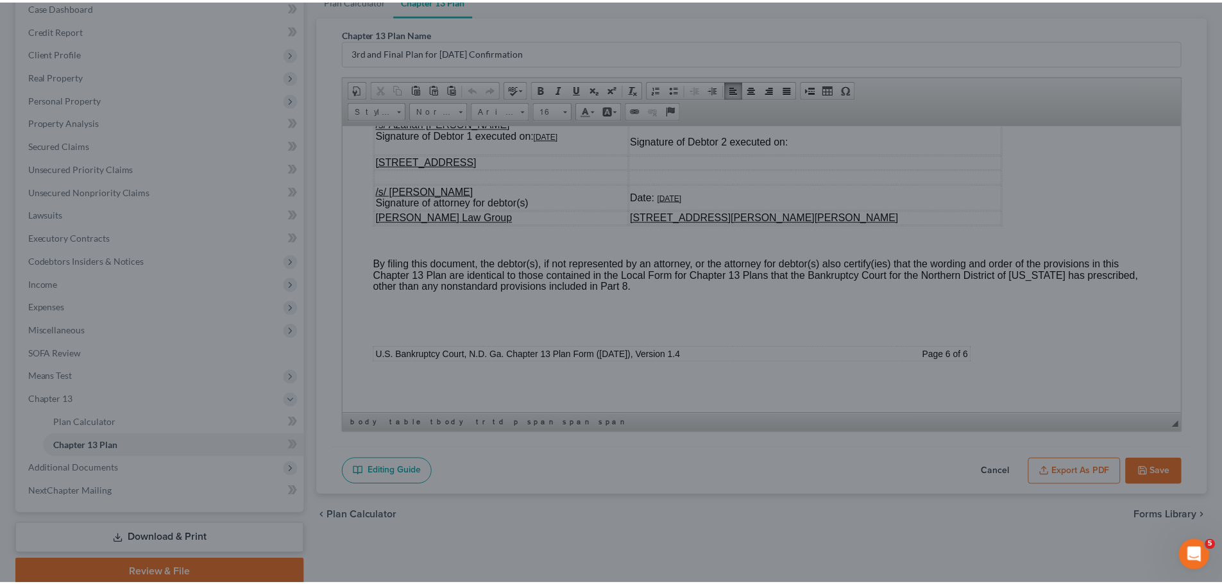
scroll to position [5957, 0]
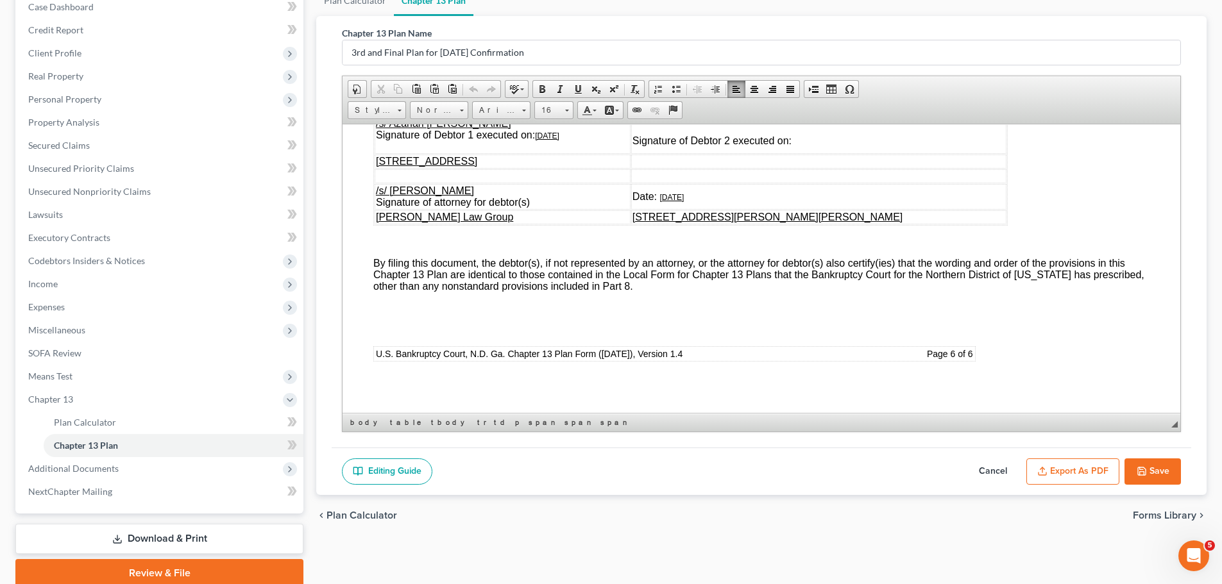
drag, startPoint x: 1150, startPoint y: 468, endPoint x: 542, endPoint y: 51, distance: 737.0
click at [1150, 468] on button "Save" at bounding box center [1153, 472] width 56 height 27
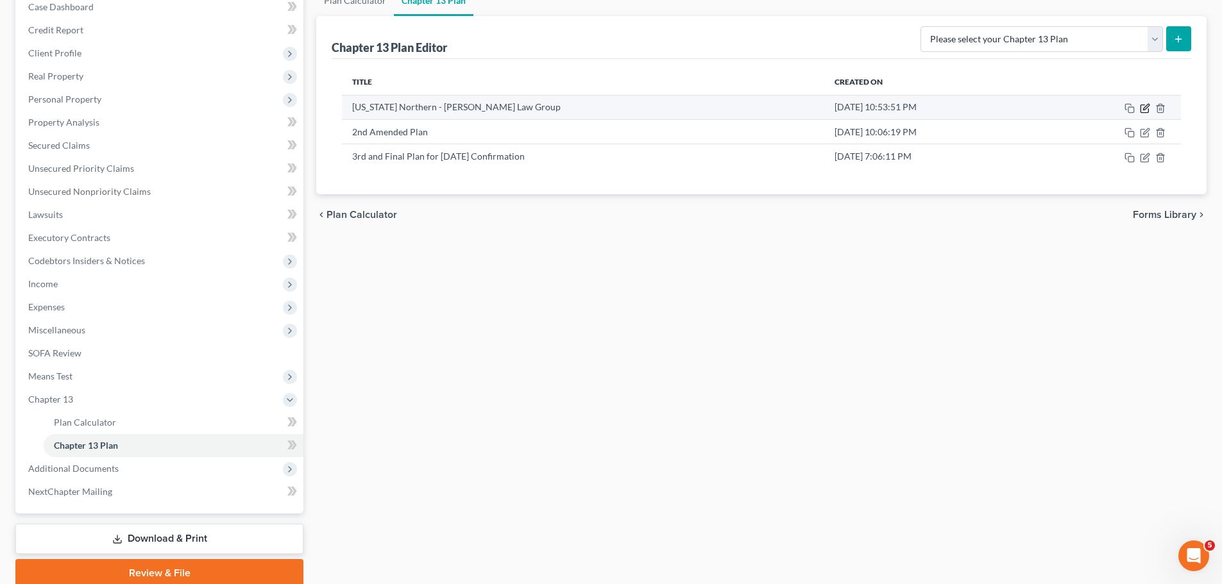
click at [1147, 108] on icon "button" at bounding box center [1145, 108] width 10 height 10
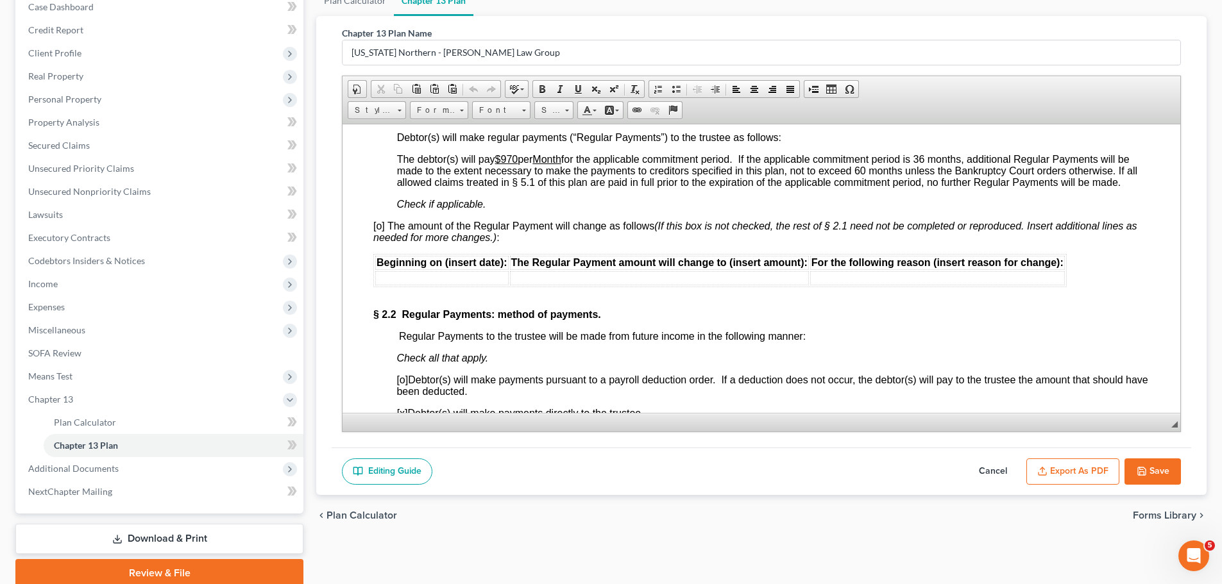
scroll to position [1283, 0]
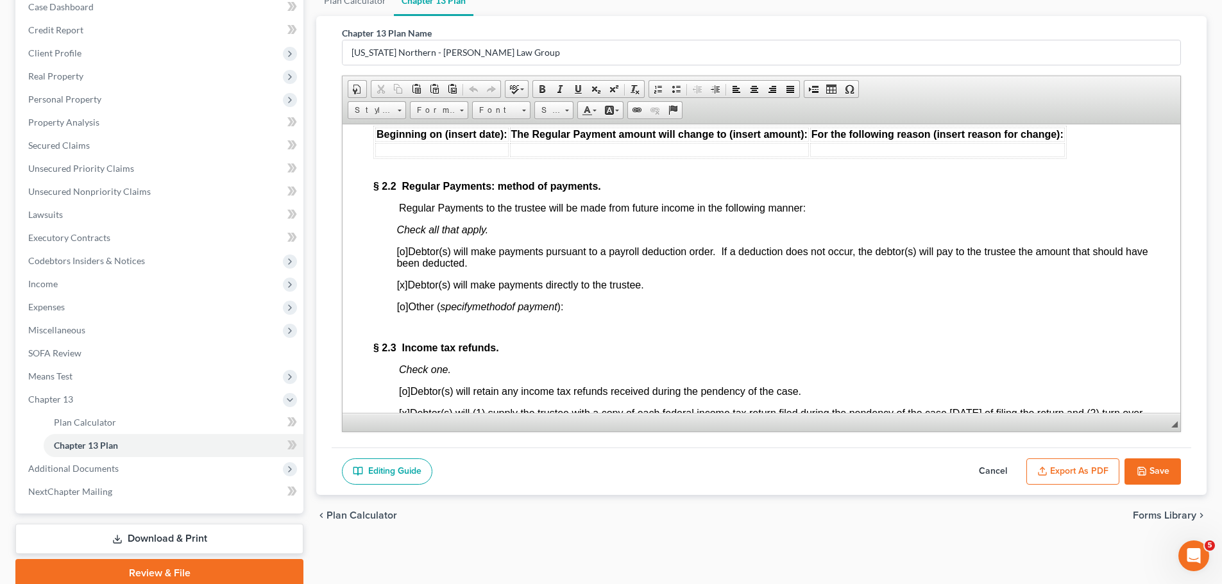
click at [991, 464] on button "Cancel" at bounding box center [993, 472] width 56 height 27
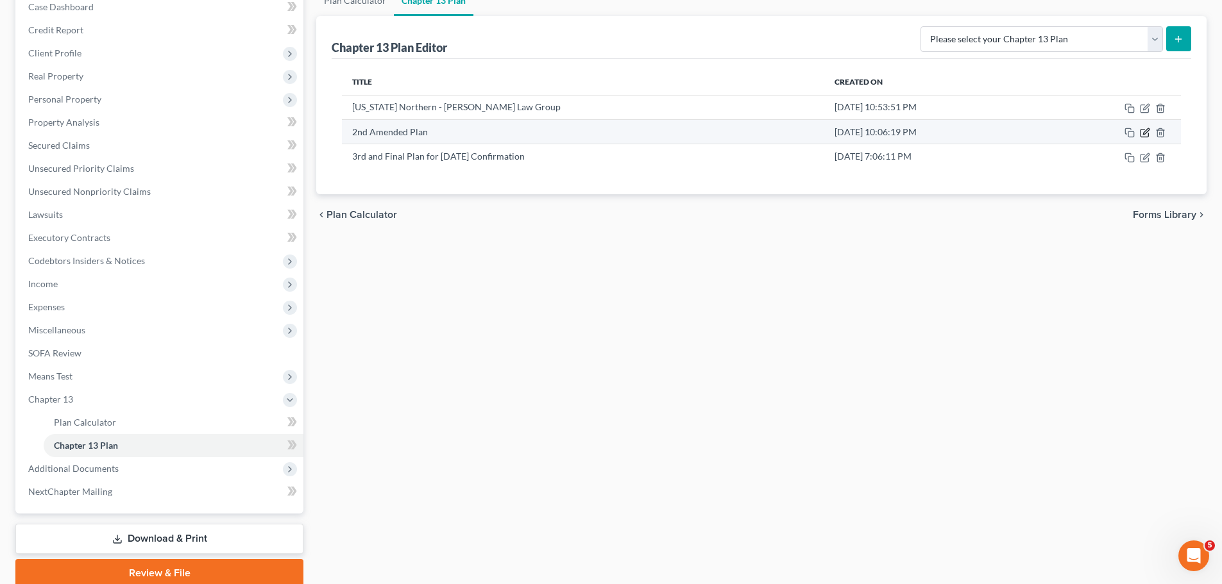
click at [1144, 130] on icon "button" at bounding box center [1145, 133] width 10 height 10
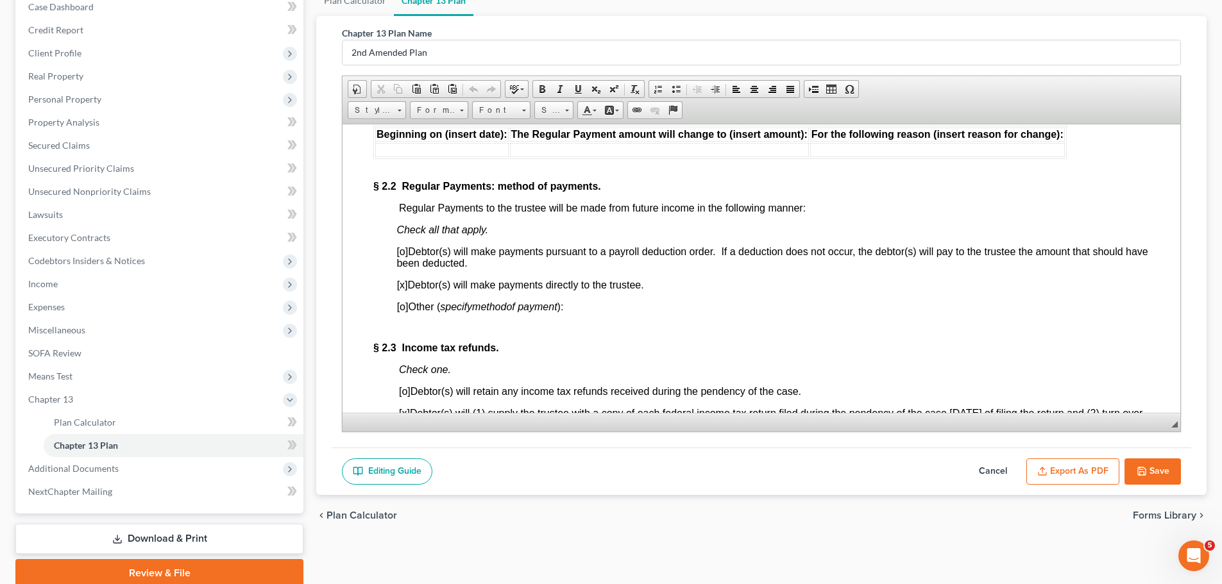
click at [996, 473] on button "Cancel" at bounding box center [993, 472] width 56 height 27
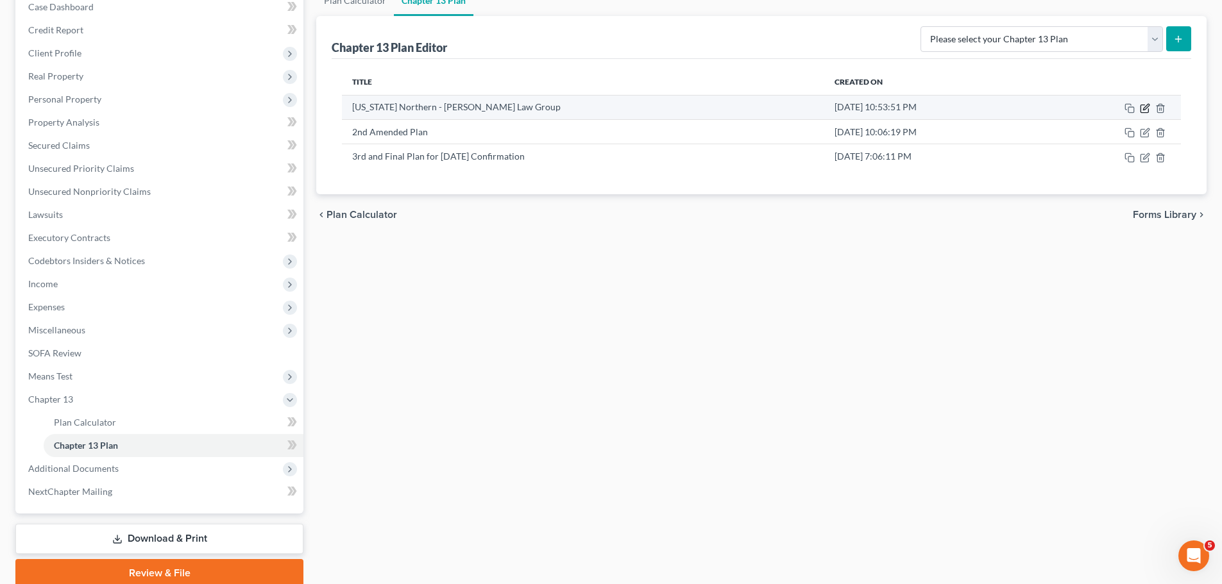
click at [1144, 105] on icon "button" at bounding box center [1145, 109] width 8 height 8
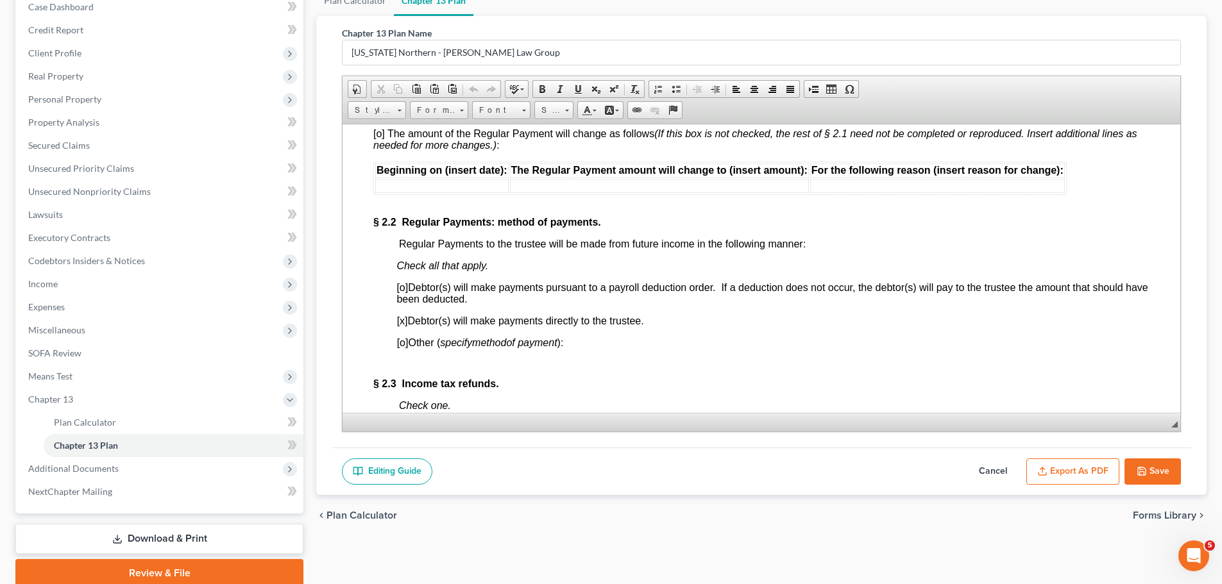
scroll to position [1347, 0]
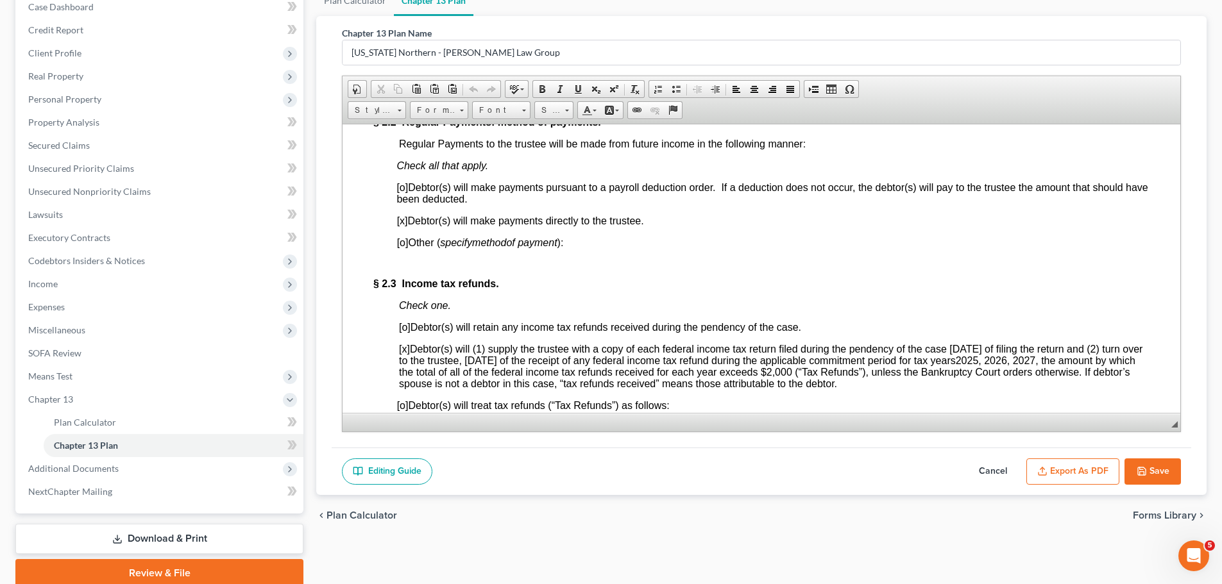
click at [980, 464] on button "Cancel" at bounding box center [993, 472] width 56 height 27
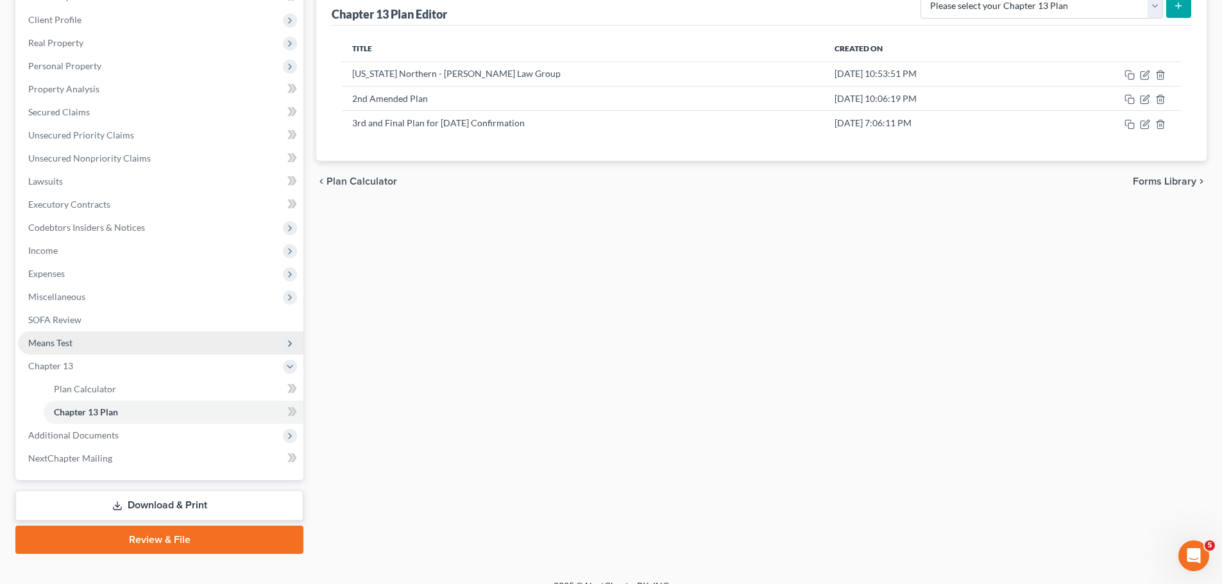
scroll to position [190, 0]
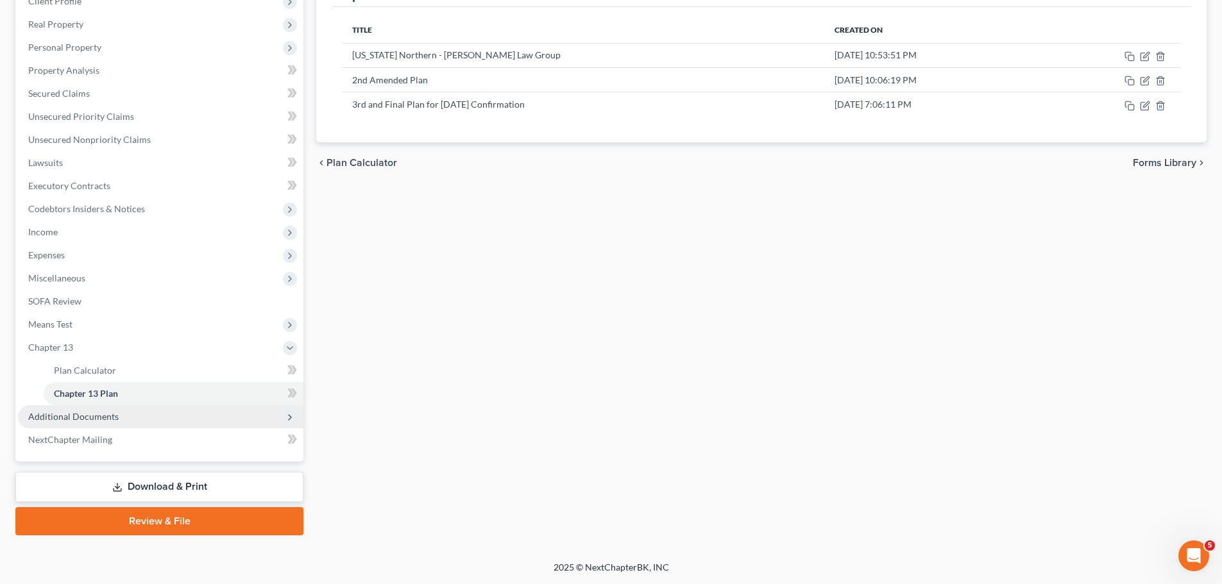
click at [155, 407] on span "Additional Documents" at bounding box center [160, 416] width 285 height 23
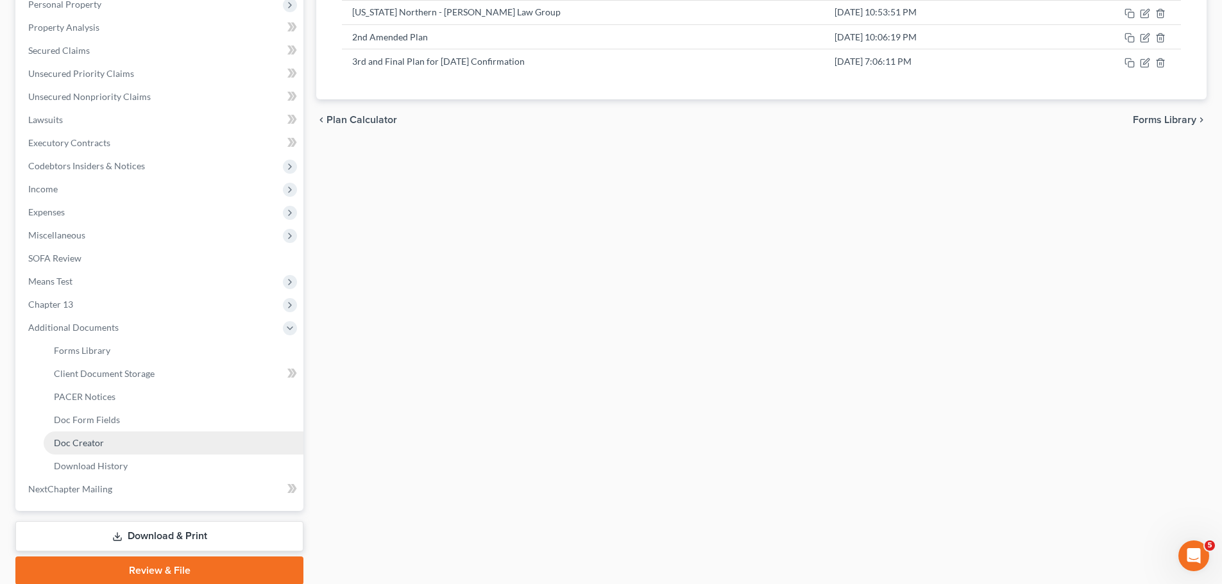
scroll to position [282, 0]
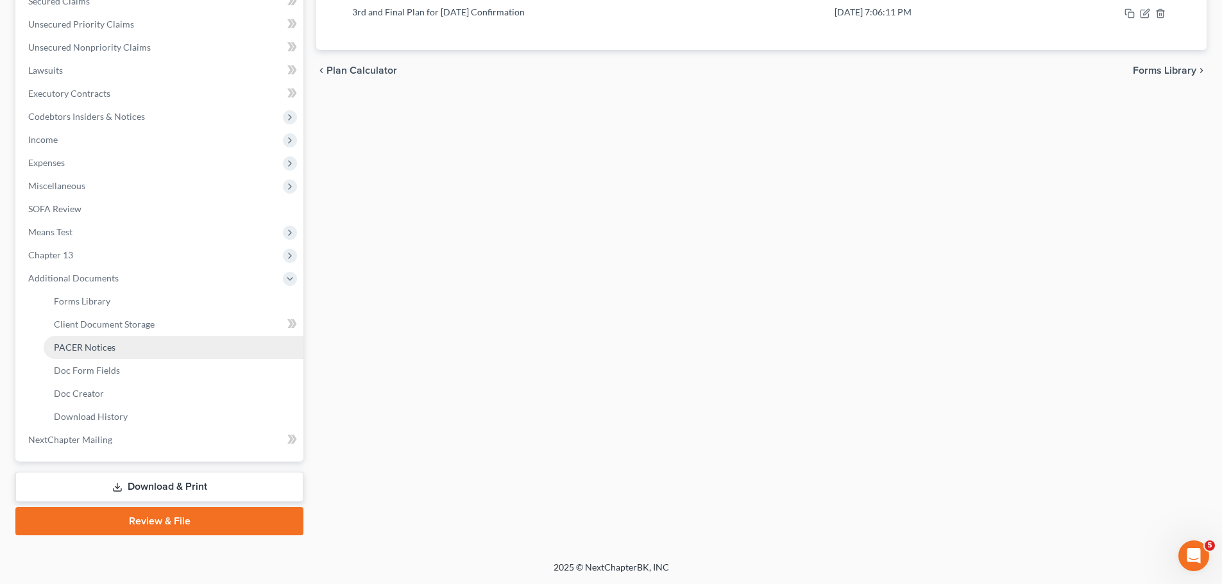
click at [149, 353] on link "PACER Notices" at bounding box center [174, 347] width 260 height 23
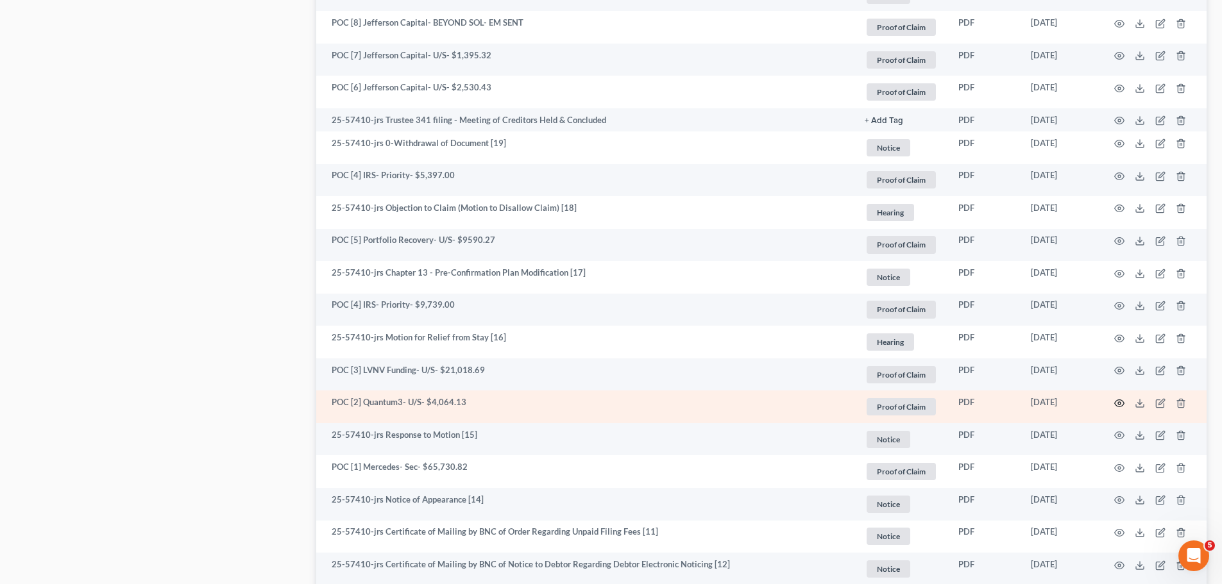
scroll to position [898, 0]
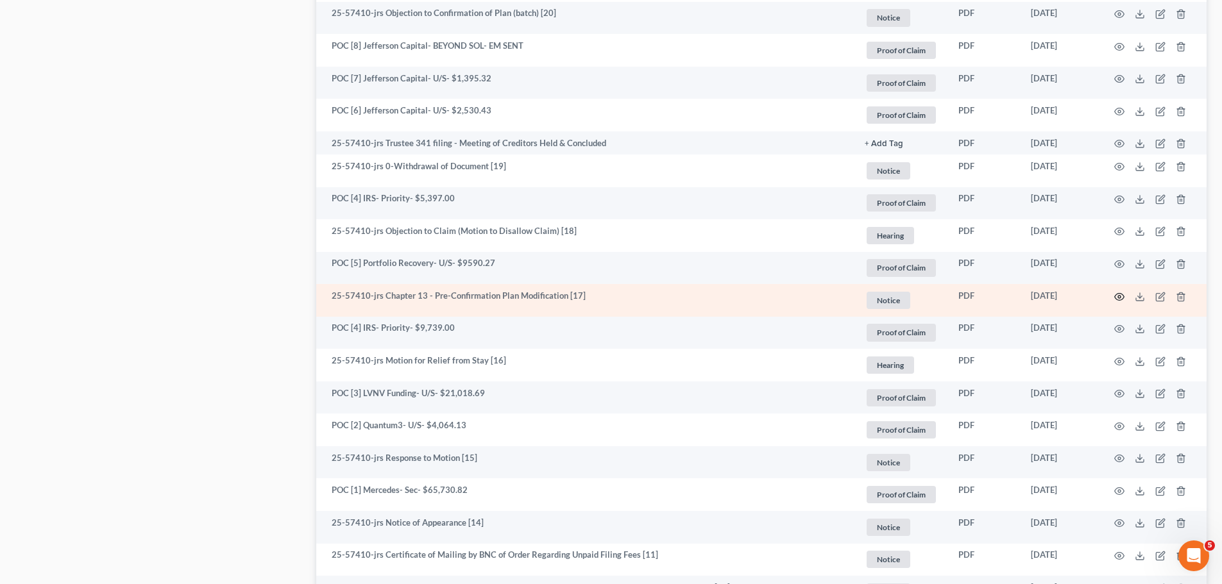
click at [1120, 298] on circle "button" at bounding box center [1119, 297] width 3 height 3
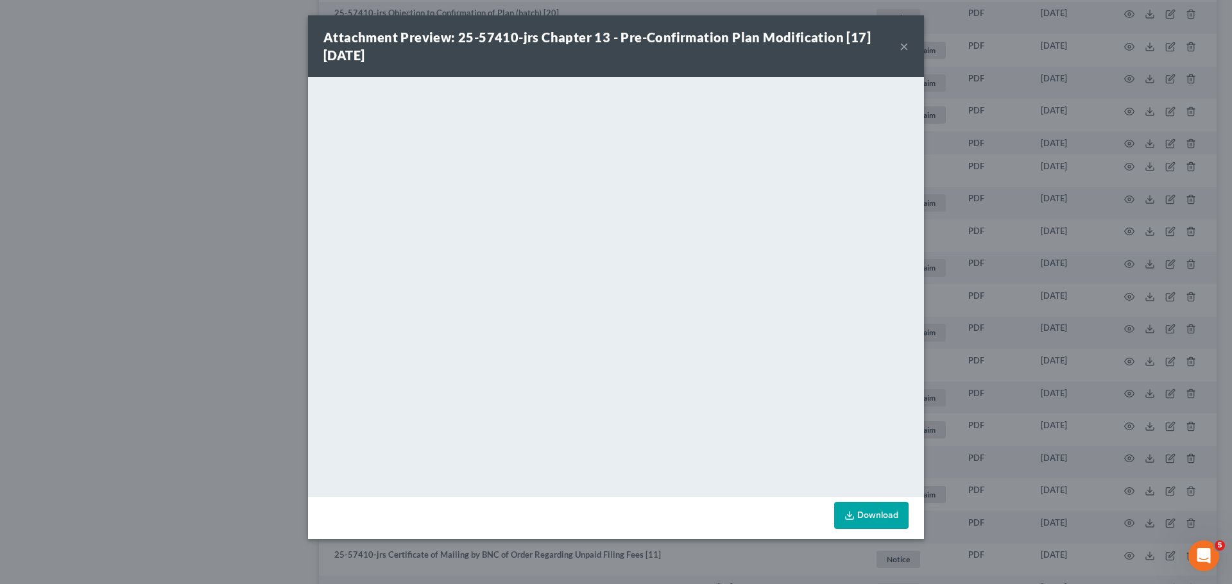
click at [907, 52] on button "×" at bounding box center [903, 45] width 9 height 15
